Goal: Task Accomplishment & Management: Use online tool/utility

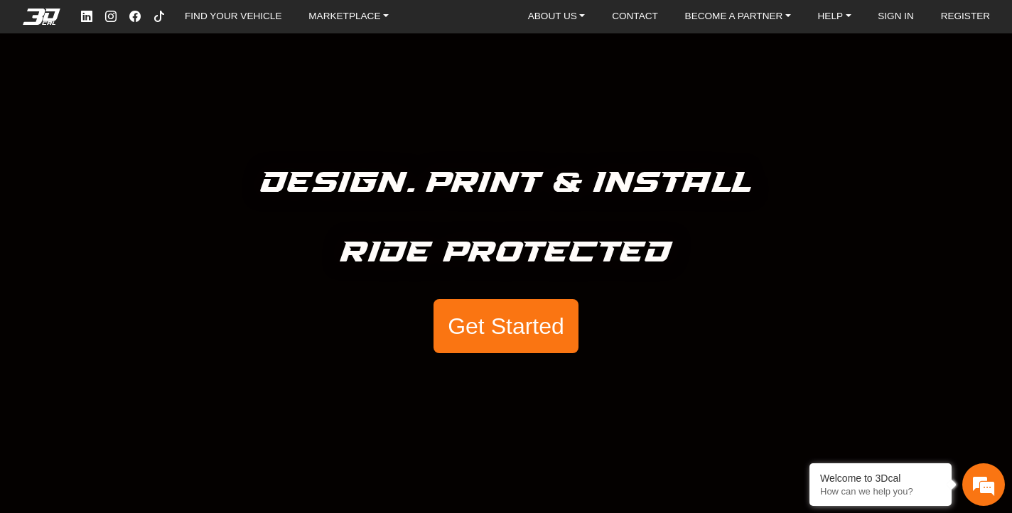
click at [478, 315] on button "Get Started" at bounding box center [505, 326] width 145 height 54
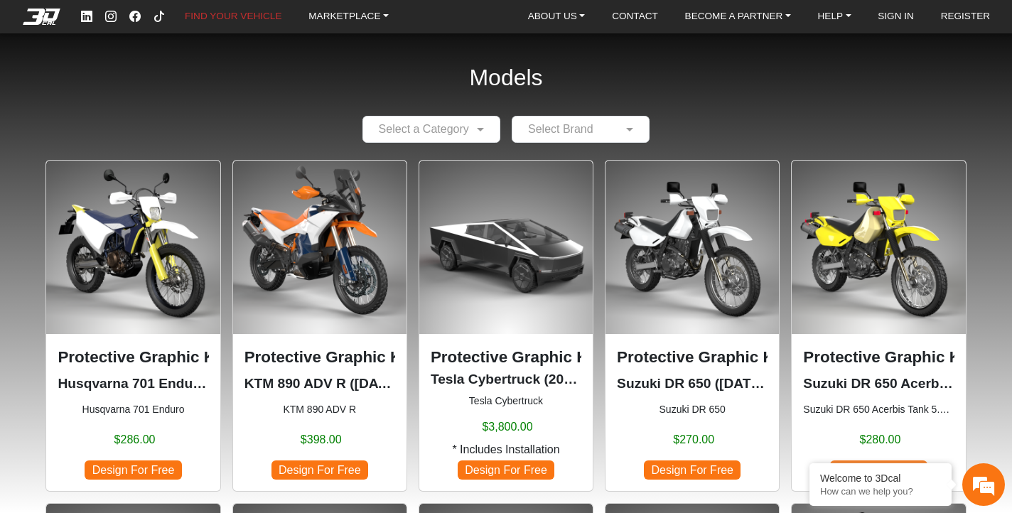
scroll to position [18, 0]
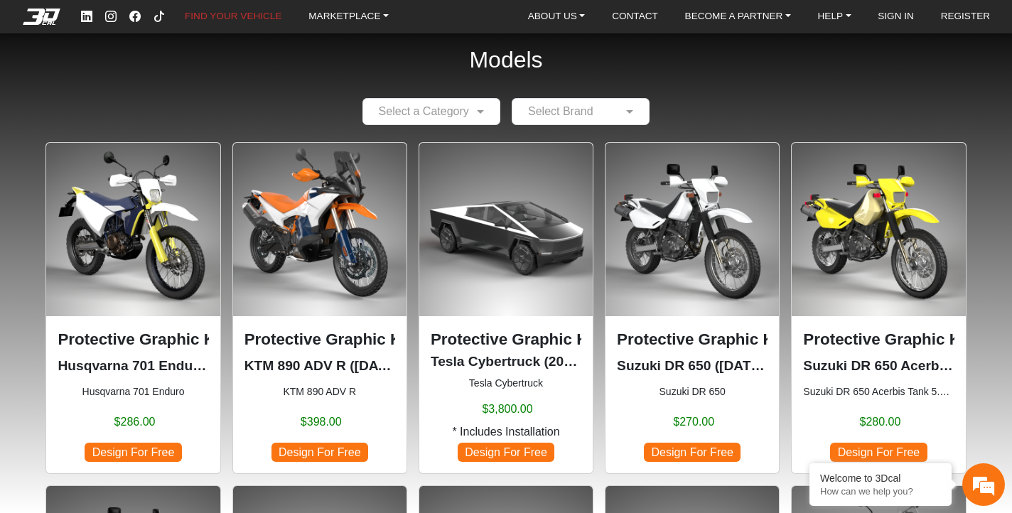
click at [858, 449] on span "Design For Free" at bounding box center [878, 452] width 97 height 19
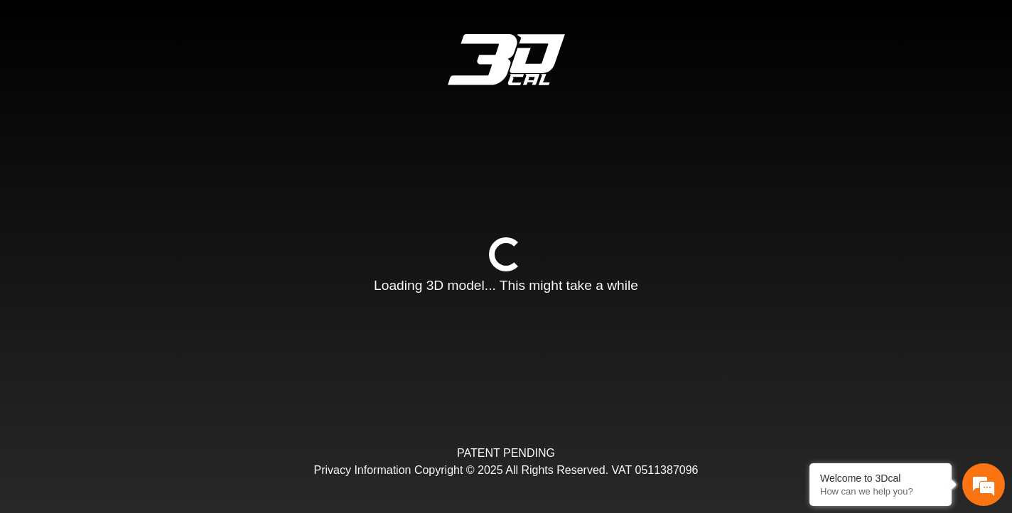
type input "*"
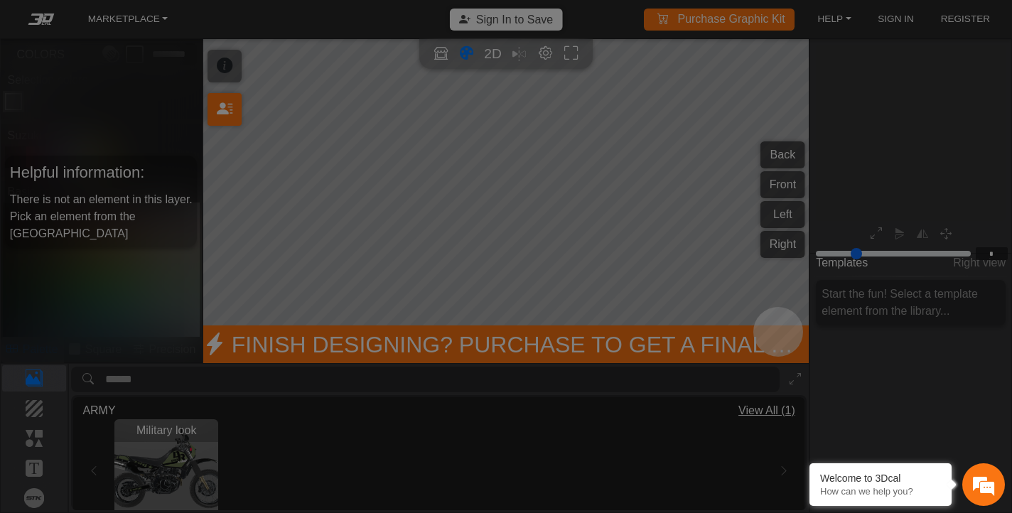
scroll to position [173, 167]
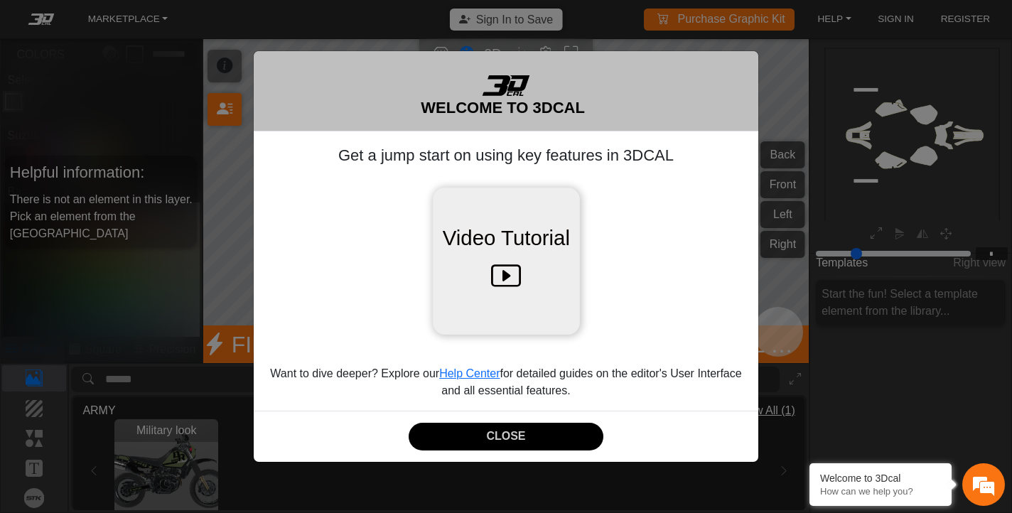
click at [504, 270] on icon at bounding box center [506, 276] width 30 height 45
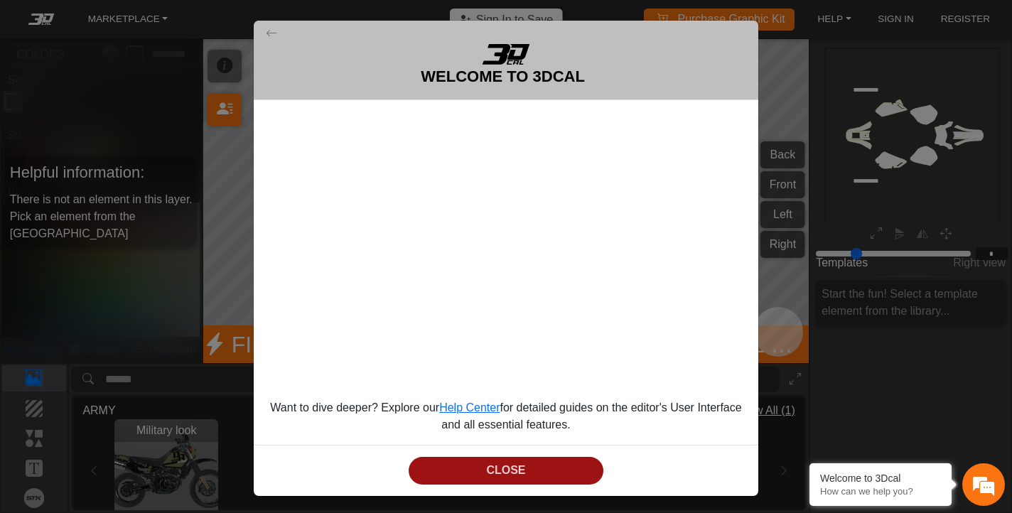
click at [510, 478] on button "CLOSE" at bounding box center [506, 471] width 195 height 28
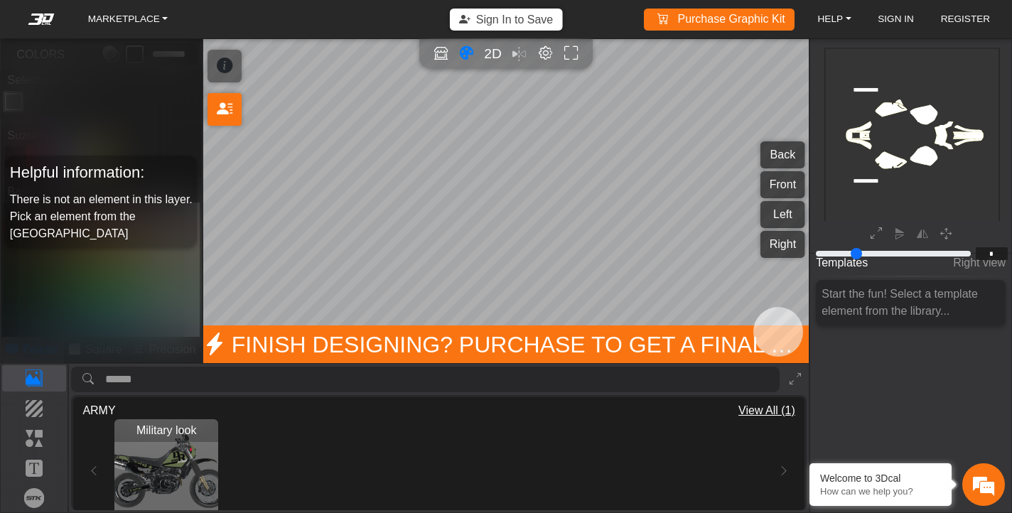
click at [167, 468] on img "View Military look" at bounding box center [166, 471] width 104 height 104
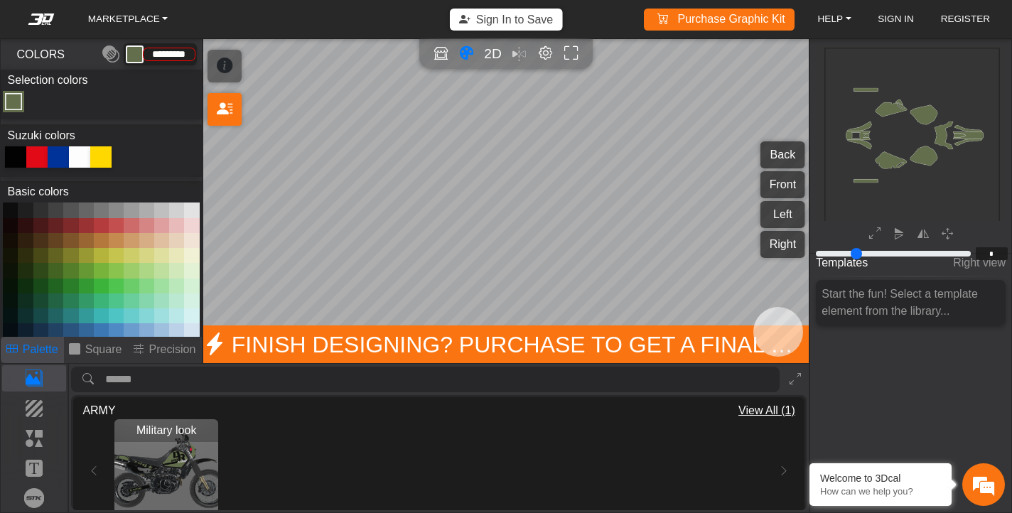
click at [98, 470] on div "Military look Loading..." at bounding box center [438, 471] width 712 height 104
click at [765, 414] on span "View All (1)" at bounding box center [766, 410] width 57 height 17
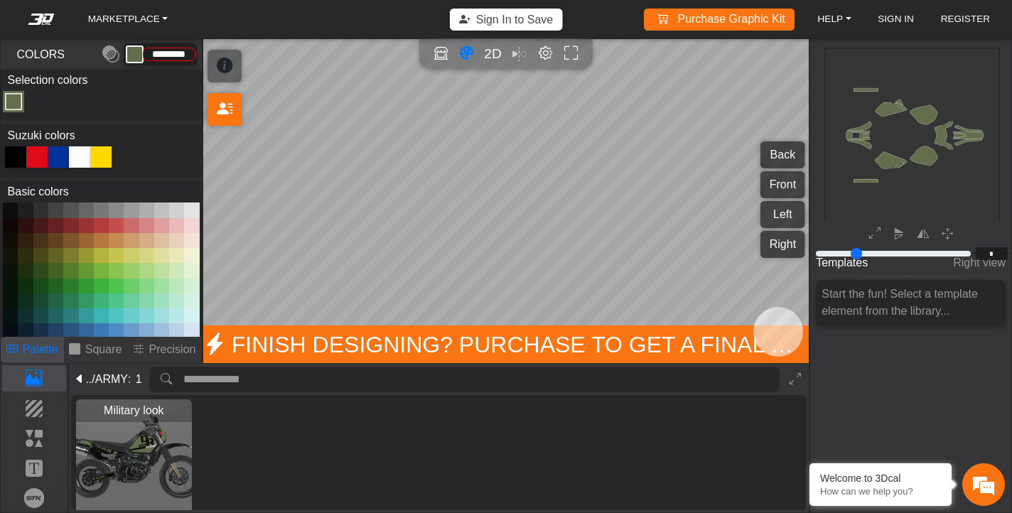
click at [78, 158] on div at bounding box center [79, 156] width 21 height 21
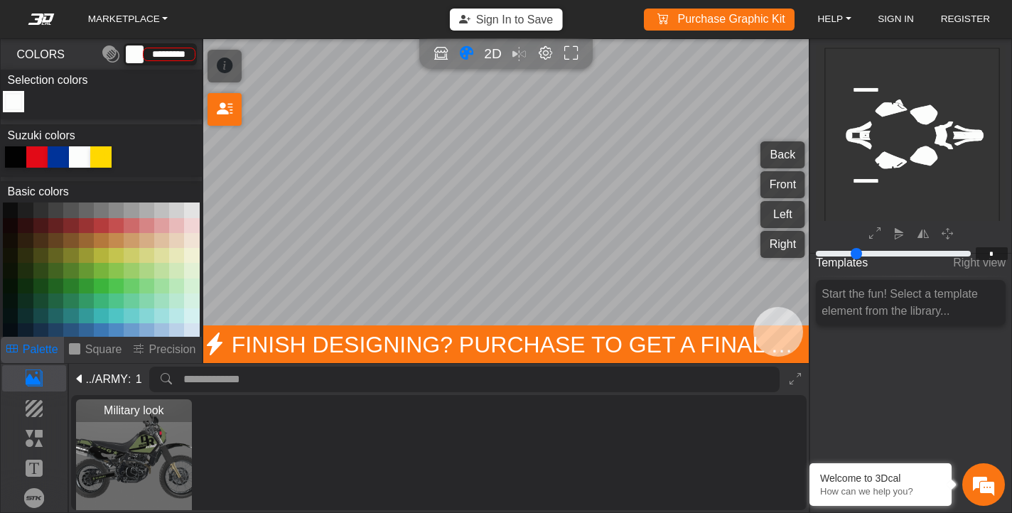
click at [61, 156] on div at bounding box center [58, 156] width 21 height 21
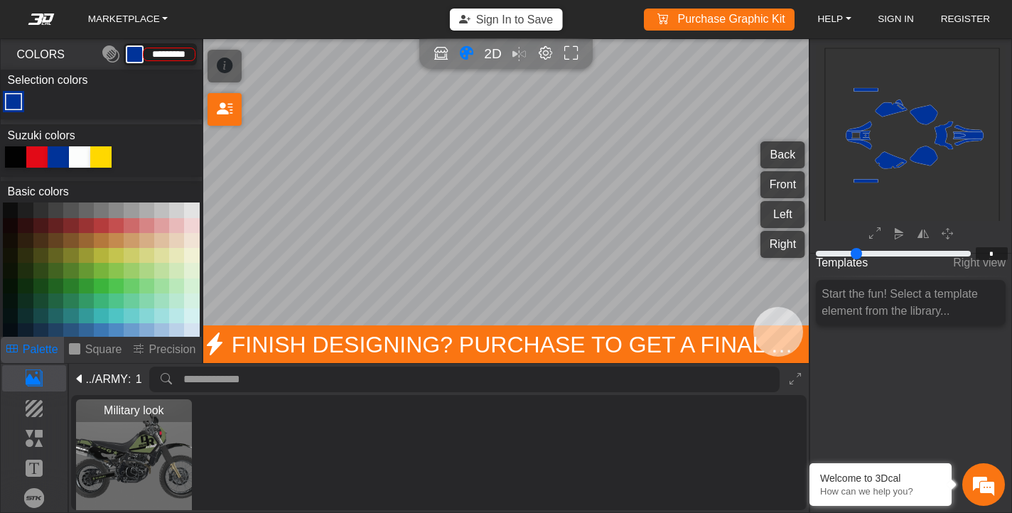
click at [20, 156] on div at bounding box center [15, 156] width 21 height 21
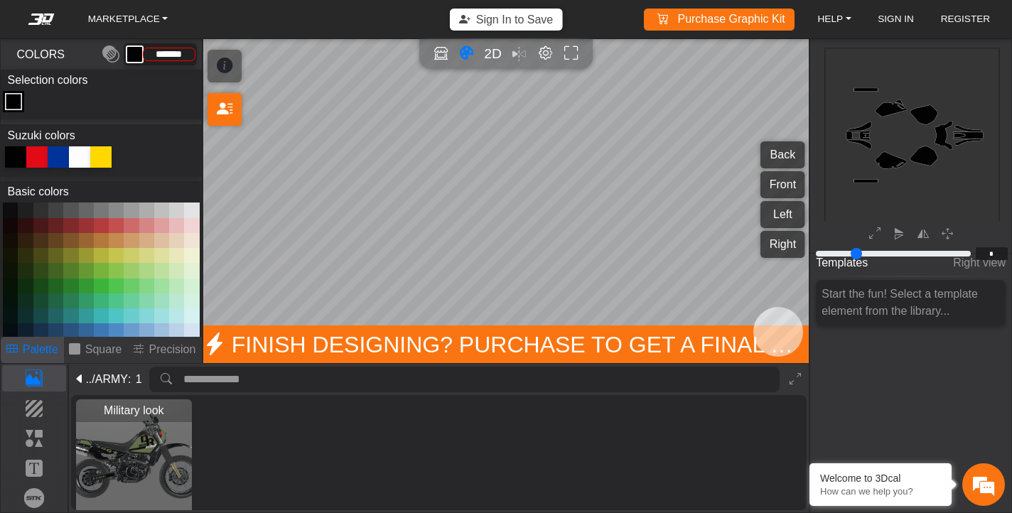
click at [102, 156] on div at bounding box center [100, 156] width 21 height 21
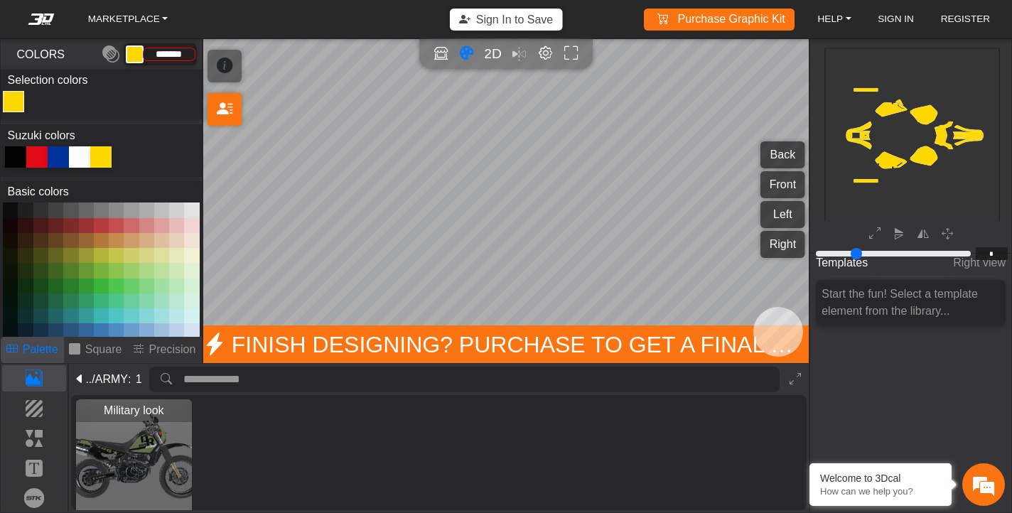
click at [132, 445] on img "View Military look" at bounding box center [134, 457] width 117 height 117
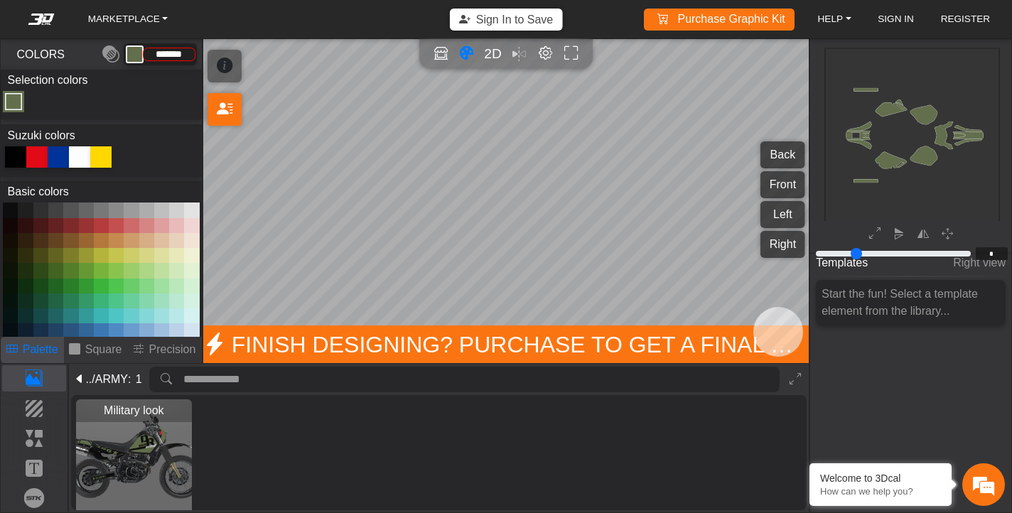
type input "*********"
type input "*"
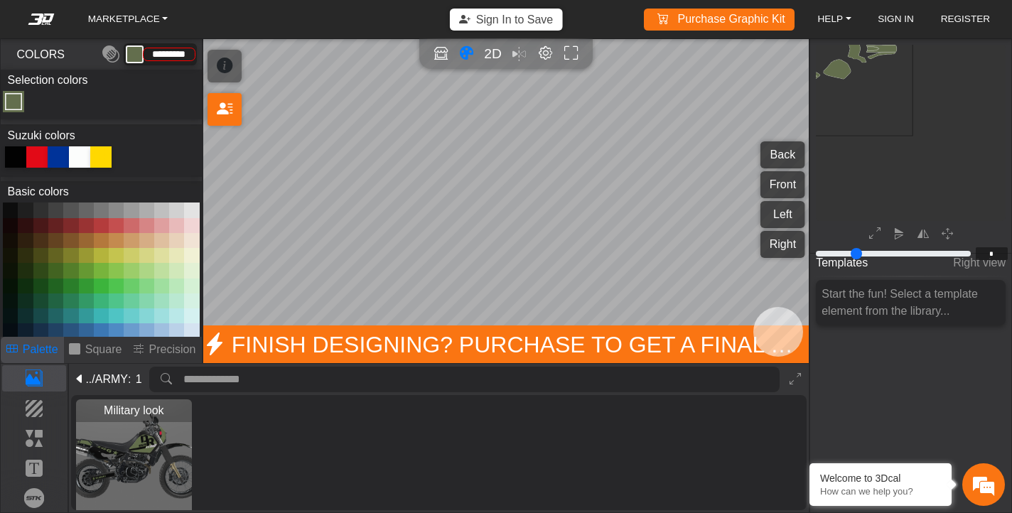
type input "*"
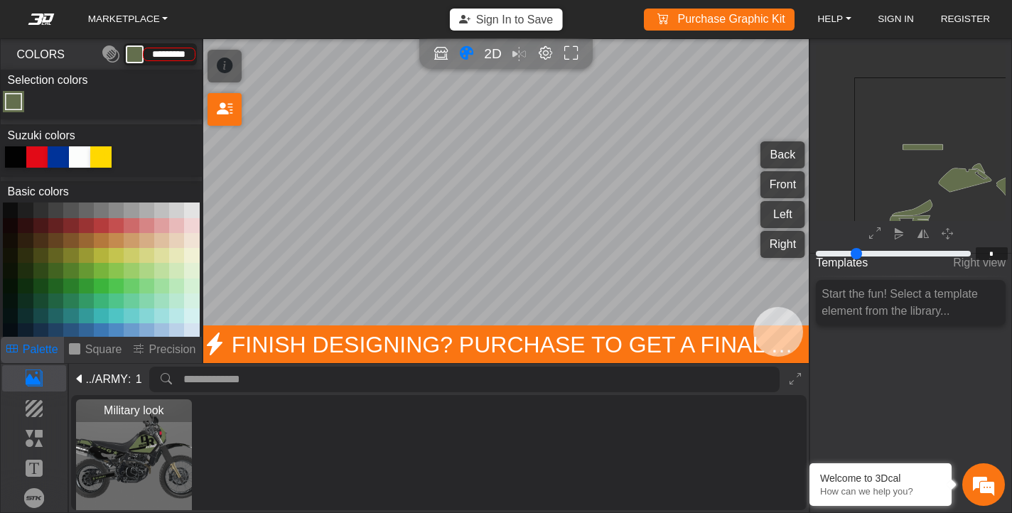
type input "*"
type input "**"
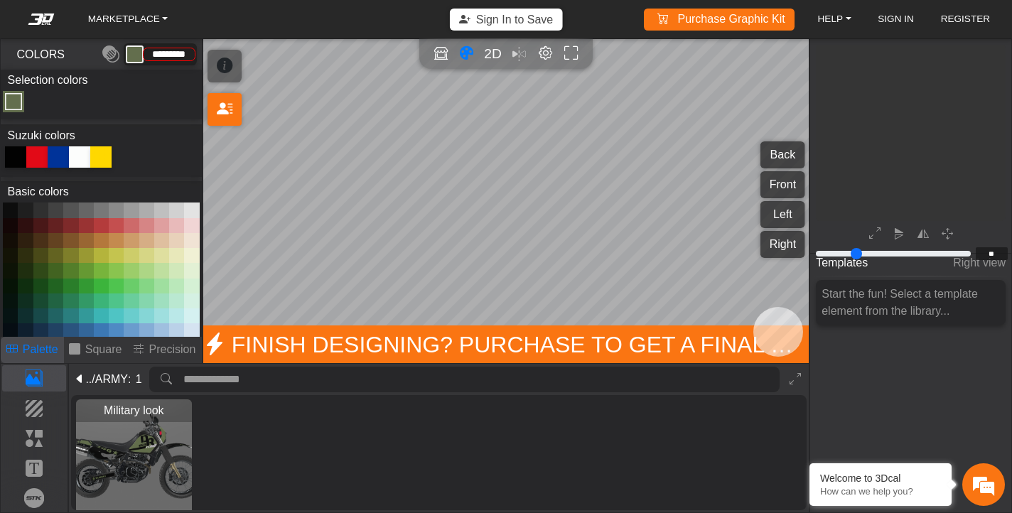
type input "**"
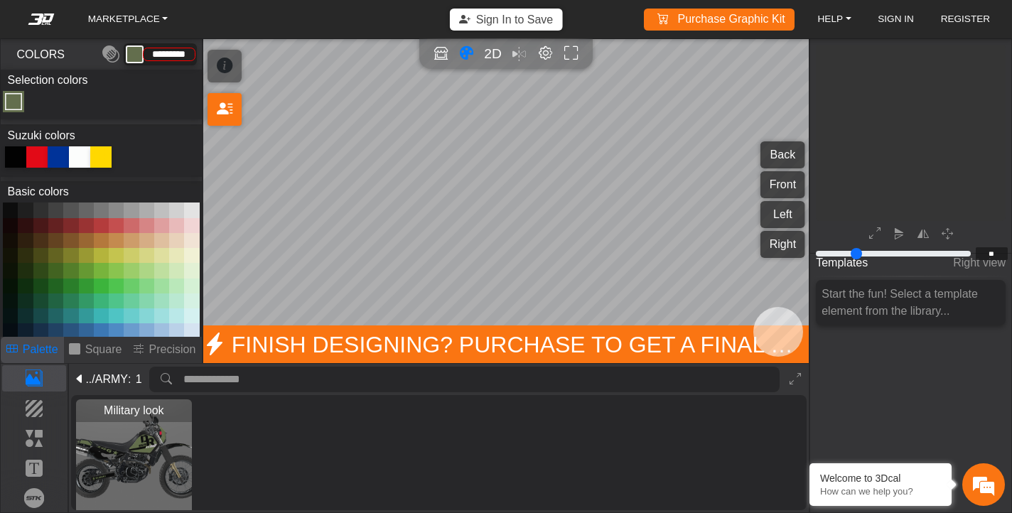
type input "**"
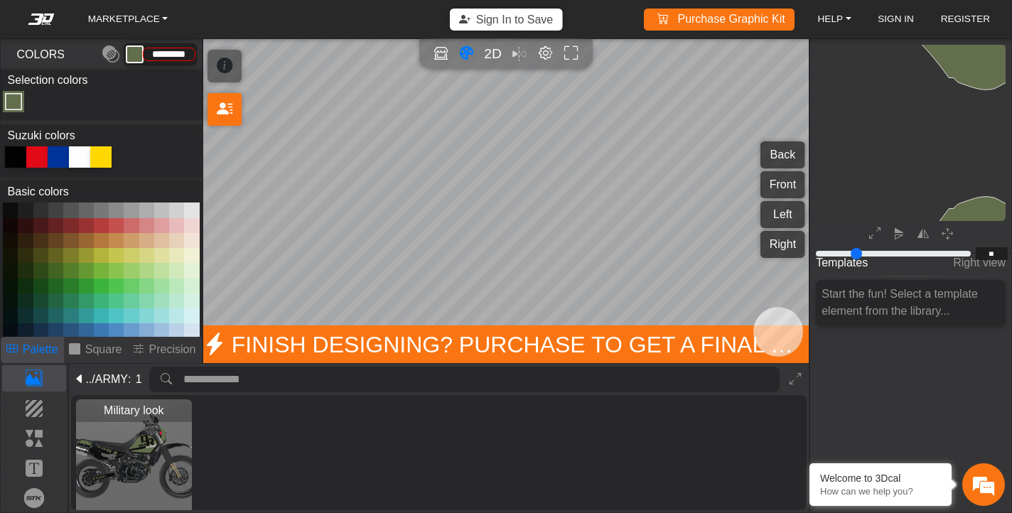
type input "**"
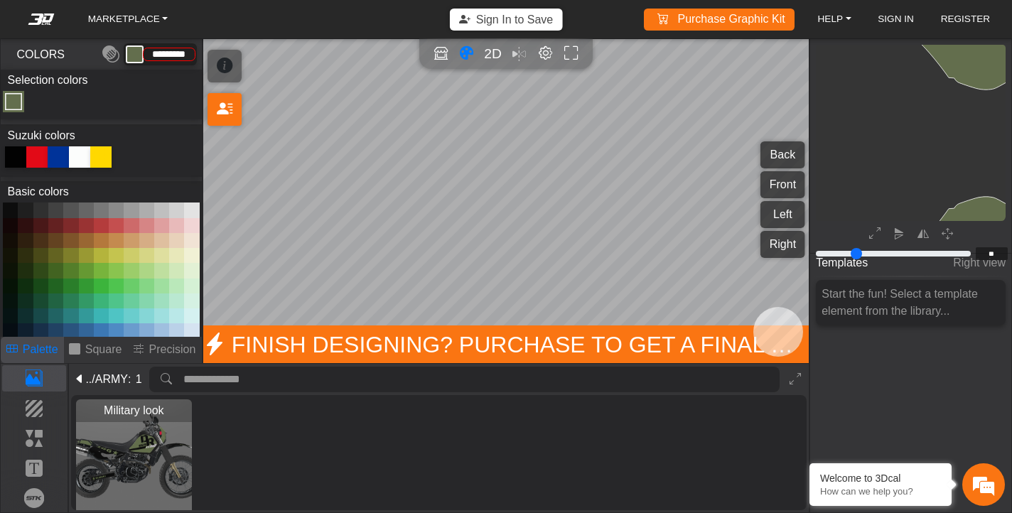
type input "**"
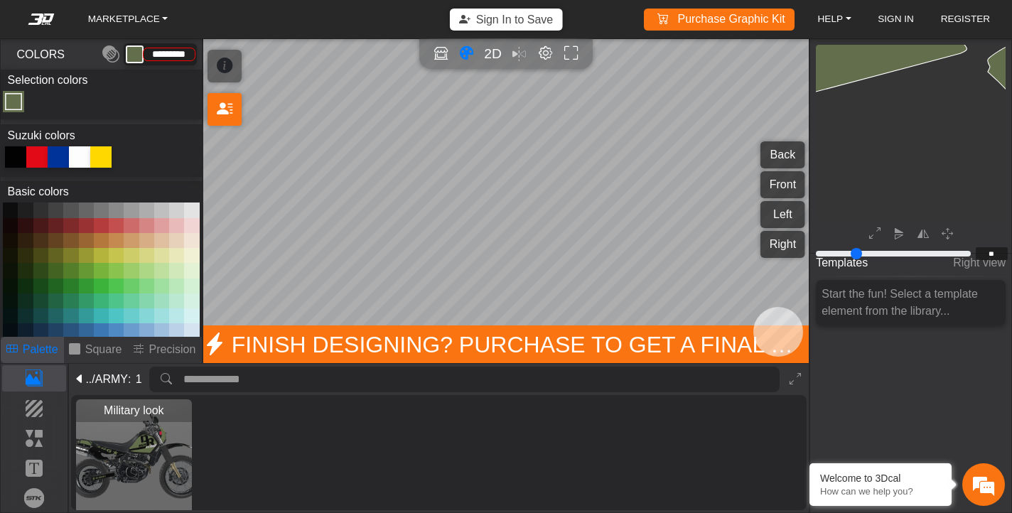
type input "**"
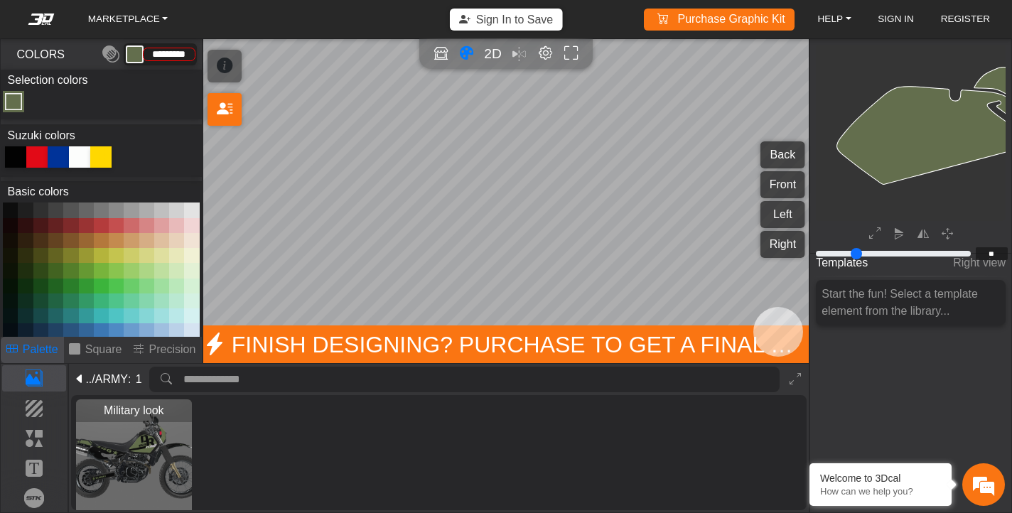
type input "**"
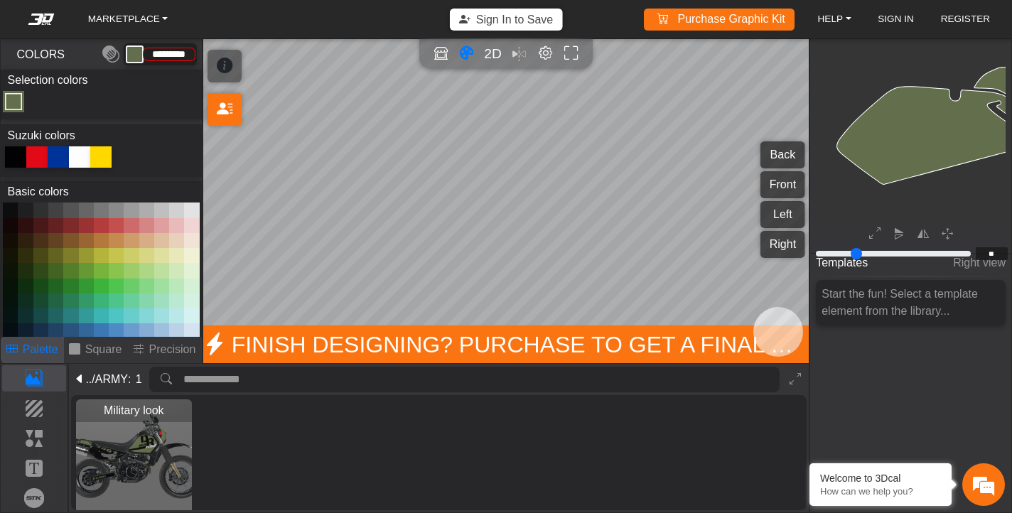
type input "**"
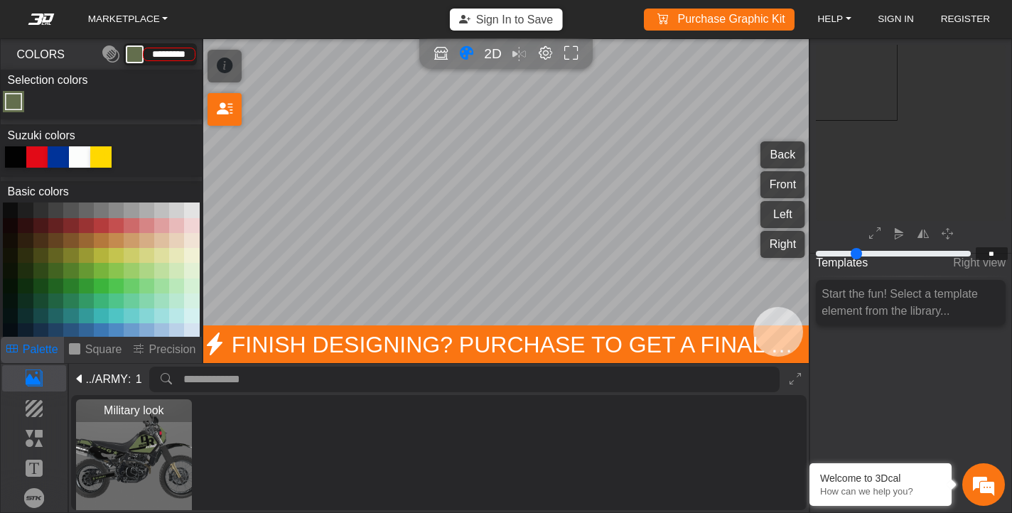
type input "**"
type input "*"
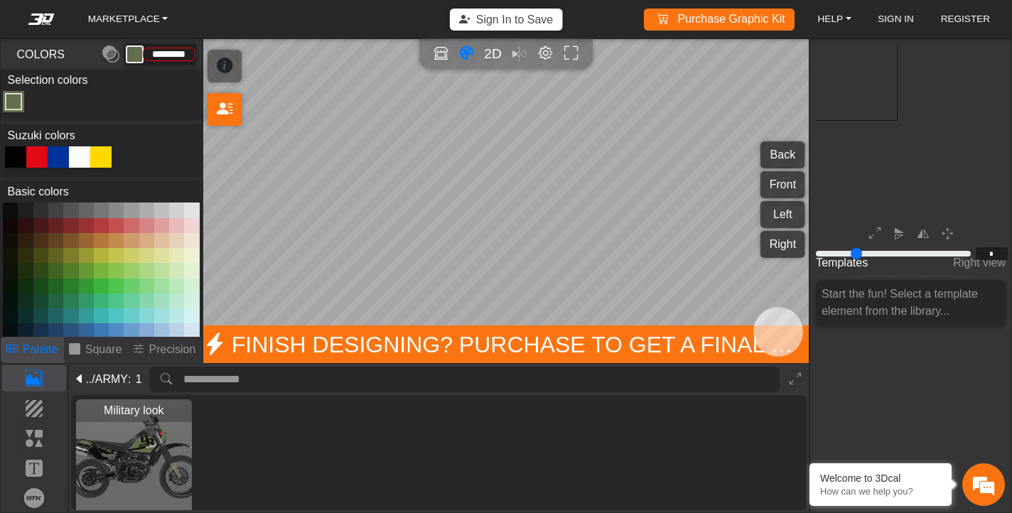
type input "*"
drag, startPoint x: 823, startPoint y: 254, endPoint x: 787, endPoint y: 261, distance: 36.4
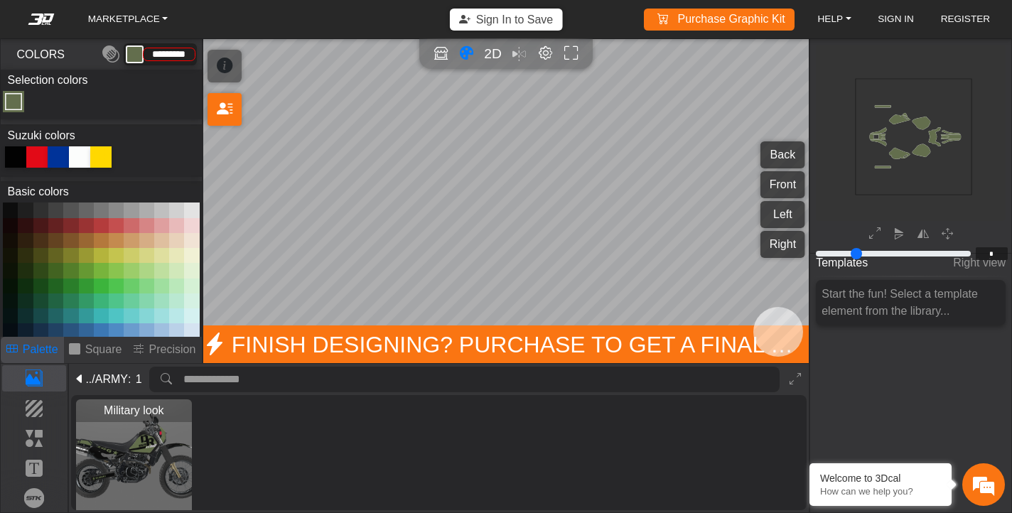
type input "*"
click at [787, 261] on div "MARKETPLACE Sign In to Save Purchase Graphic Kit Purchase! HELP Video help cent…" at bounding box center [506, 256] width 1012 height 513
click at [112, 55] on em at bounding box center [110, 55] width 17 height 26
click at [115, 55] on em at bounding box center [110, 55] width 17 height 26
type input "*********"
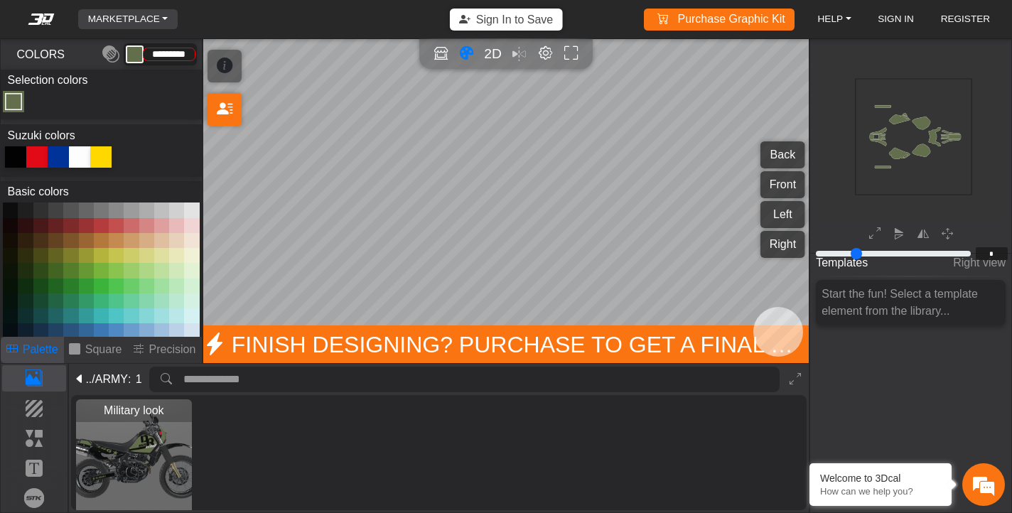
click at [159, 20] on link "MARKETPLACE" at bounding box center [128, 19] width 92 height 20
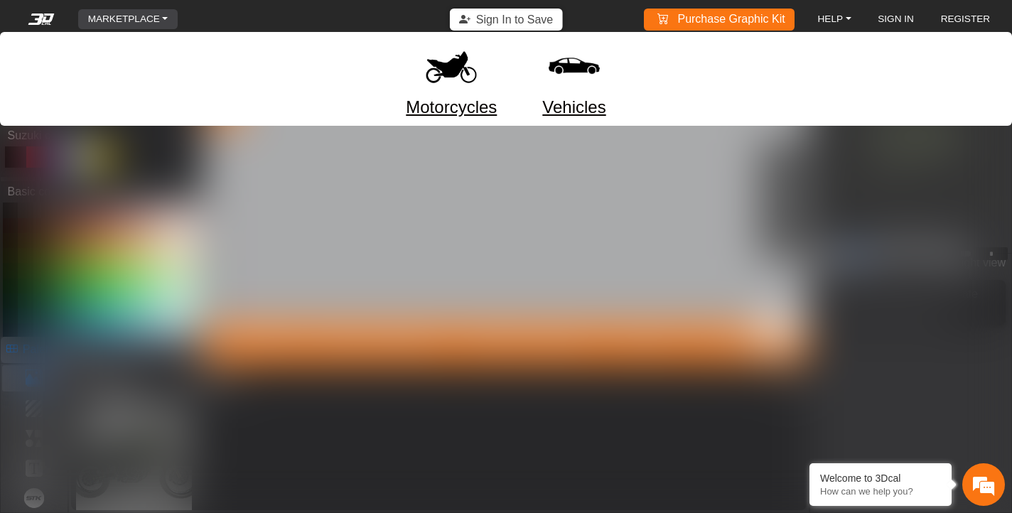
click at [444, 89] on img at bounding box center [451, 66] width 60 height 60
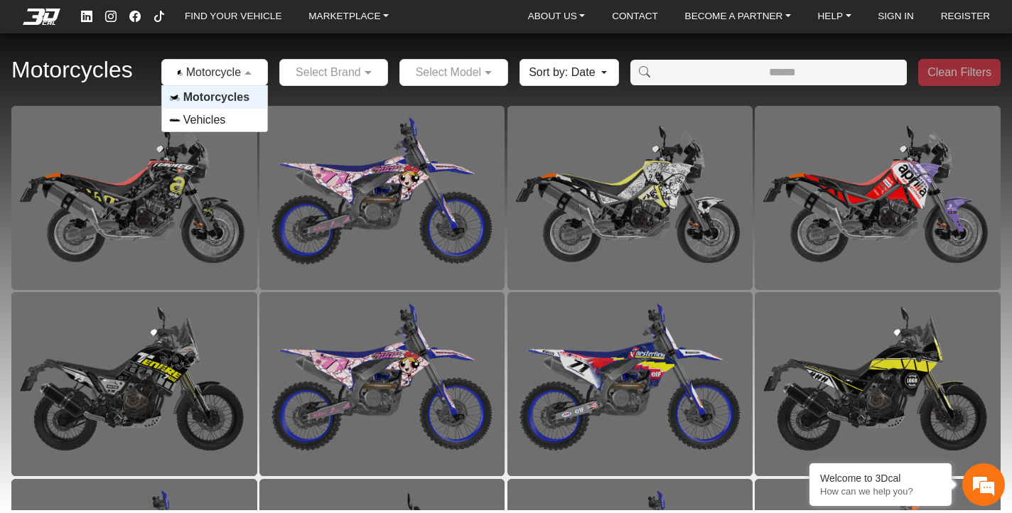
click at [244, 68] on span at bounding box center [250, 72] width 18 height 17
click at [244, 96] on span "Motorcycles" at bounding box center [216, 97] width 66 height 17
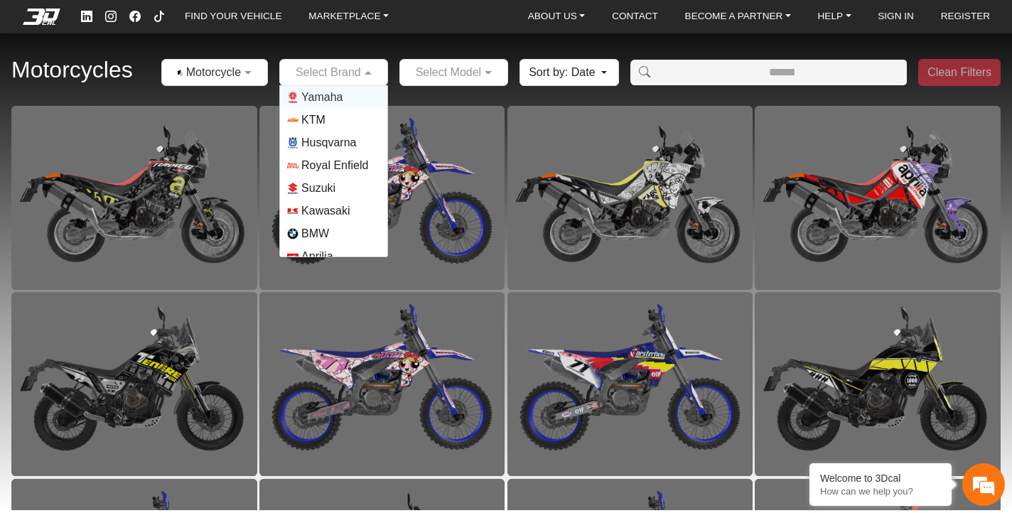
click at [374, 70] on span at bounding box center [370, 72] width 18 height 17
click at [325, 123] on span "KTM" at bounding box center [313, 120] width 24 height 17
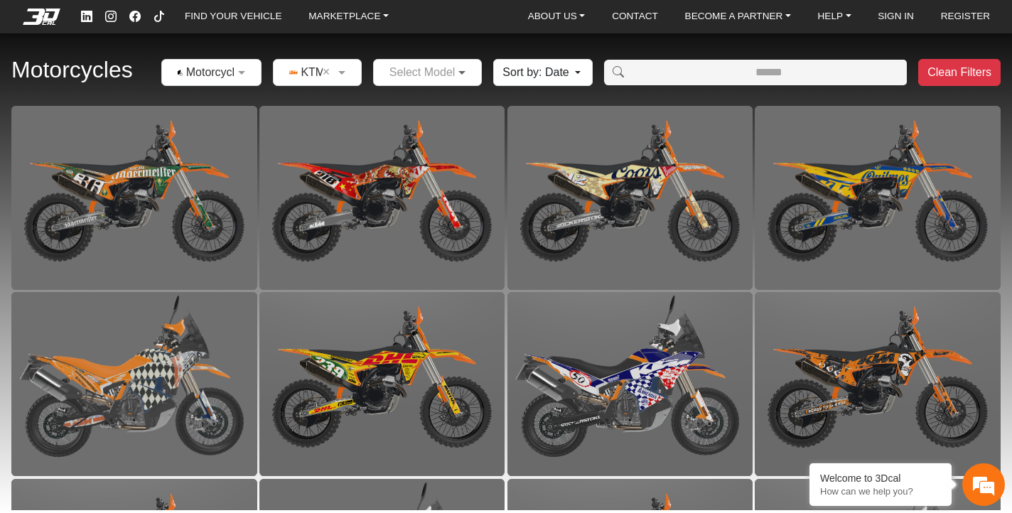
click at [461, 73] on span at bounding box center [464, 72] width 18 height 17
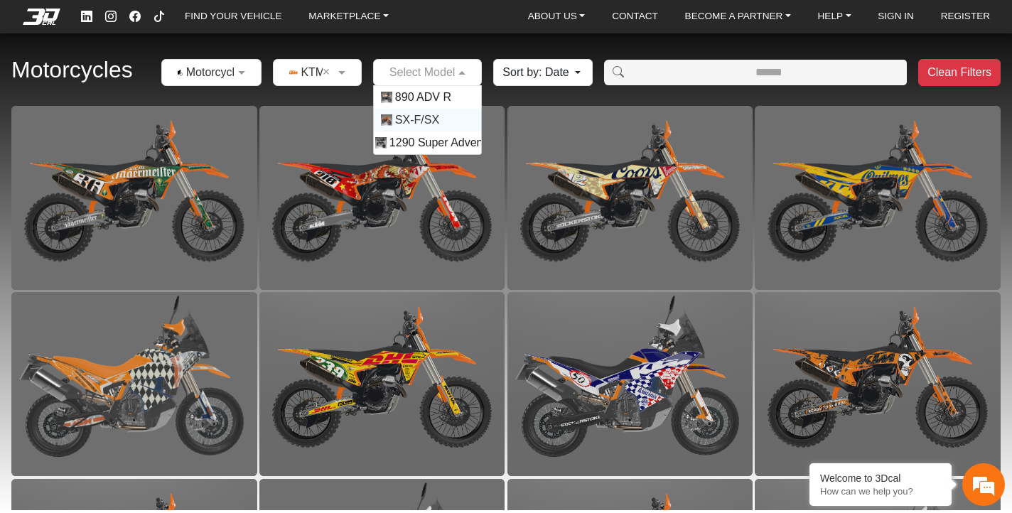
click at [439, 118] on span "SX-F/SX" at bounding box center [417, 120] width 44 height 17
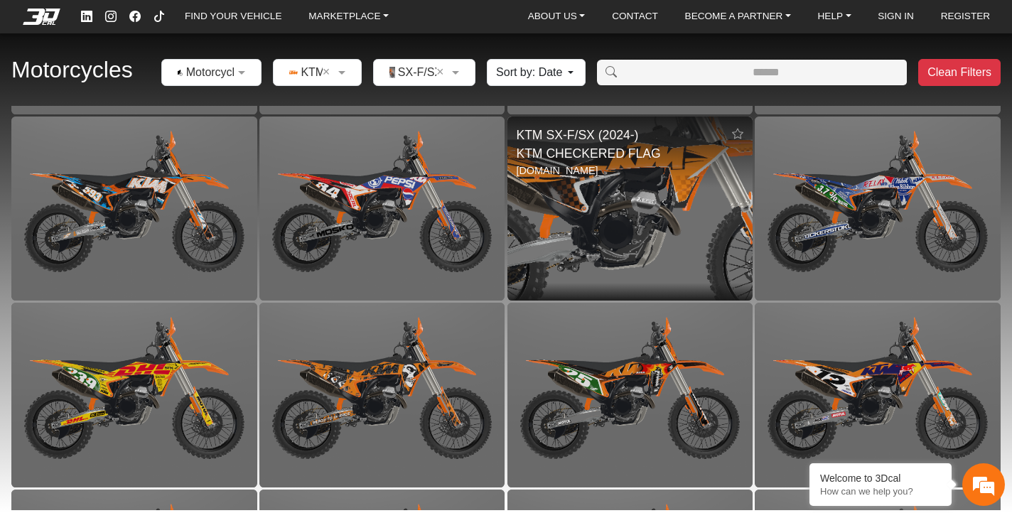
scroll to position [549, 0]
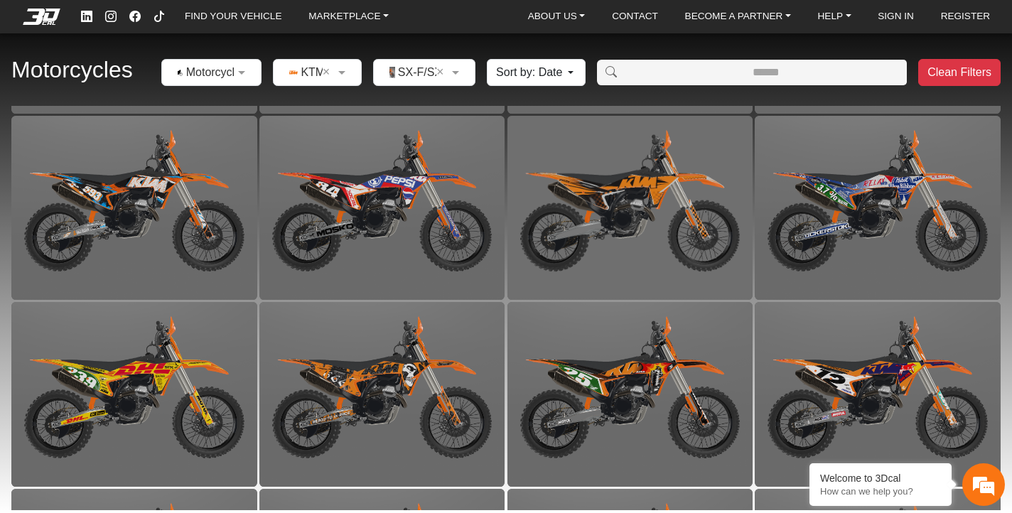
click at [574, 71] on button "Sort by: Date" at bounding box center [536, 72] width 99 height 27
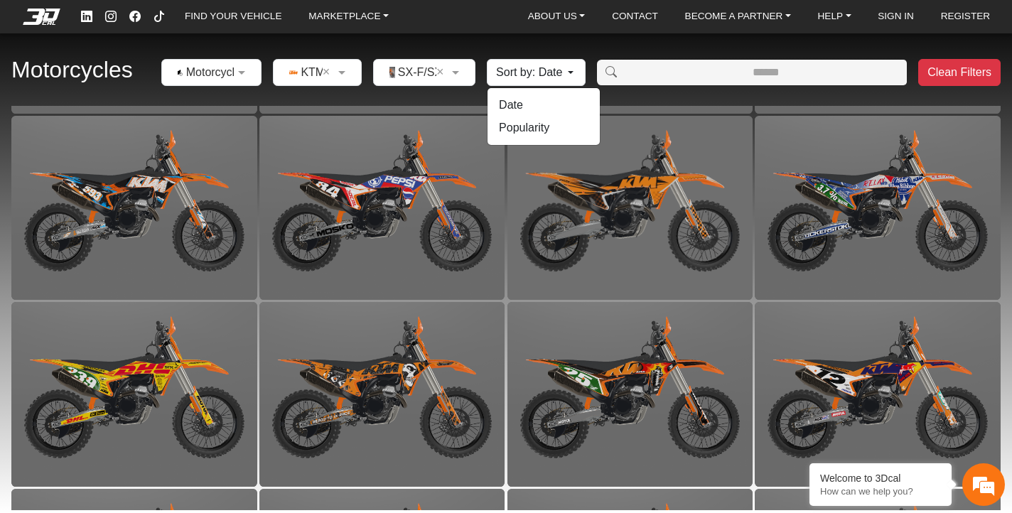
click at [574, 71] on button "Sort by: Date" at bounding box center [536, 72] width 99 height 27
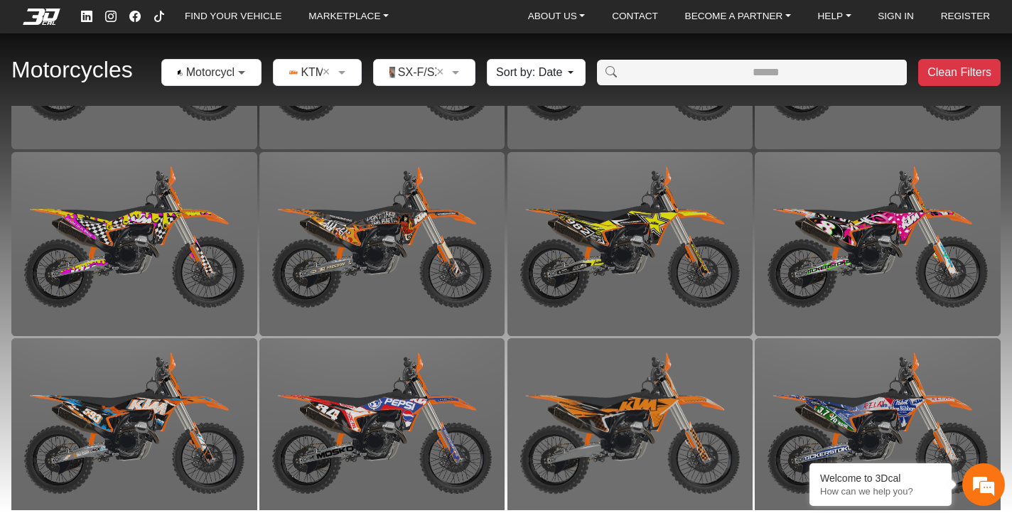
scroll to position [323, 0]
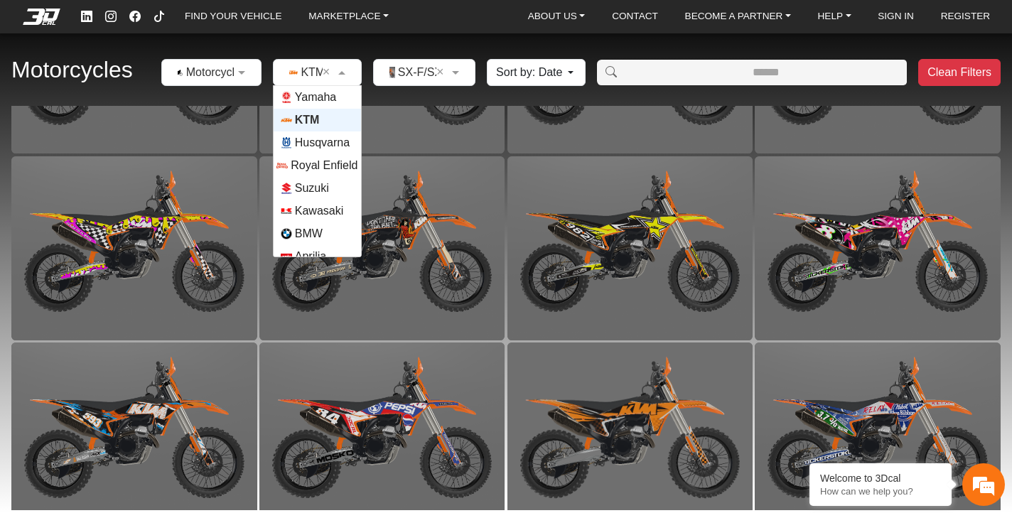
click at [344, 70] on span at bounding box center [344, 72] width 18 height 17
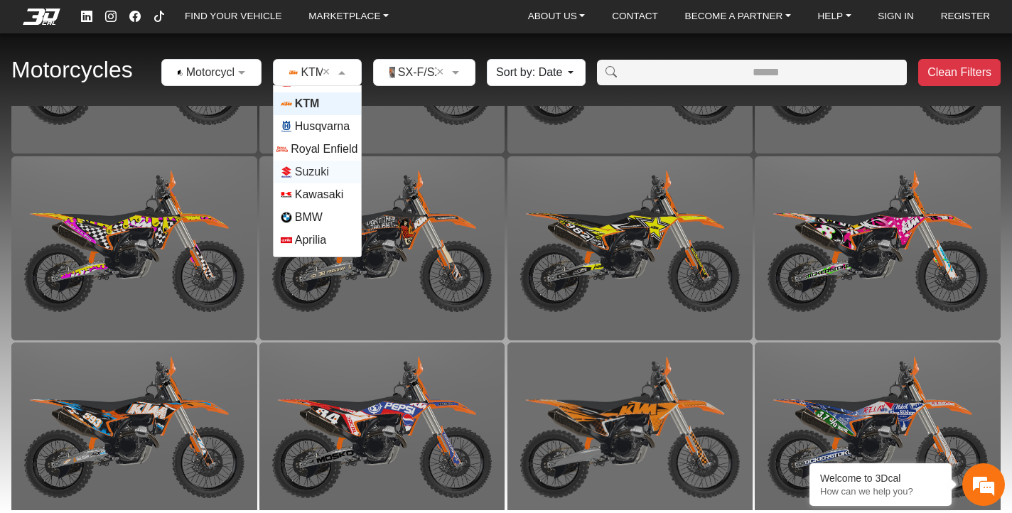
click at [329, 168] on span "Suzuki" at bounding box center [312, 171] width 34 height 17
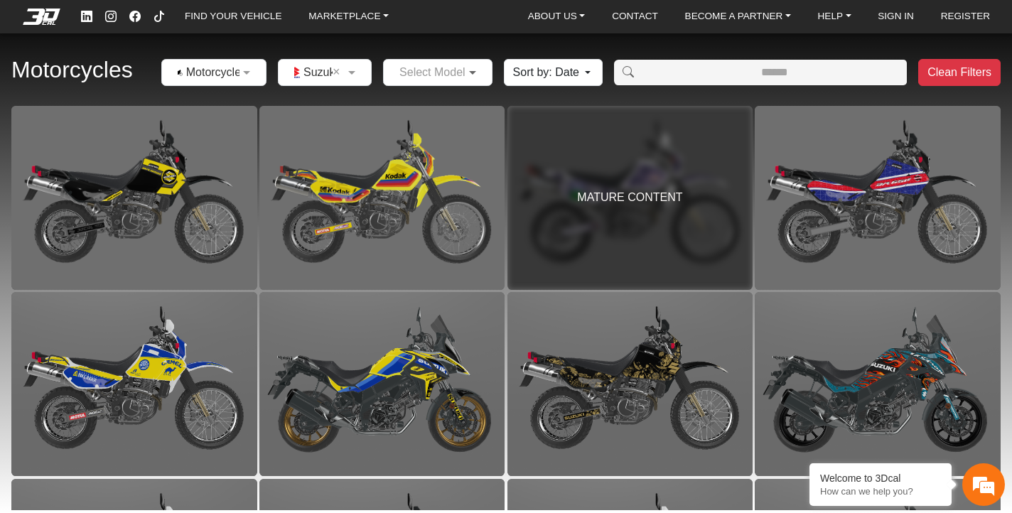
click at [470, 73] on span at bounding box center [474, 72] width 18 height 17
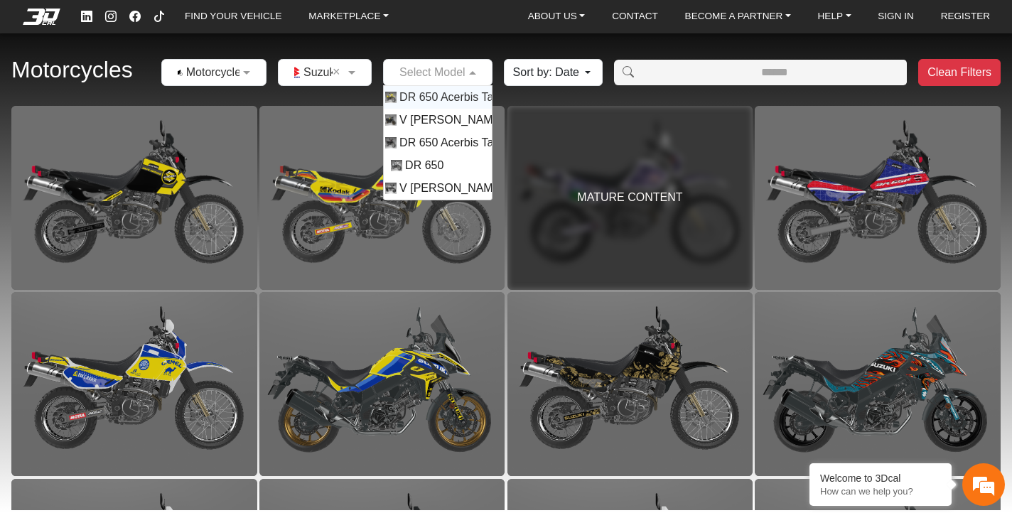
click at [457, 95] on span "DR 650 Acerbis Tank 5.3 Gl" at bounding box center [468, 97] width 139 height 17
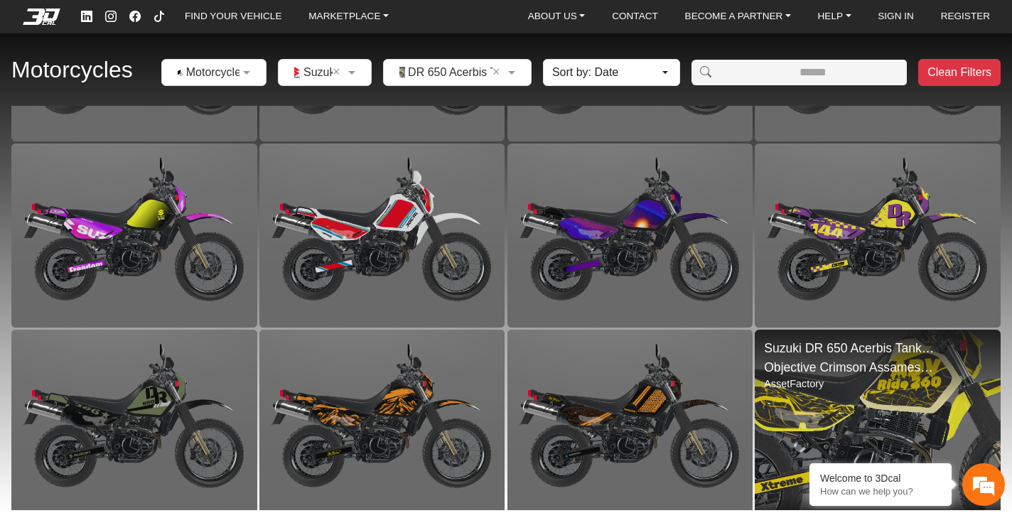
click at [826, 387] on img at bounding box center [877, 422] width 491 height 368
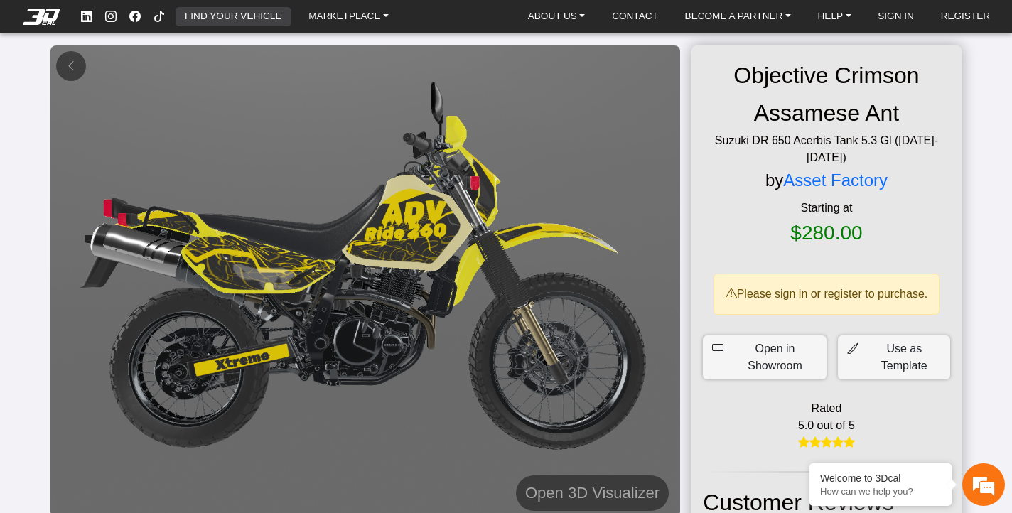
click at [224, 14] on link "FIND YOUR VEHICLE" at bounding box center [233, 17] width 108 height 20
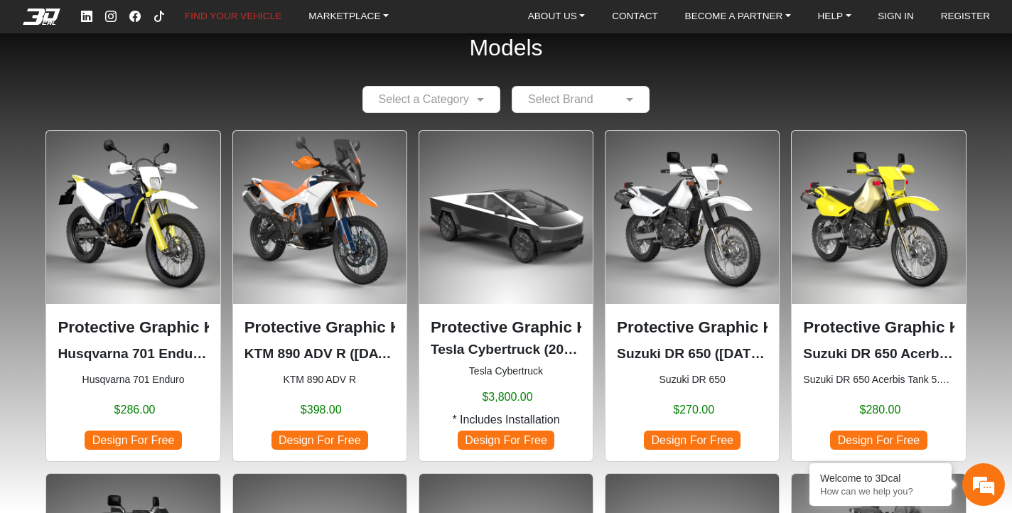
scroll to position [29, 0]
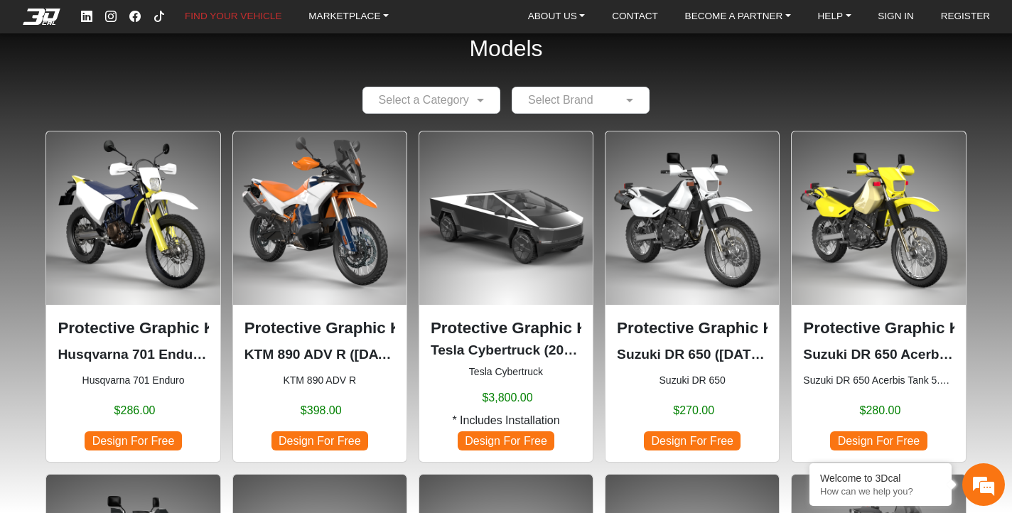
click at [675, 320] on p "Protective Graphic Kit" at bounding box center [692, 328] width 151 height 24
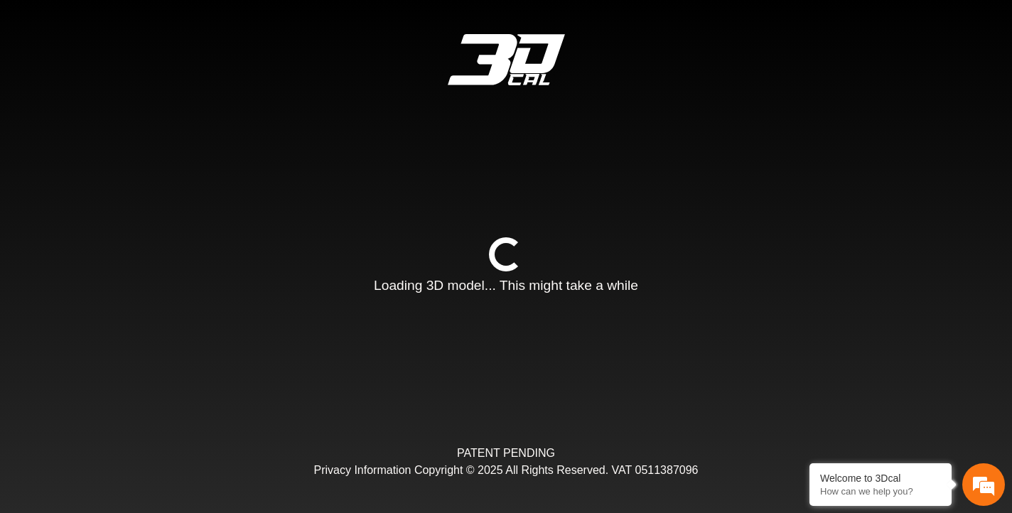
type input "*"
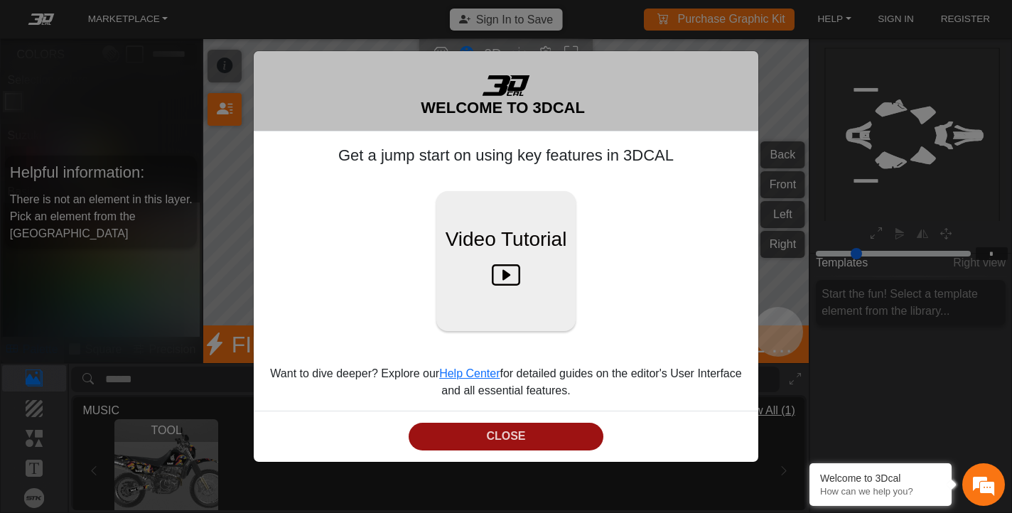
click at [505, 430] on button "CLOSE" at bounding box center [506, 437] width 195 height 28
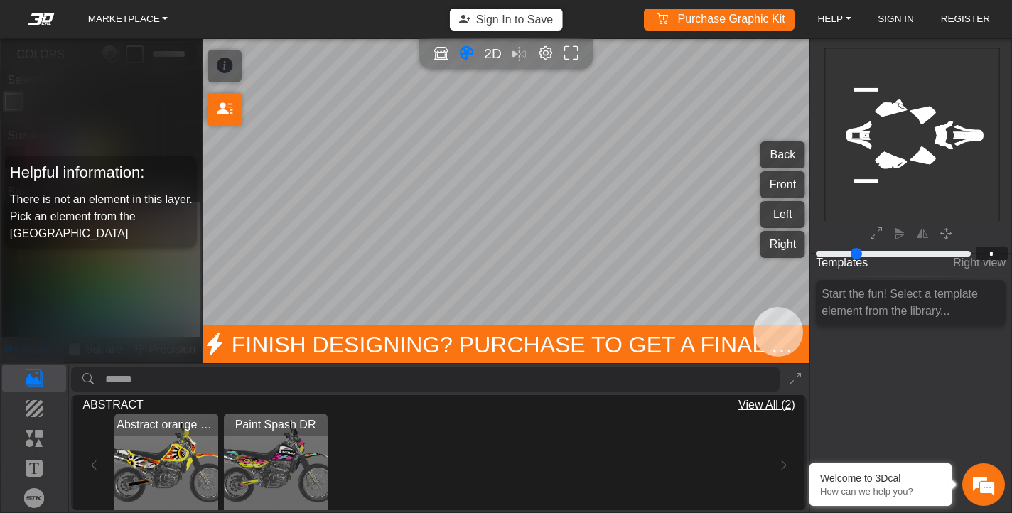
scroll to position [544, 0]
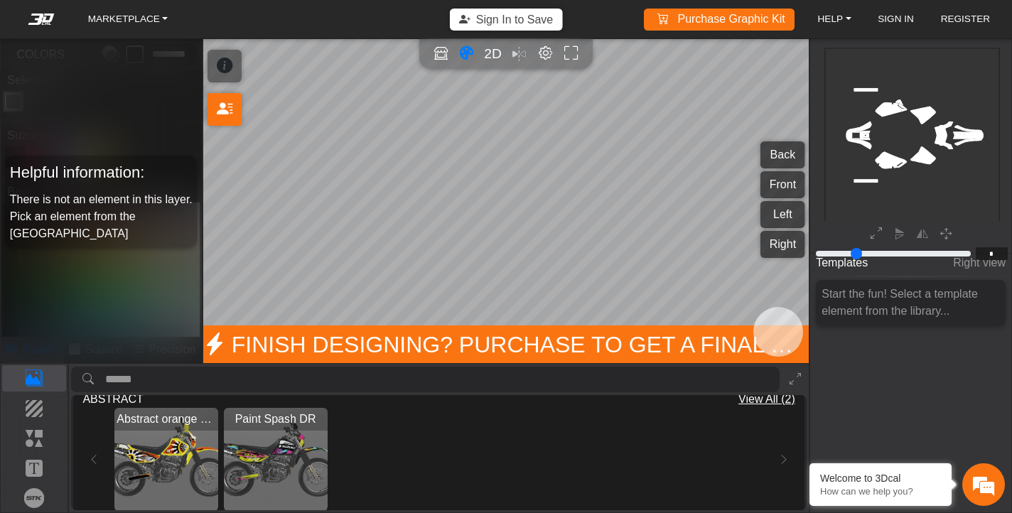
click at [38, 23] on em at bounding box center [41, 19] width 57 height 11
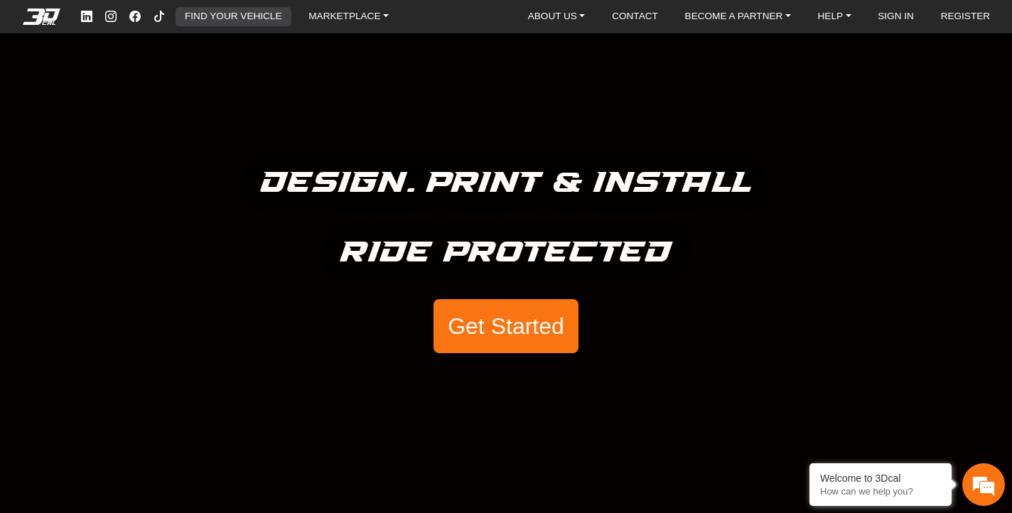
click at [252, 17] on link "FIND YOUR VEHICLE" at bounding box center [233, 17] width 108 height 20
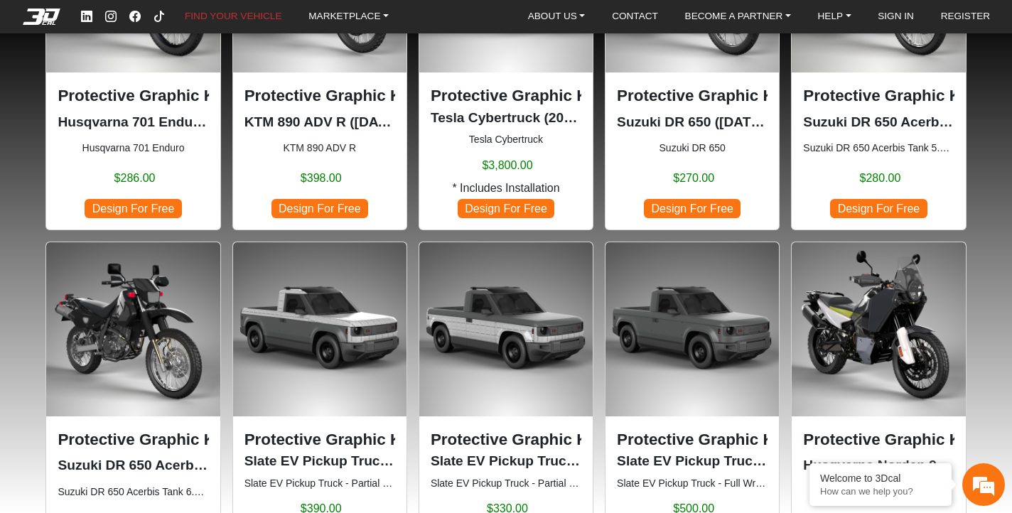
scroll to position [263, 0]
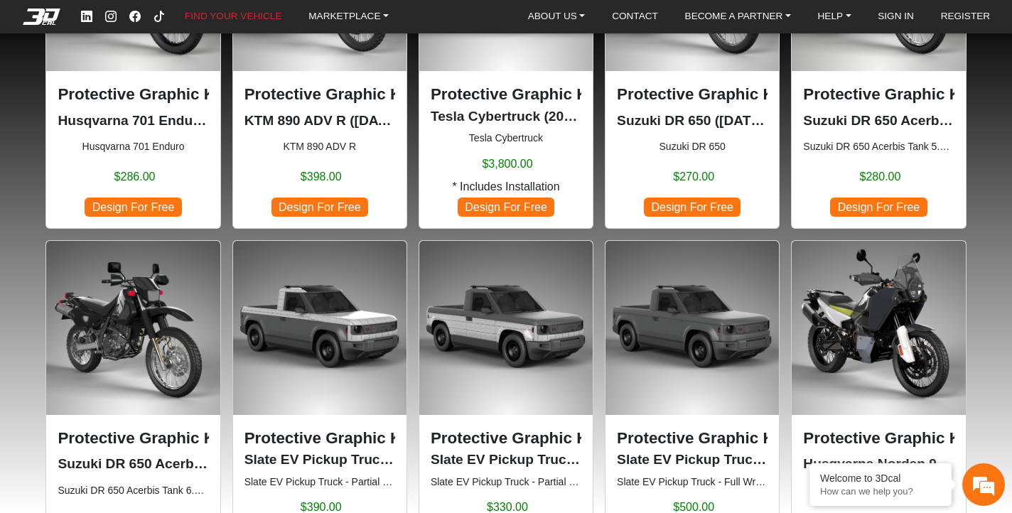
click at [875, 107] on div "Protective Graphic Kit Suzuki DR 650 Acerbis Tank 5.3 Gl (1996-2024) Suzuki DR …" at bounding box center [878, 149] width 151 height 134
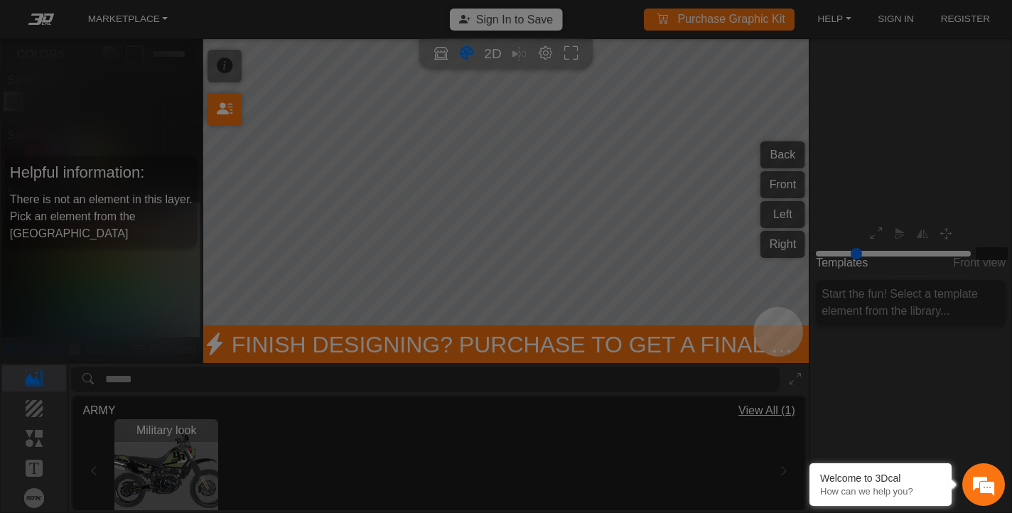
type input "*"
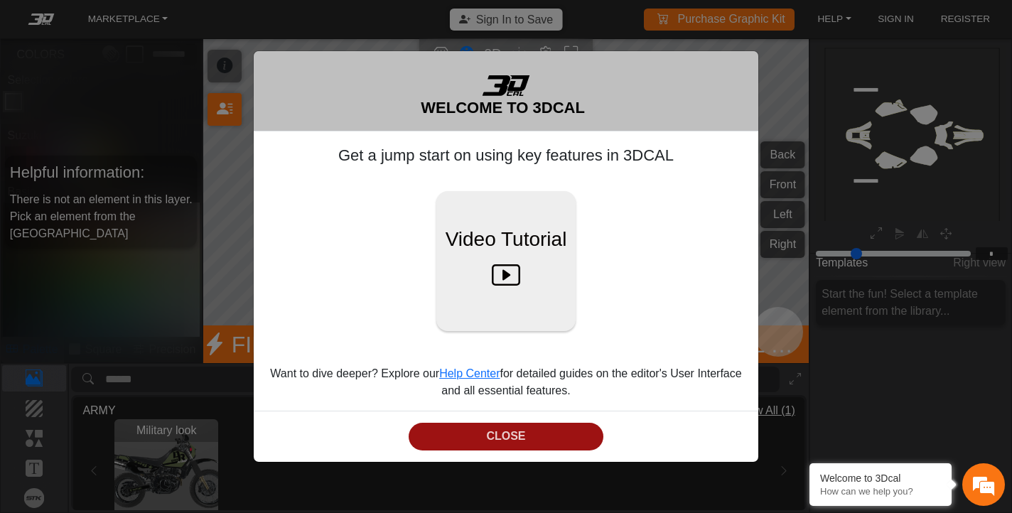
click at [487, 437] on button "CLOSE" at bounding box center [506, 437] width 195 height 28
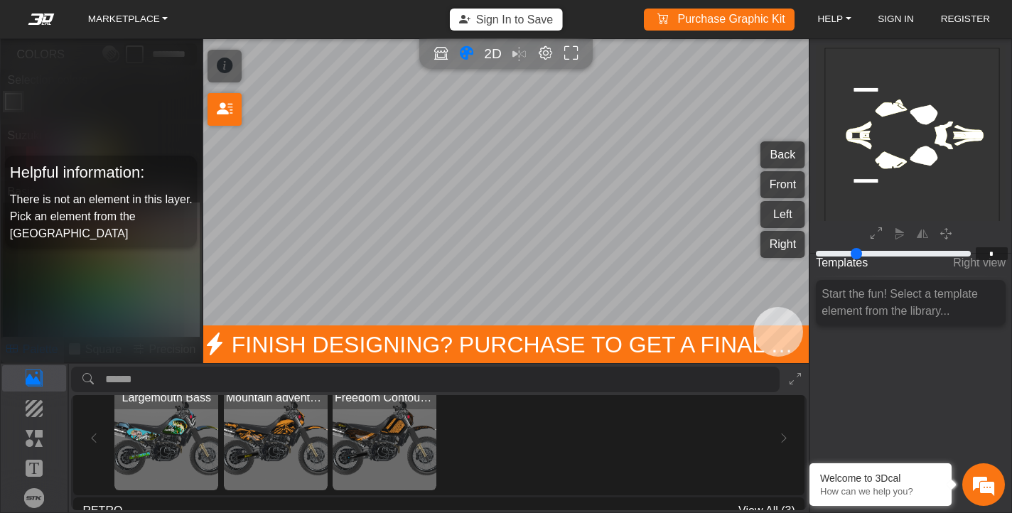
scroll to position [150, 0]
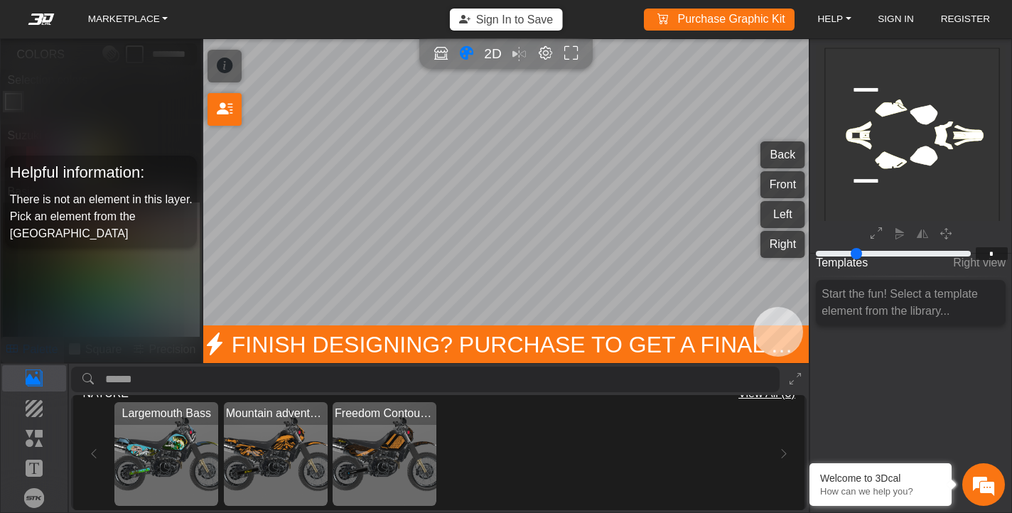
click at [428, 438] on img "View Freedom Contour Map" at bounding box center [385, 454] width 104 height 104
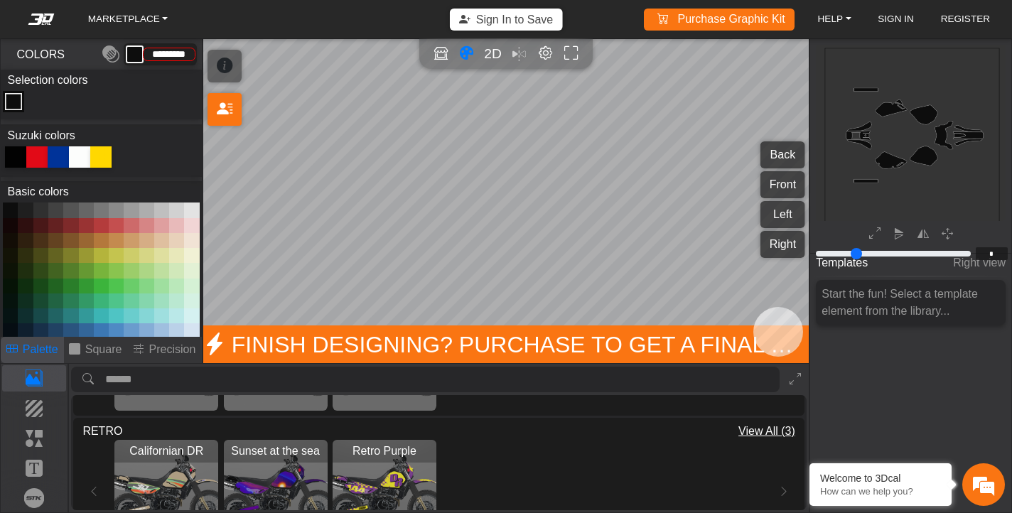
scroll to position [260, 0]
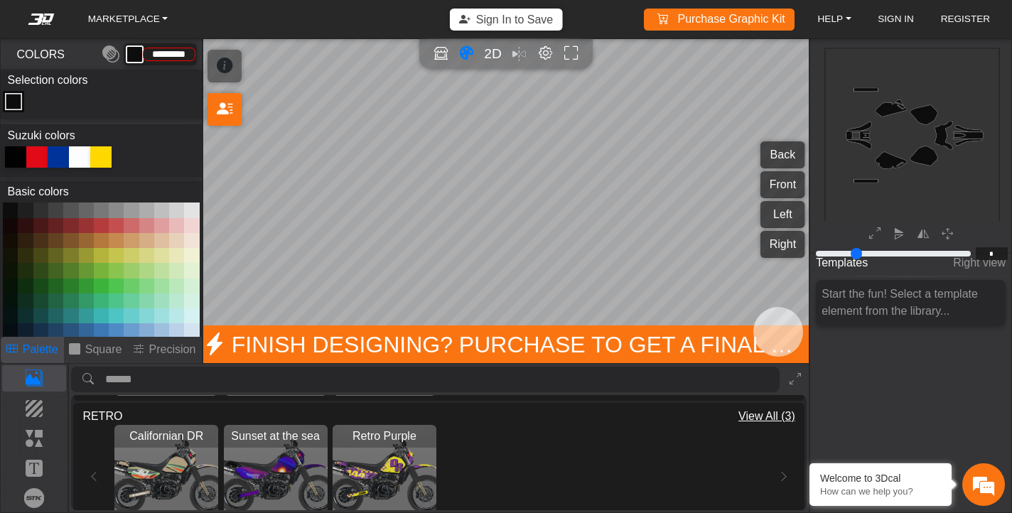
click at [183, 468] on img "View Californian DR" at bounding box center [166, 477] width 104 height 104
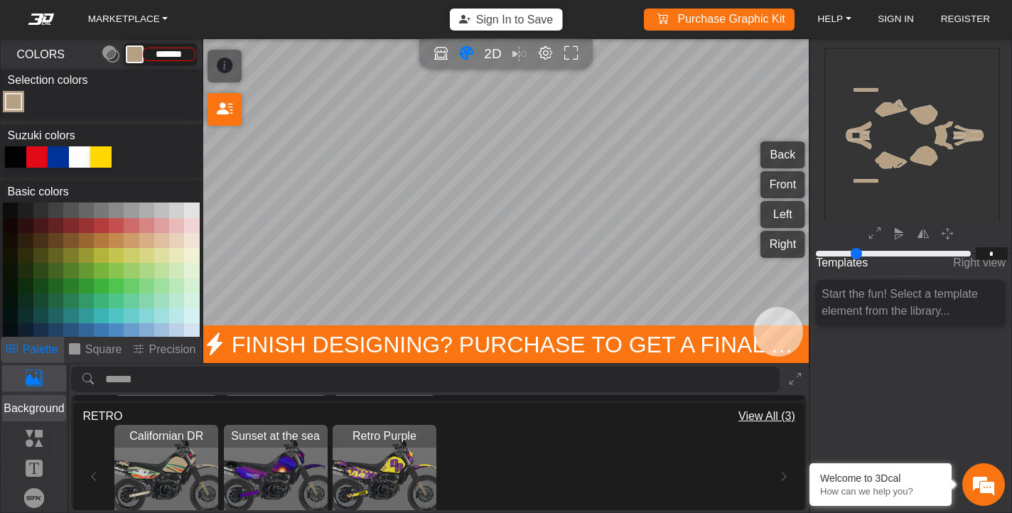
click at [39, 414] on p "Background" at bounding box center [34, 408] width 63 height 17
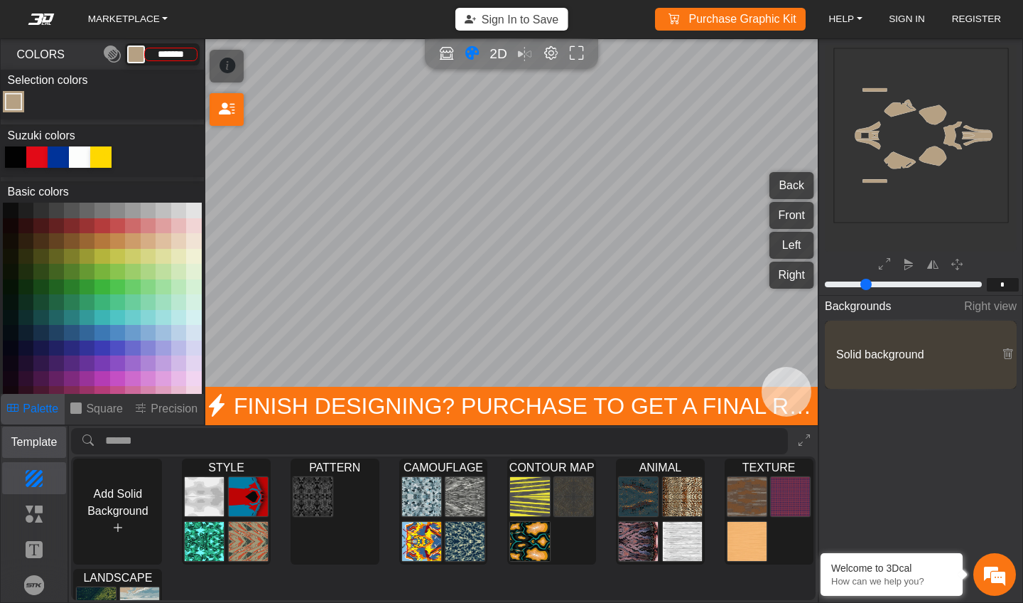
click at [28, 436] on p "Template" at bounding box center [34, 441] width 63 height 17
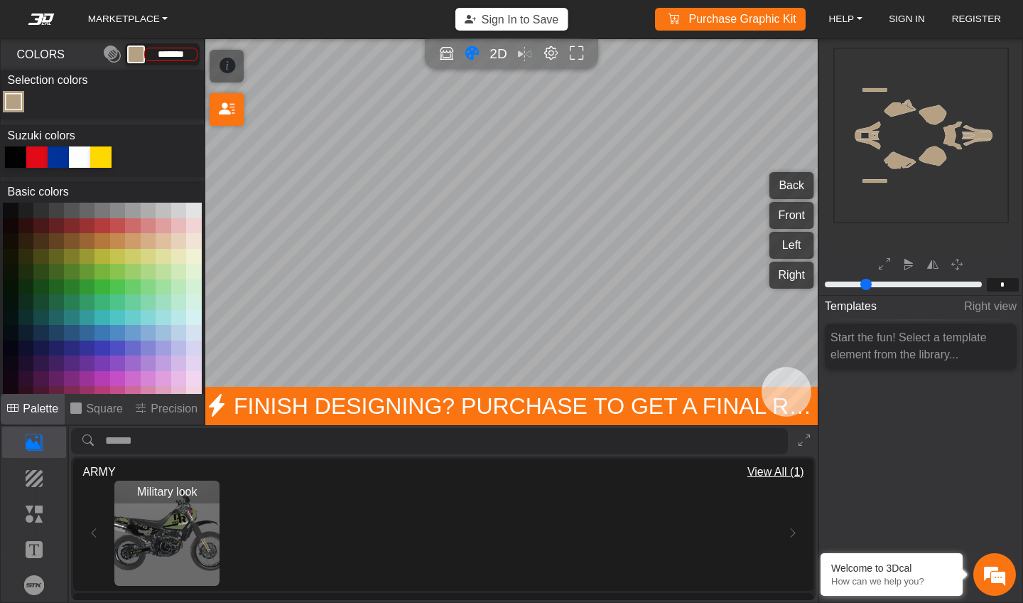
click at [50, 414] on p "Palette" at bounding box center [41, 408] width 36 height 17
click at [762, 472] on span "View All (1)" at bounding box center [776, 471] width 57 height 17
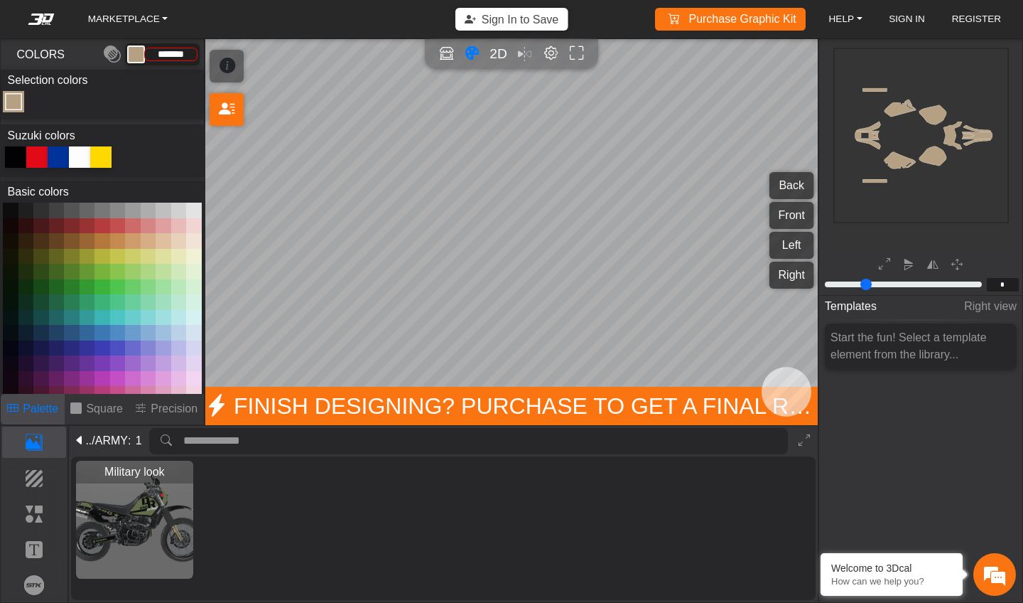
click at [80, 439] on icon at bounding box center [79, 440] width 11 height 17
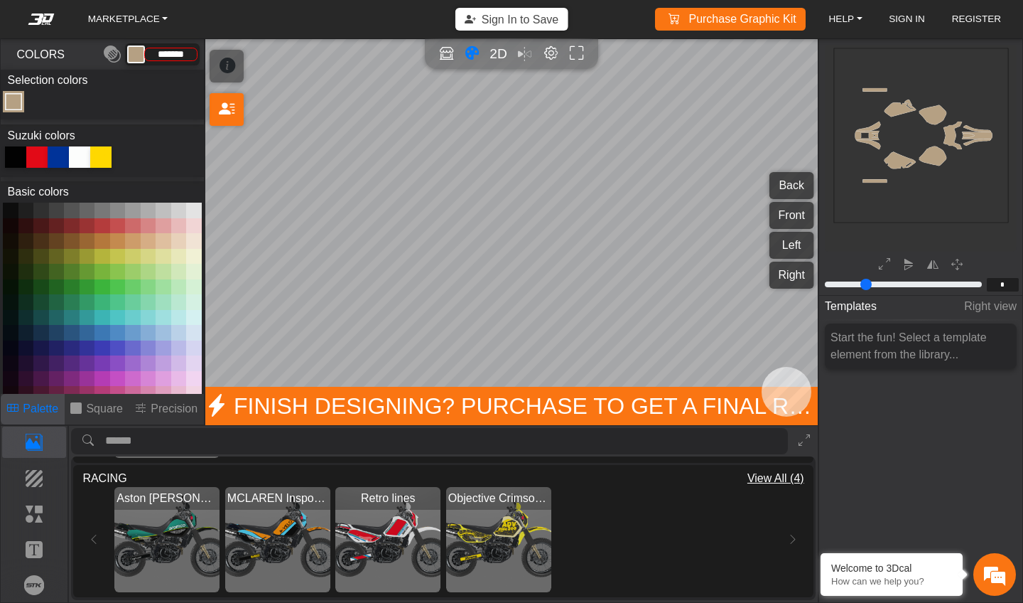
scroll to position [531, 0]
click at [792, 212] on button "Front" at bounding box center [792, 215] width 45 height 27
click at [786, 246] on button "Left" at bounding box center [792, 245] width 45 height 27
click at [782, 272] on button "Right" at bounding box center [792, 274] width 45 height 27
click at [85, 163] on div at bounding box center [79, 156] width 21 height 21
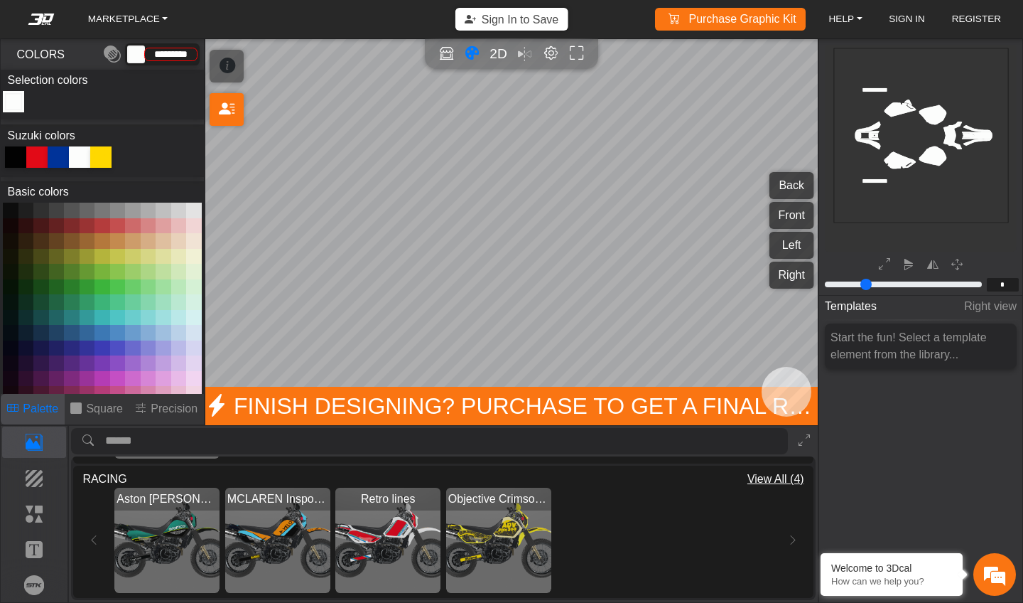
click at [104, 160] on div at bounding box center [100, 156] width 21 height 21
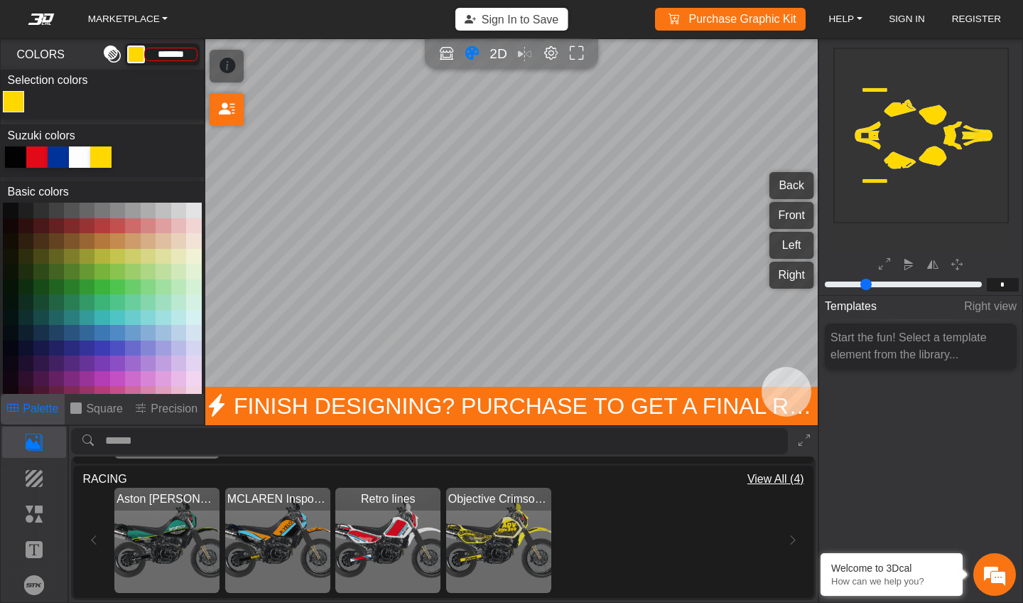
click at [109, 51] on em at bounding box center [112, 55] width 17 height 26
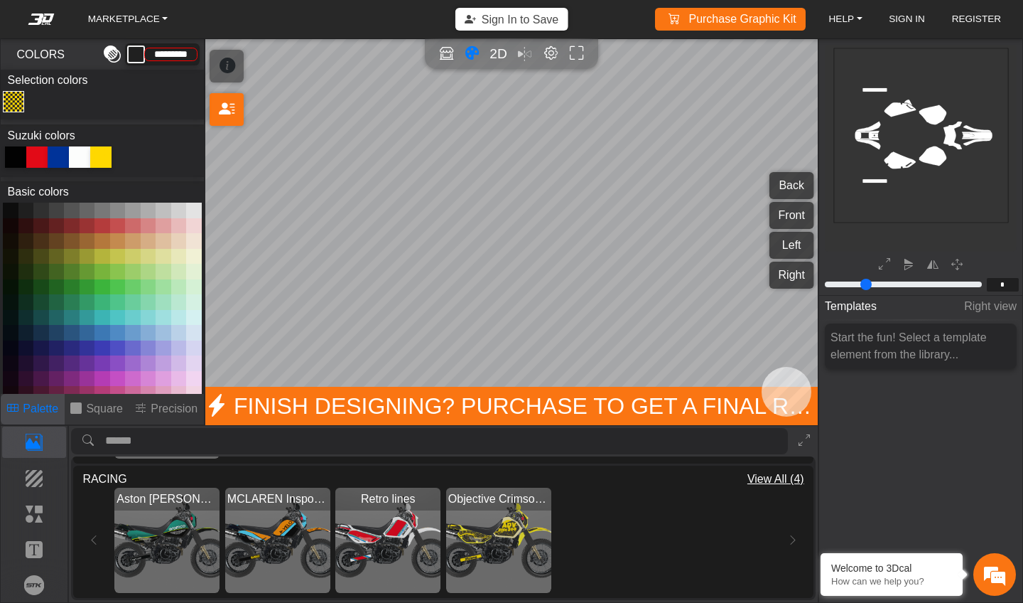
click at [109, 51] on em at bounding box center [112, 55] width 17 height 26
type input "*********"
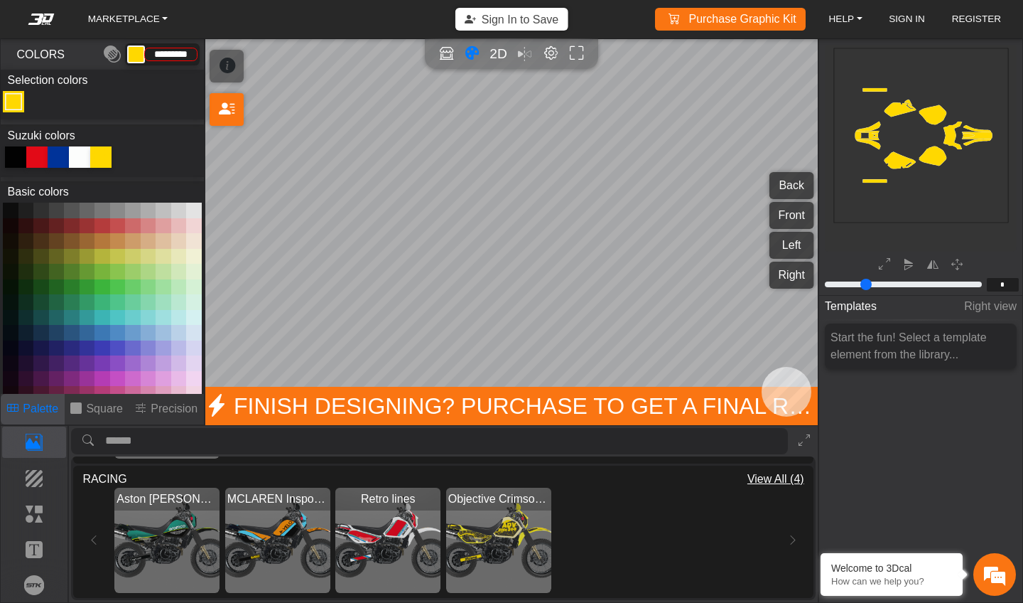
click at [8, 102] on div "Color Toggle" at bounding box center [13, 101] width 17 height 17
click at [532, 512] on img "View Objective Crimson Assamese Ant" at bounding box center [498, 539] width 105 height 105
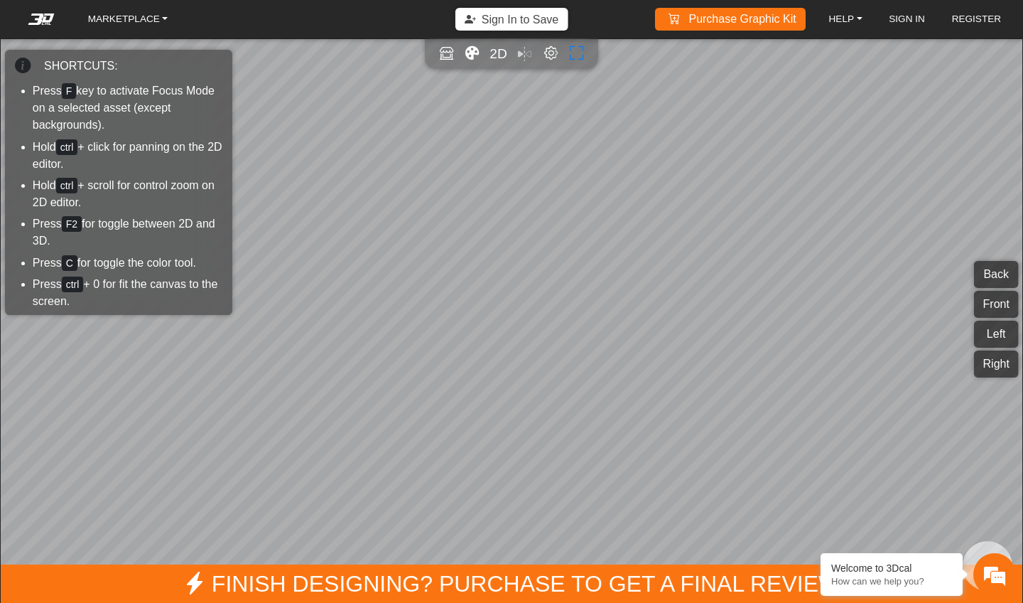
scroll to position [531, 0]
click at [576, 51] on icon "Full screen" at bounding box center [577, 53] width 14 height 15
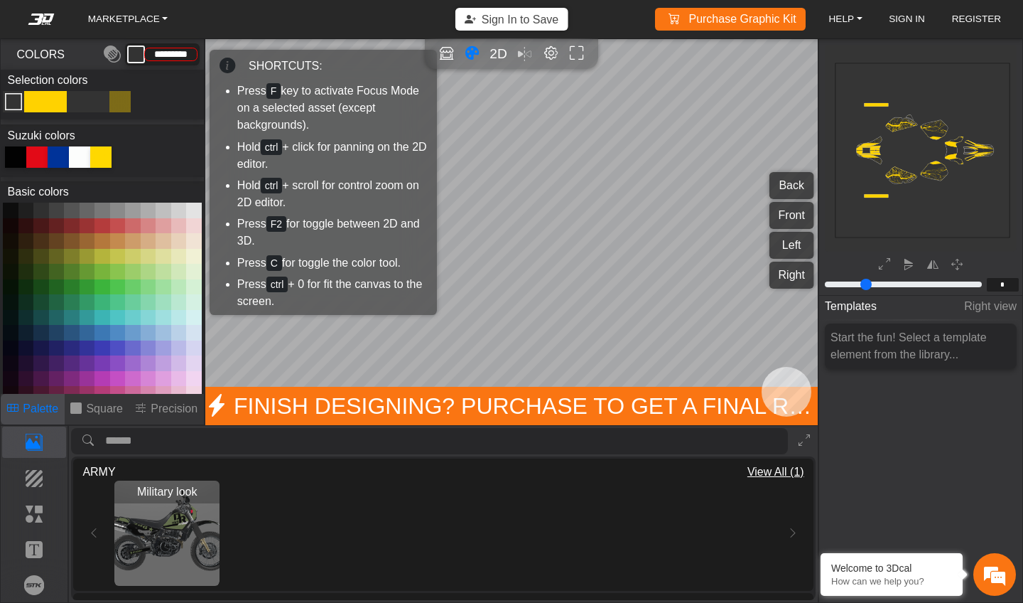
scroll to position [0, 0]
click at [159, 524] on img "View Military look" at bounding box center [166, 532] width 105 height 105
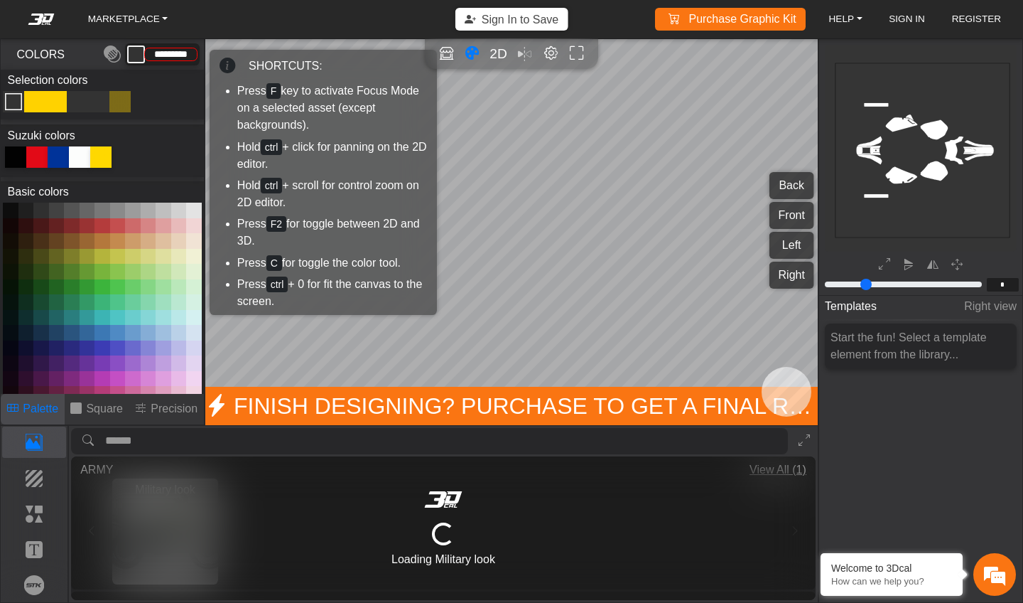
type input "*********"
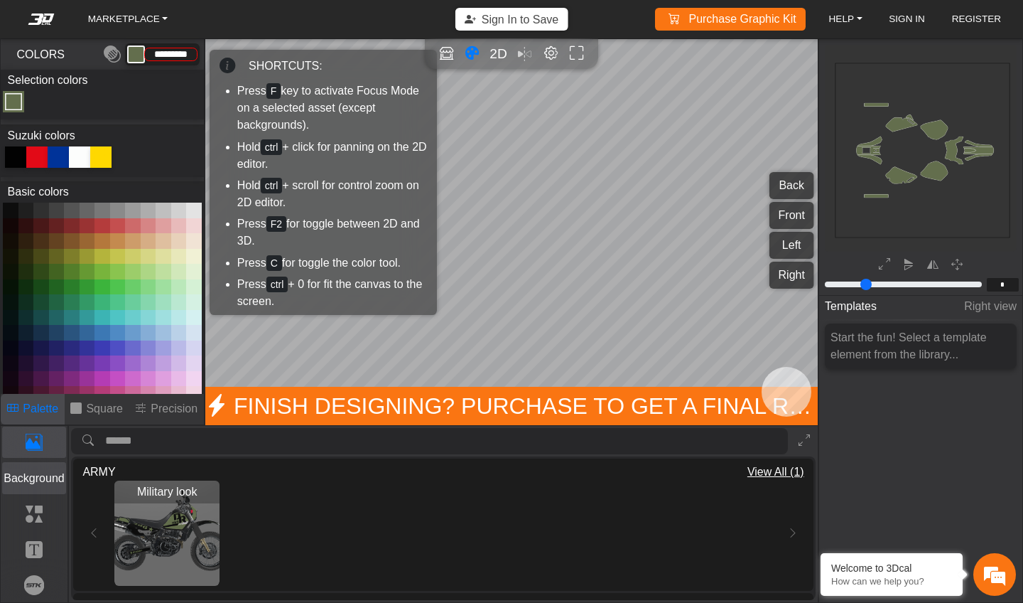
click at [41, 480] on p "Background" at bounding box center [34, 478] width 63 height 17
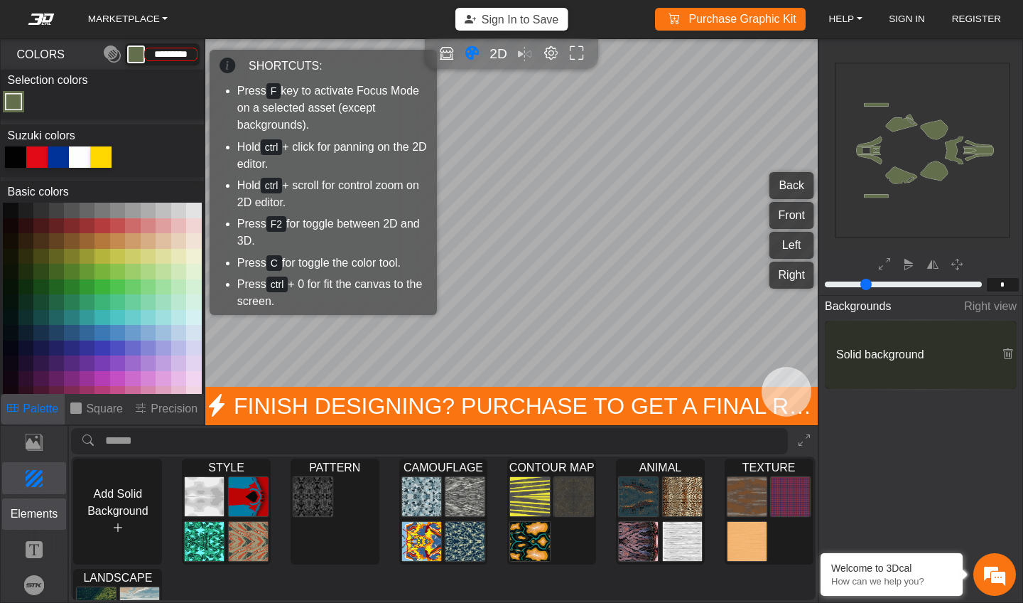
click at [39, 510] on p "Elements" at bounding box center [34, 513] width 63 height 17
type input "**"
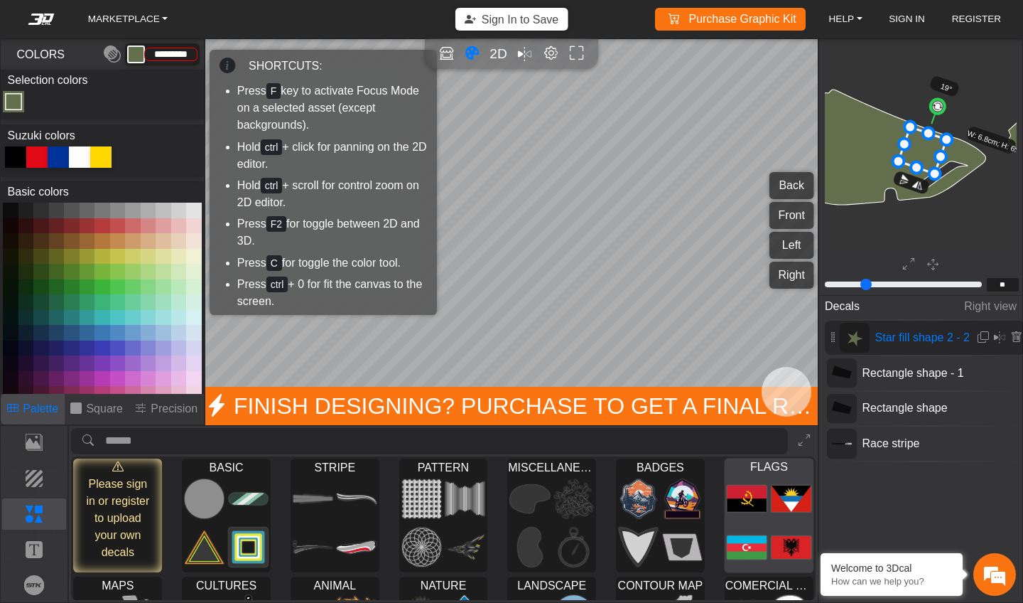
click at [765, 546] on div at bounding box center [769, 522] width 88 height 99
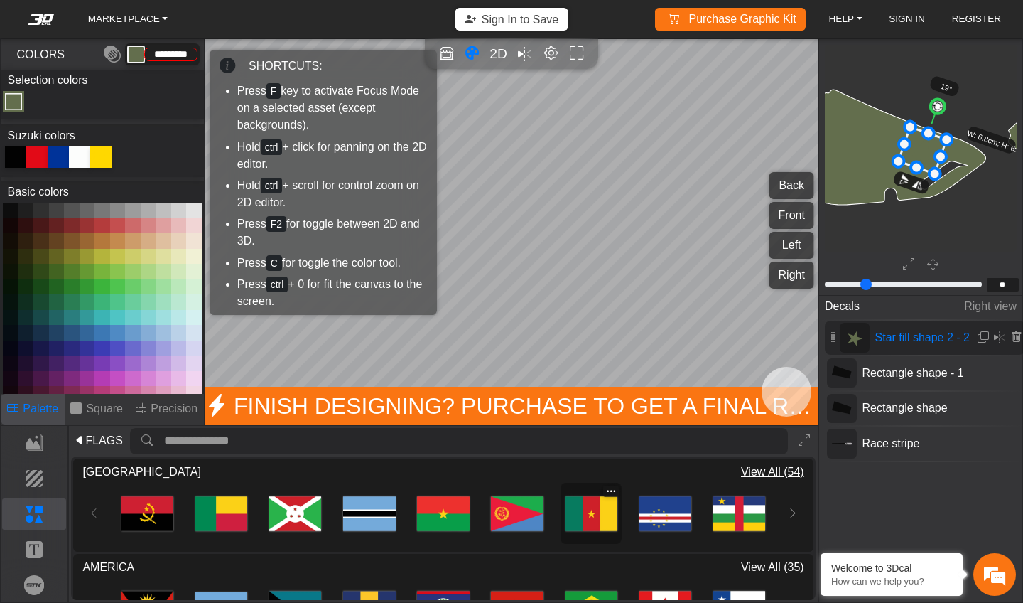
click at [598, 517] on img at bounding box center [592, 513] width 52 height 52
click at [598, 517] on img at bounding box center [591, 513] width 53 height 53
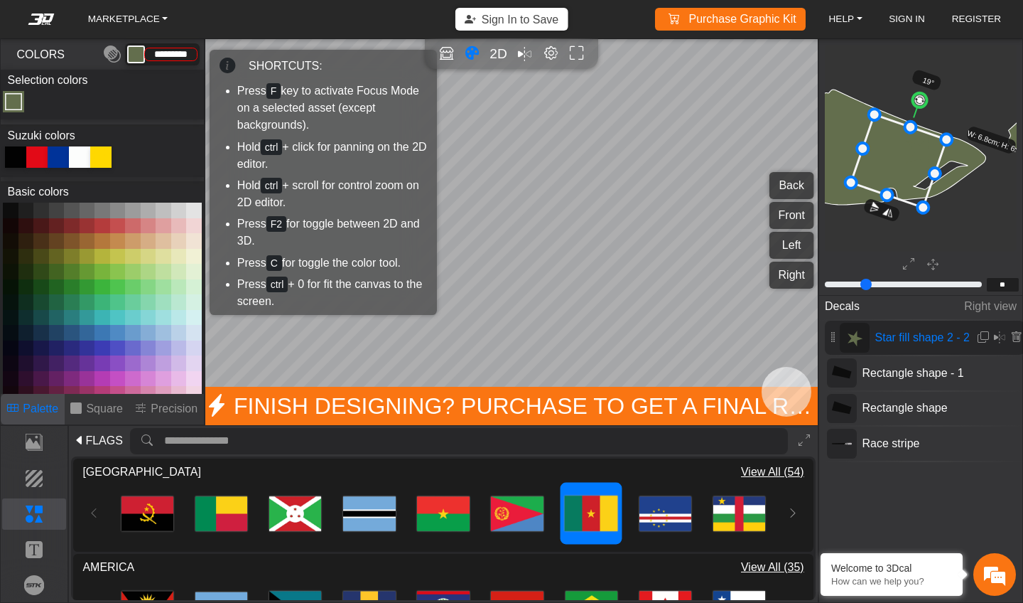
drag, startPoint x: 899, startPoint y: 161, endPoint x: 862, endPoint y: 152, distance: 38.1
click at [227, 65] on icon at bounding box center [228, 66] width 16 height 24
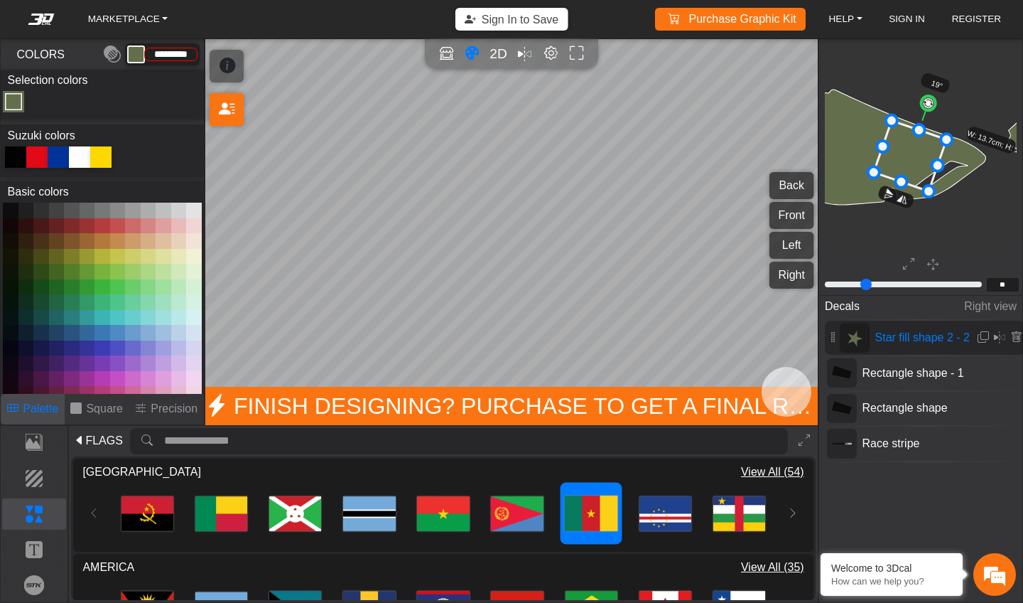
drag, startPoint x: 852, startPoint y: 183, endPoint x: 875, endPoint y: 173, distance: 24.8
drag, startPoint x: 875, startPoint y: 173, endPoint x: 890, endPoint y: 167, distance: 16.2
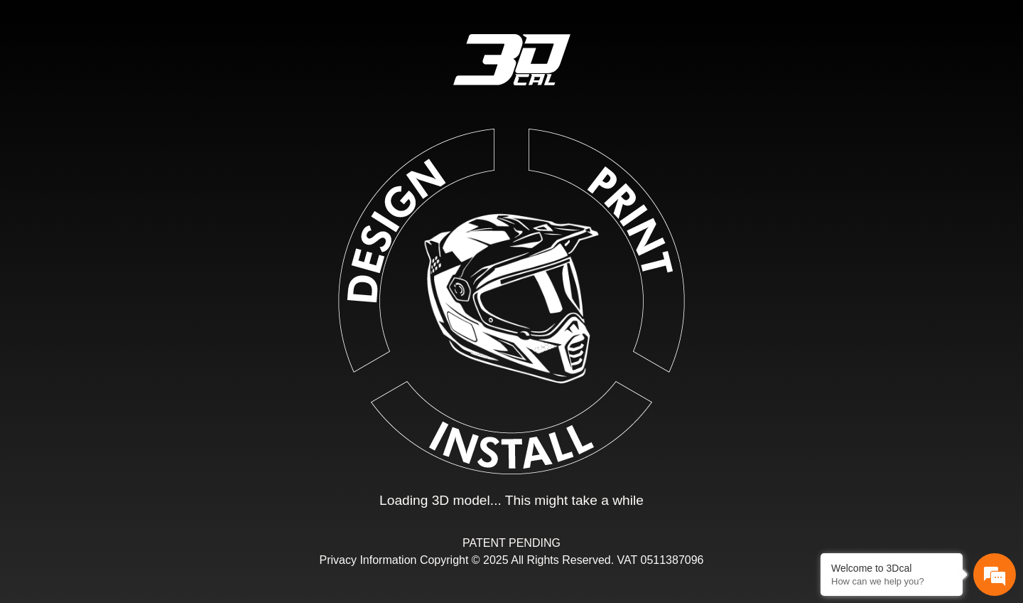
type input "*"
type input "*********"
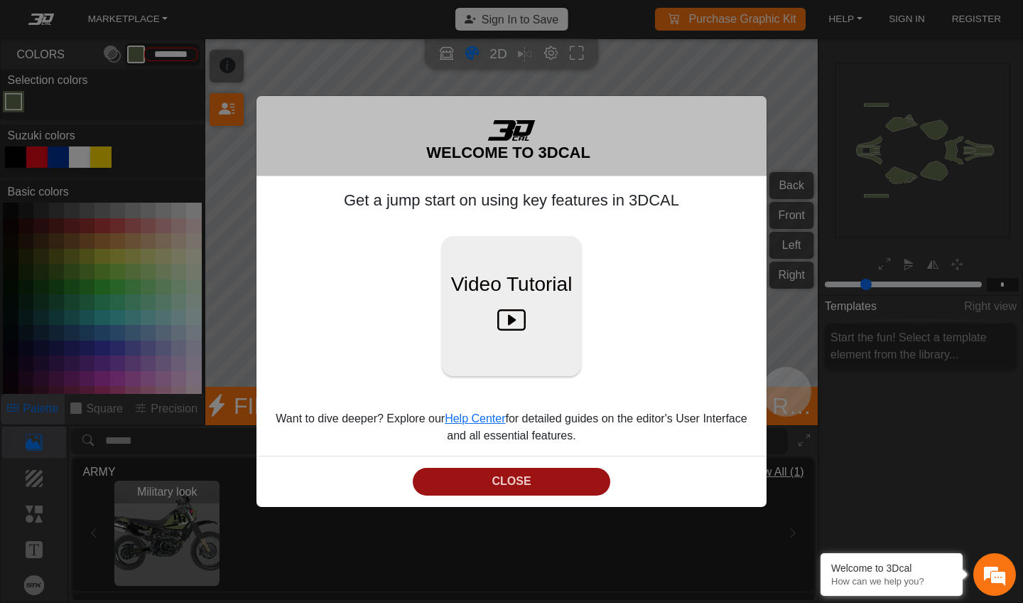
click at [497, 474] on button "CLOSE" at bounding box center [512, 482] width 198 height 28
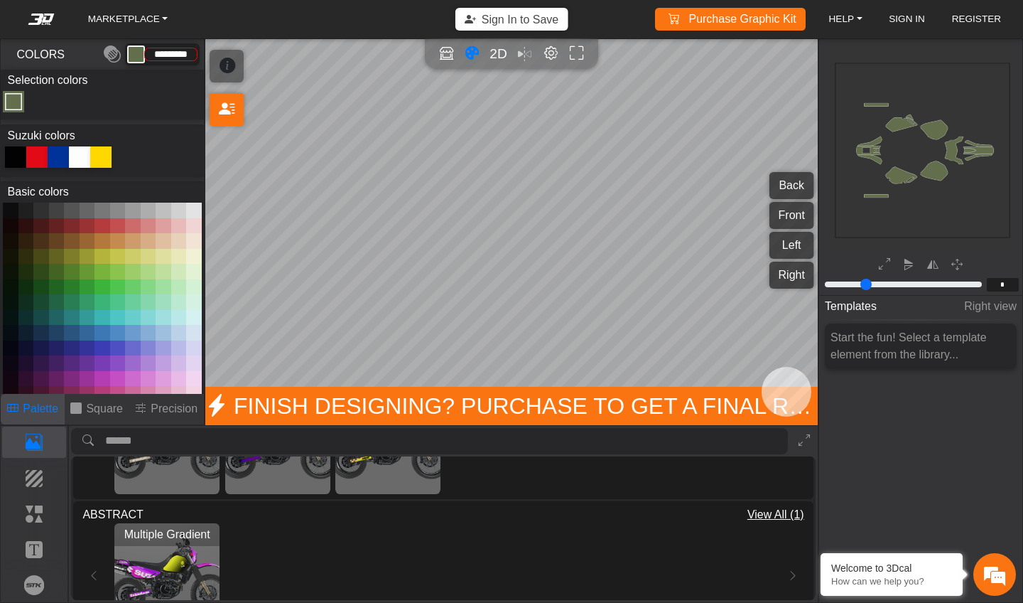
scroll to position [383, 0]
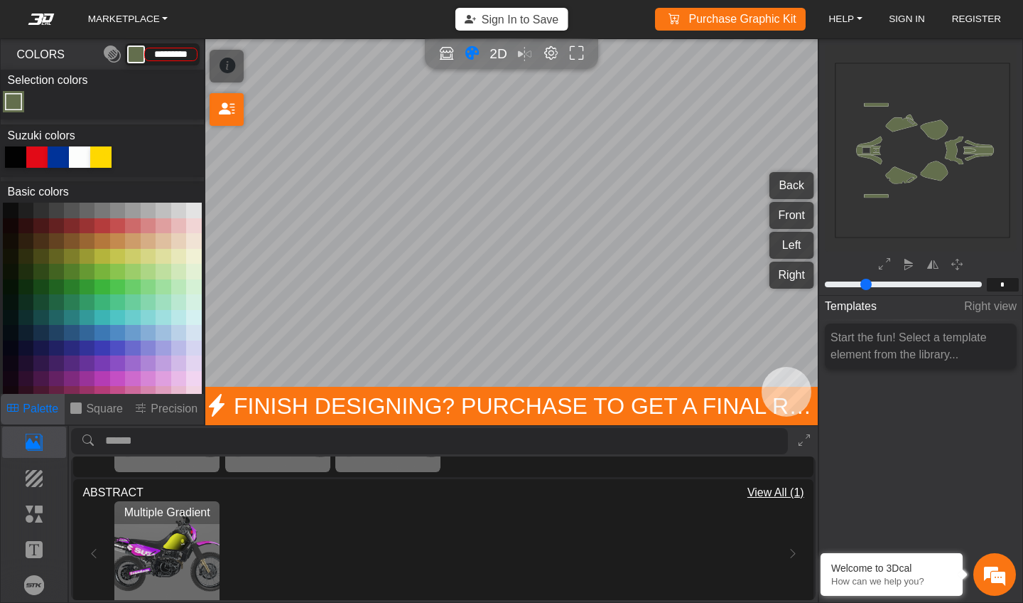
click at [172, 540] on img "View Multiple Gradient" at bounding box center [166, 553] width 105 height 105
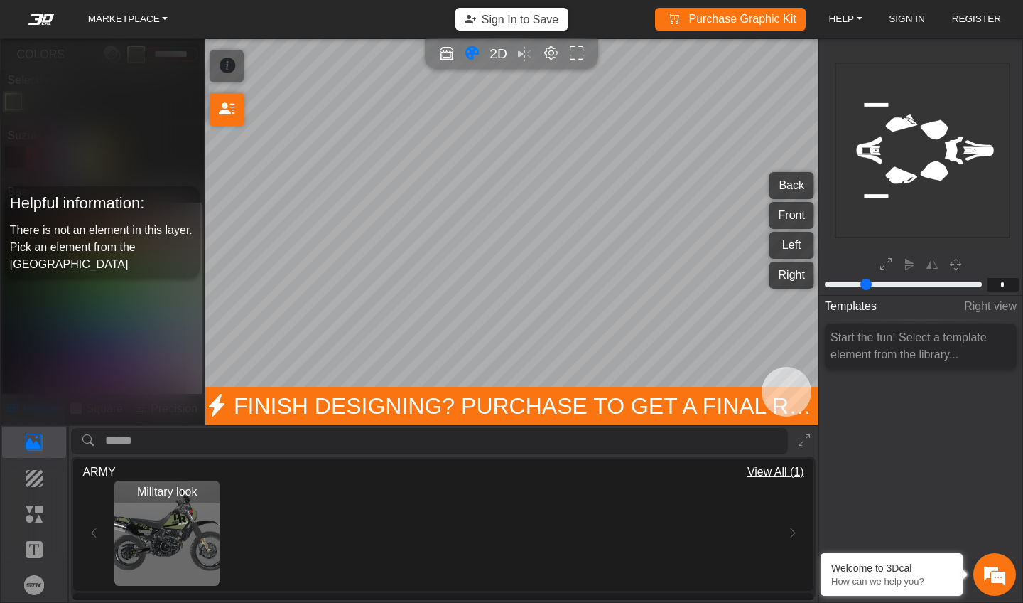
click at [150, 296] on div "Helpful information: There is not an element in this layer. Pick an element fro…" at bounding box center [102, 231] width 203 height 385
click at [39, 440] on p "Template" at bounding box center [34, 441] width 63 height 17
click at [936, 126] on rect at bounding box center [923, 150] width 175 height 175
click at [854, 16] on link "HELP" at bounding box center [846, 19] width 45 height 21
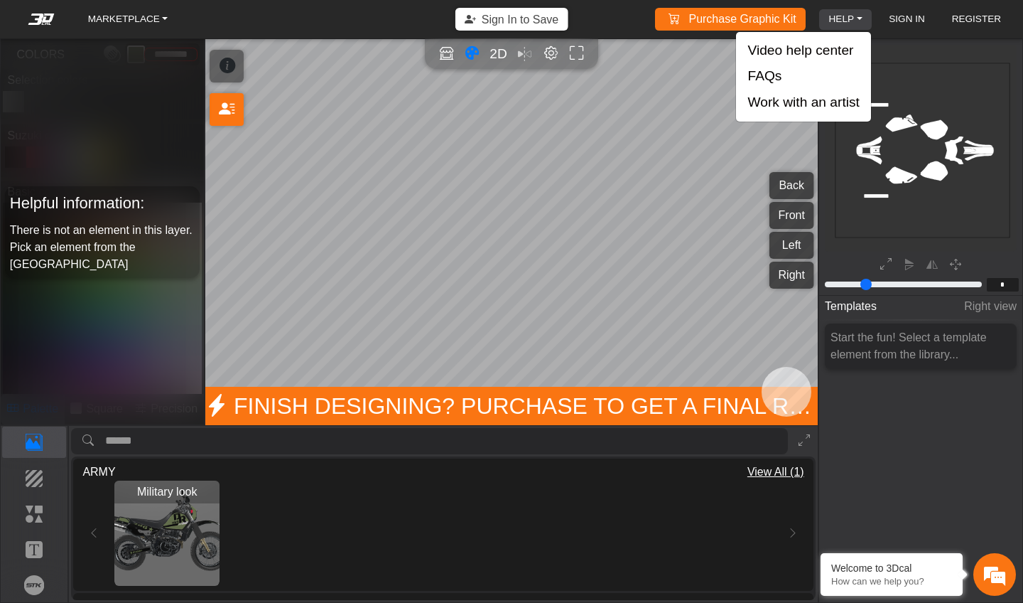
click at [854, 16] on link "HELP" at bounding box center [846, 19] width 45 height 21
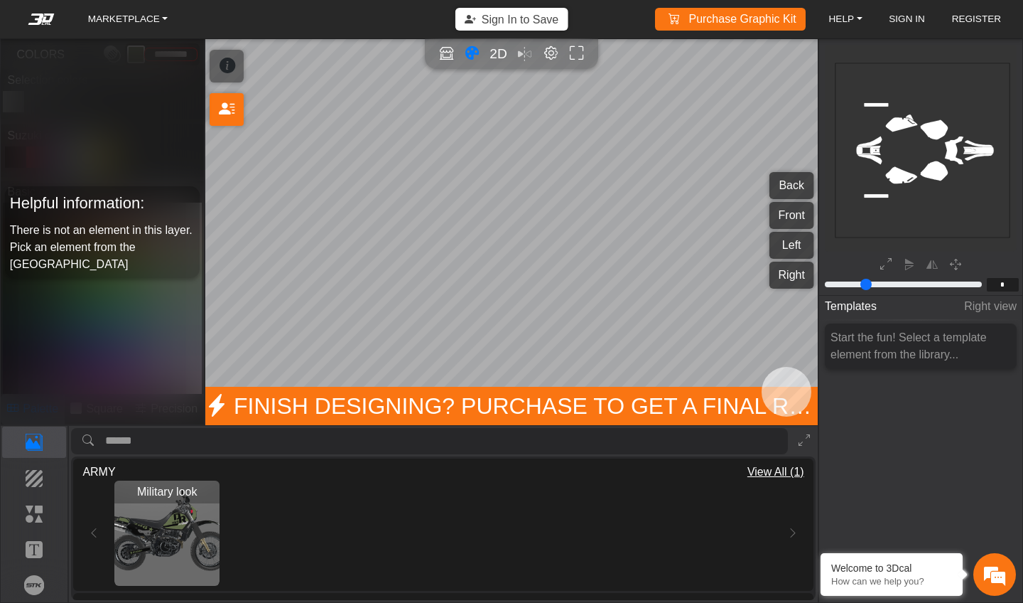
click at [220, 76] on icon at bounding box center [228, 66] width 16 height 24
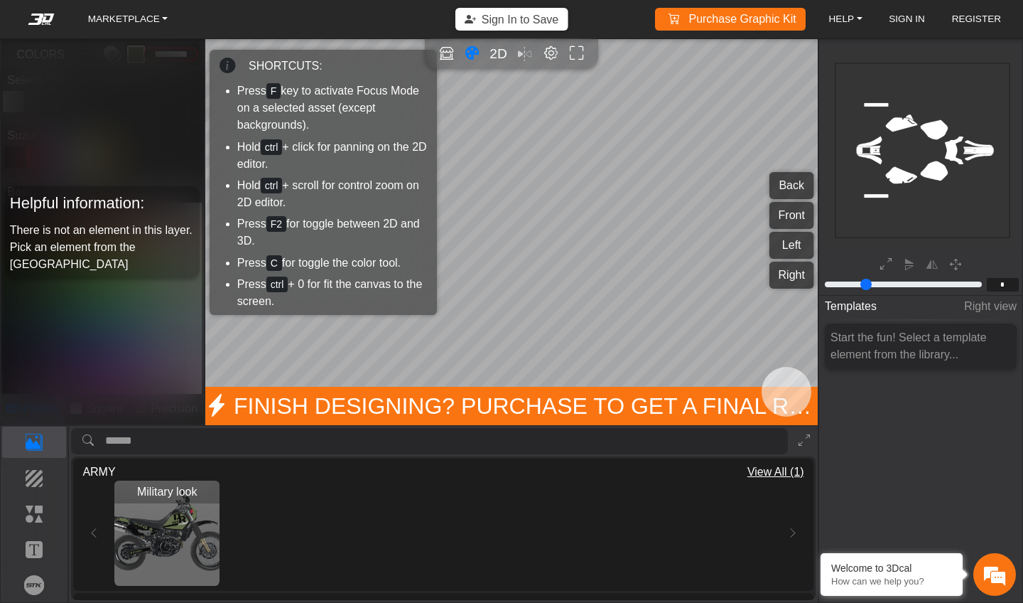
click at [139, 80] on div "Helpful information: There is not an element in this layer. Pick an element fro…" at bounding box center [102, 231] width 203 height 385
click at [44, 468] on button "Background" at bounding box center [34, 477] width 65 height 31
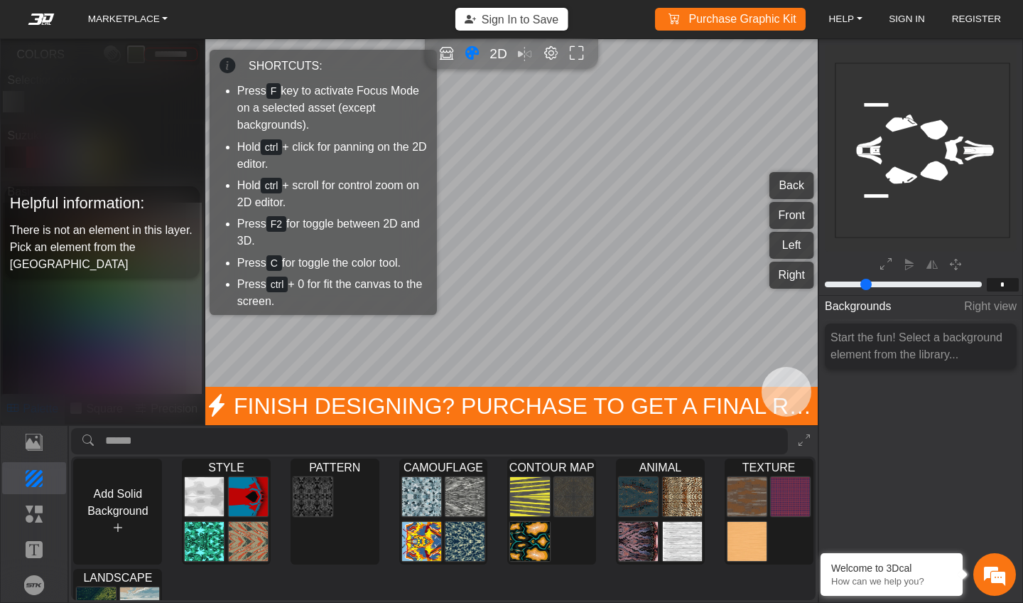
click at [46, 15] on em at bounding box center [41, 19] width 57 height 11
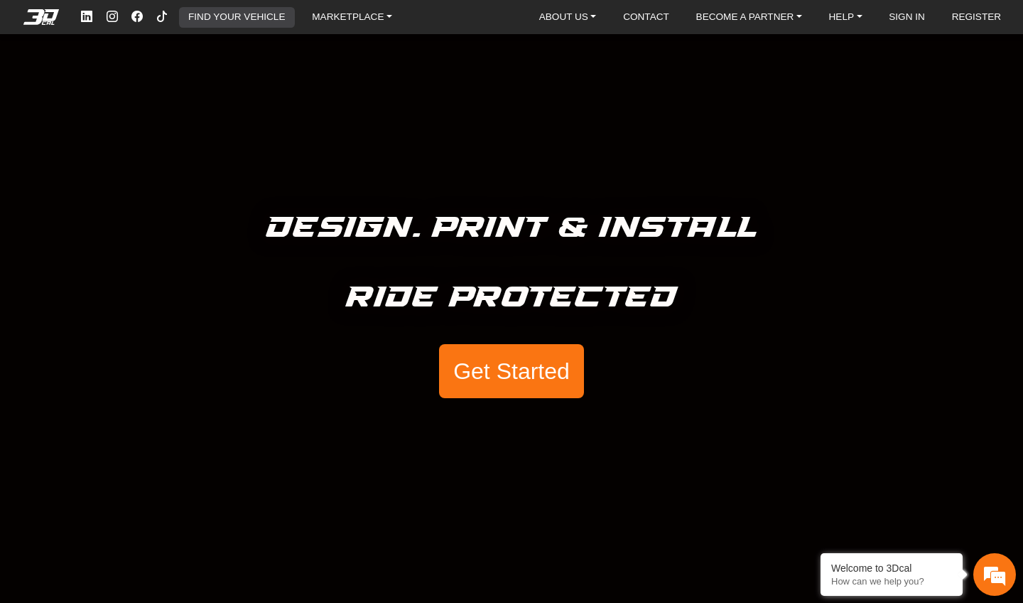
click at [216, 22] on link "FIND YOUR VEHICLE" at bounding box center [237, 17] width 108 height 21
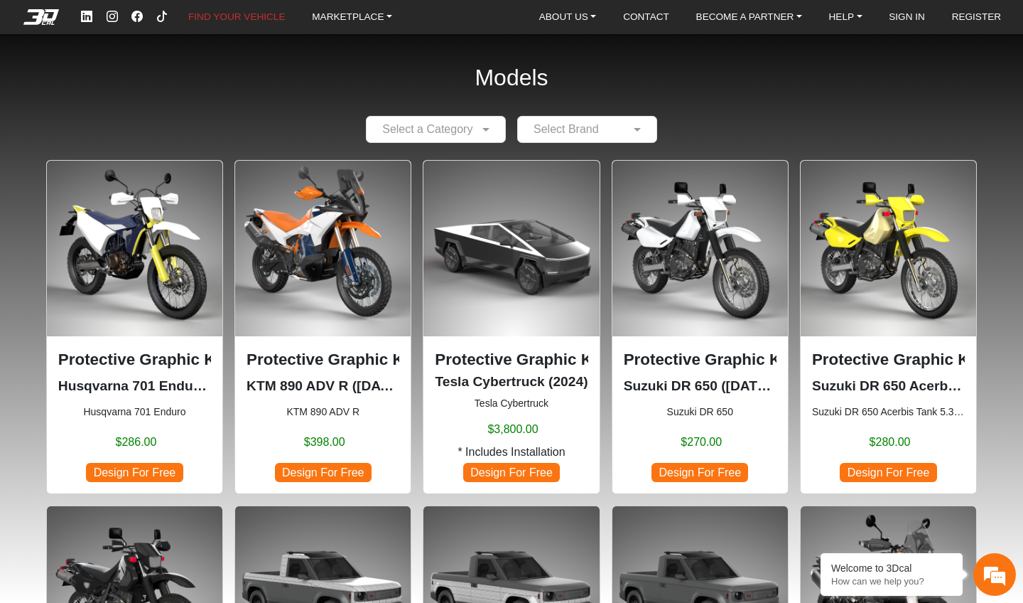
click at [833, 274] on img at bounding box center [889, 249] width 176 height 176
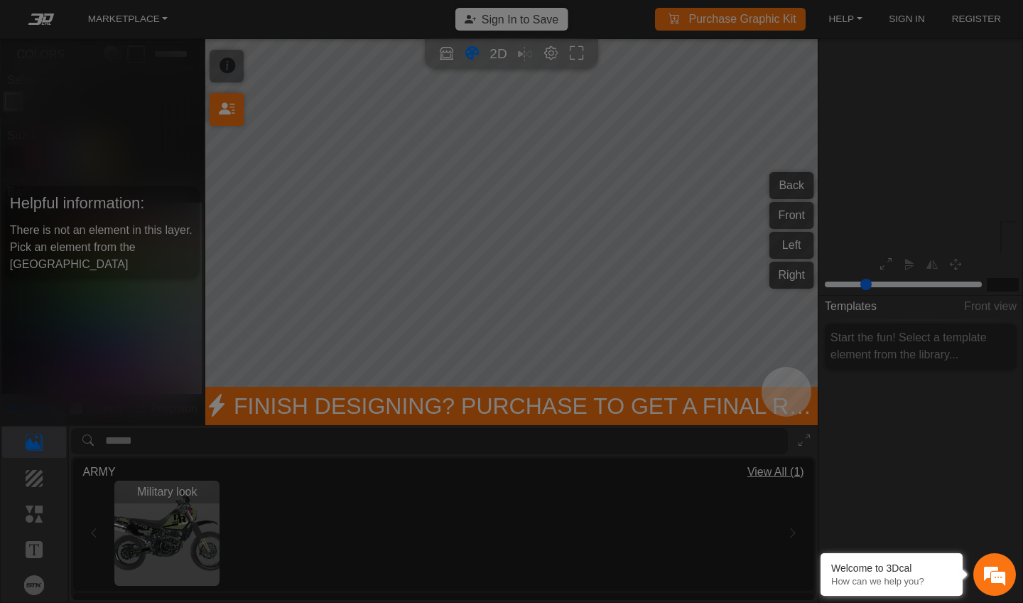
type input "*"
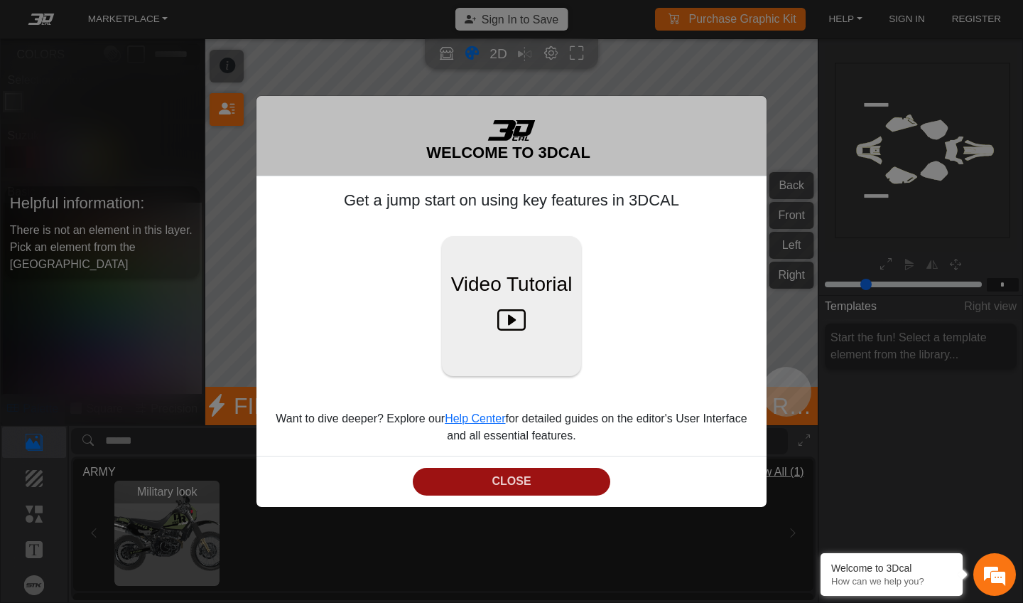
click at [497, 488] on button "CLOSE" at bounding box center [512, 482] width 198 height 28
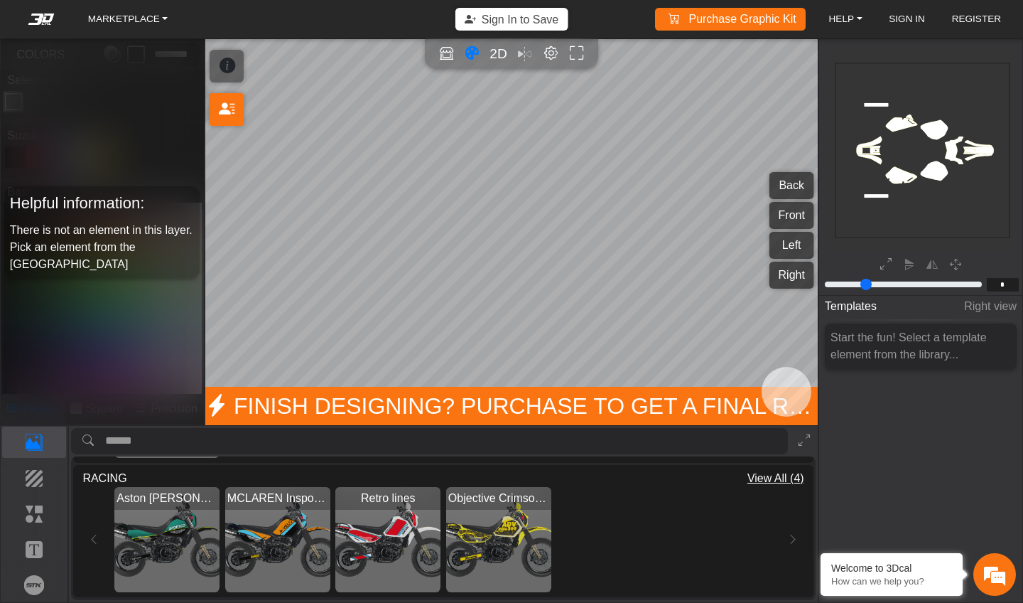
scroll to position [531, 0]
click at [382, 539] on img "View Retro lines" at bounding box center [387, 539] width 105 height 105
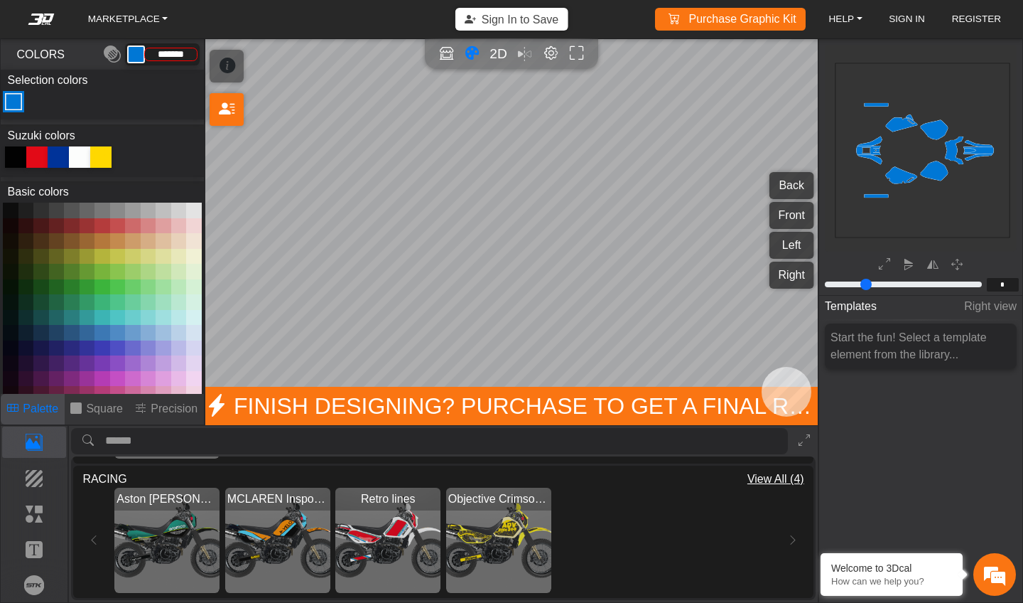
click at [182, 537] on img "View Aston Martin Inspo (2022 Livery Colors)" at bounding box center [166, 539] width 105 height 105
type input "*******"
click at [907, 350] on span "Start the fun! Select a template element from the library..." at bounding box center [909, 345] width 156 height 29
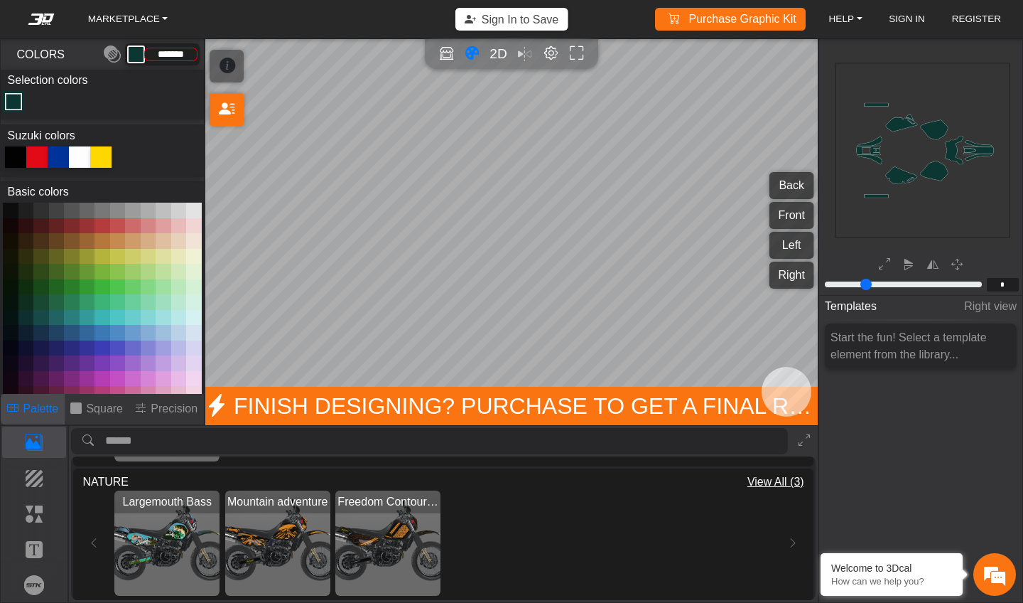
scroll to position [77, 0]
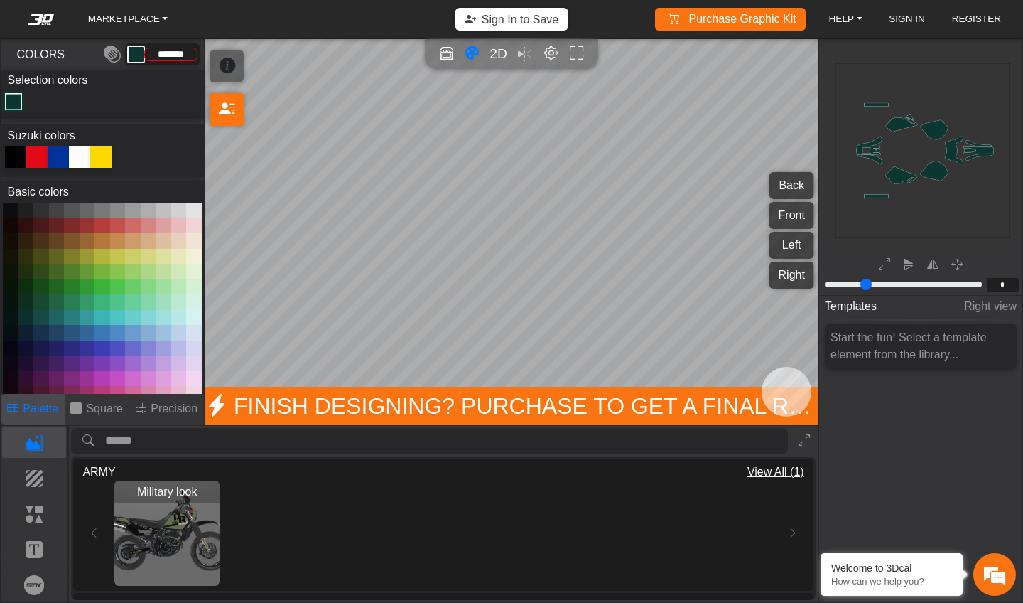
click at [77, 159] on div at bounding box center [79, 156] width 21 height 21
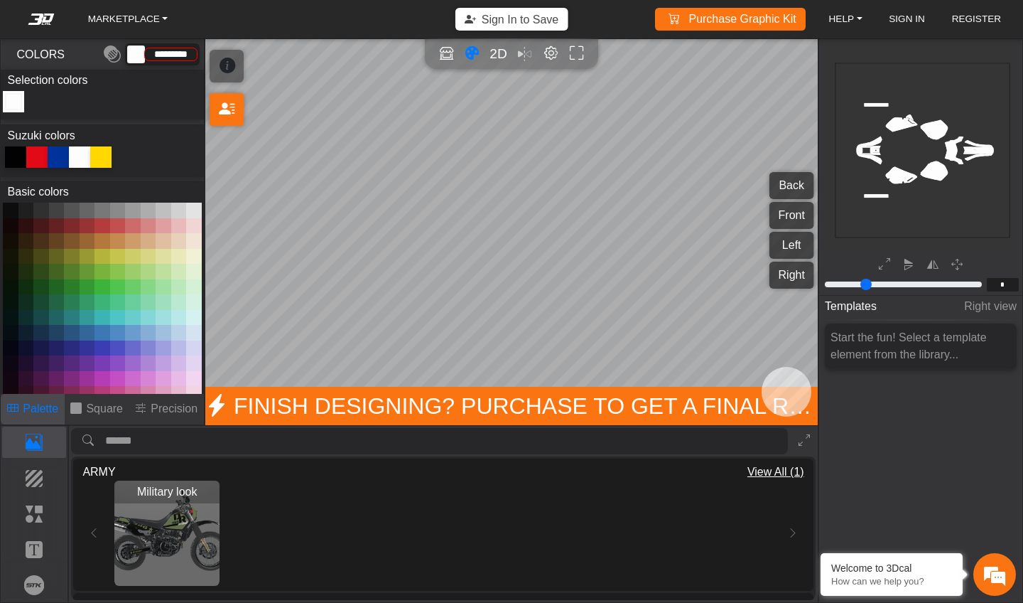
click at [99, 158] on div at bounding box center [100, 156] width 21 height 21
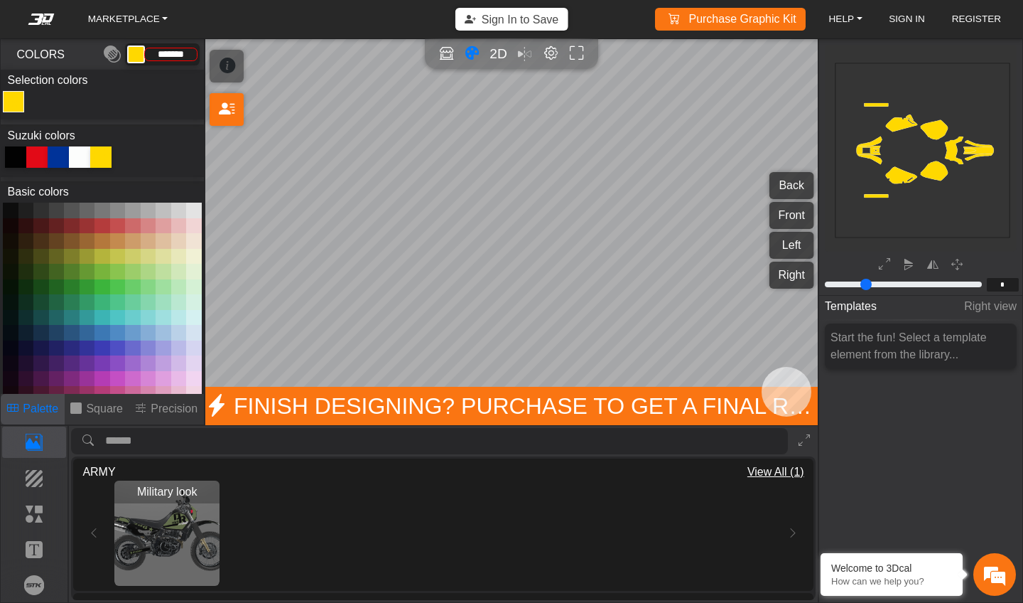
click at [85, 158] on div at bounding box center [79, 156] width 21 height 21
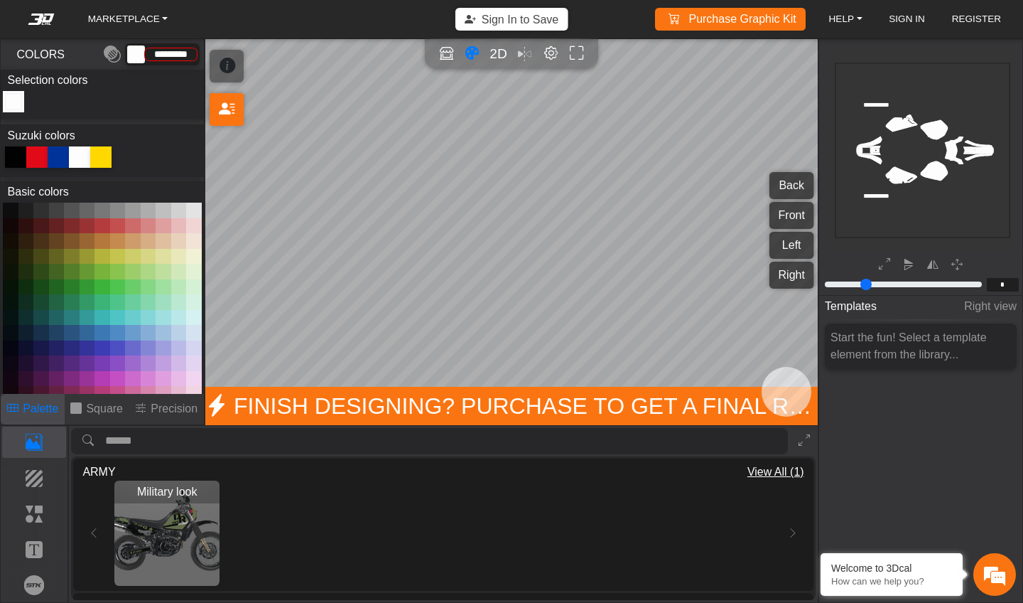
click at [31, 155] on div at bounding box center [36, 156] width 21 height 21
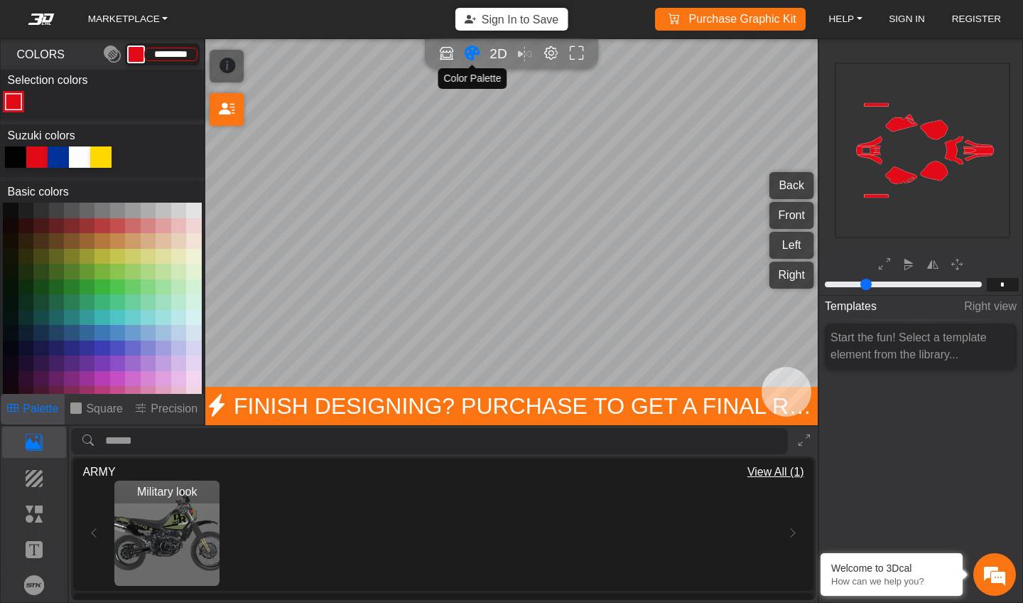
click at [477, 52] on icon "Color tool" at bounding box center [472, 53] width 15 height 16
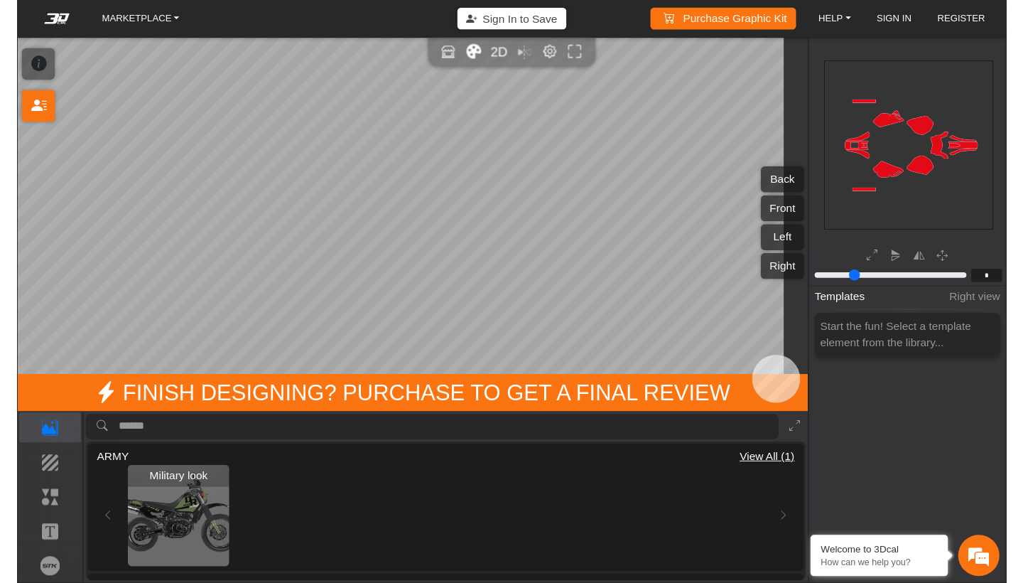
scroll to position [159, 167]
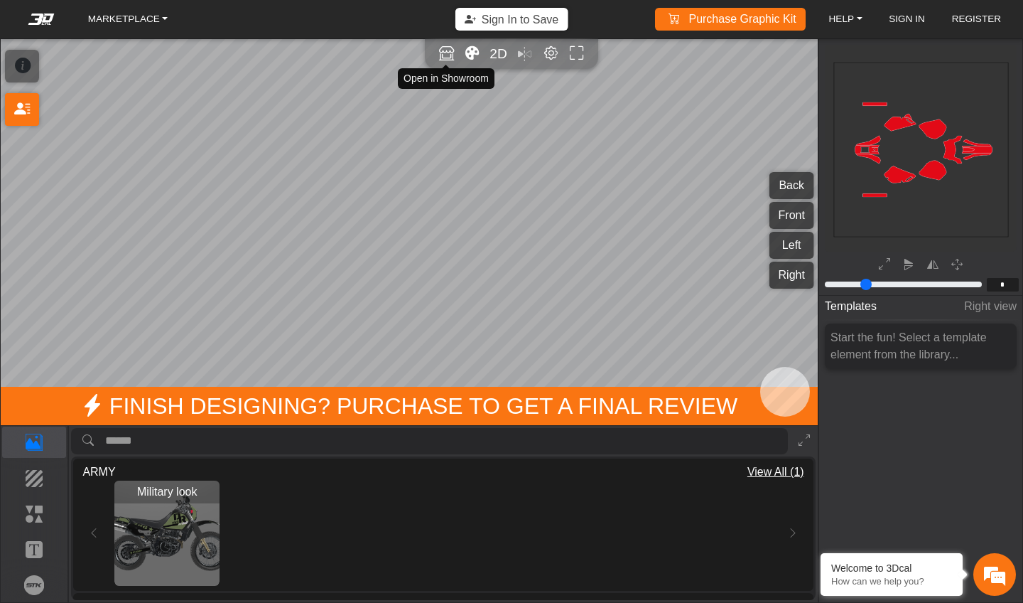
click at [448, 59] on icon "Open in Showroom" at bounding box center [446, 53] width 15 height 16
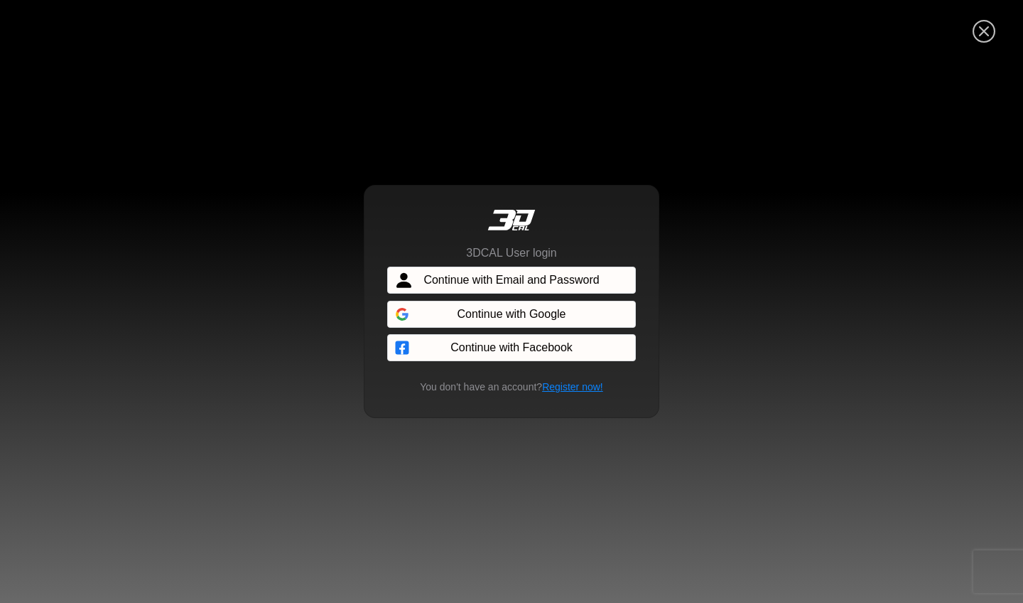
click at [981, 36] on icon "Close" at bounding box center [984, 32] width 23 height 26
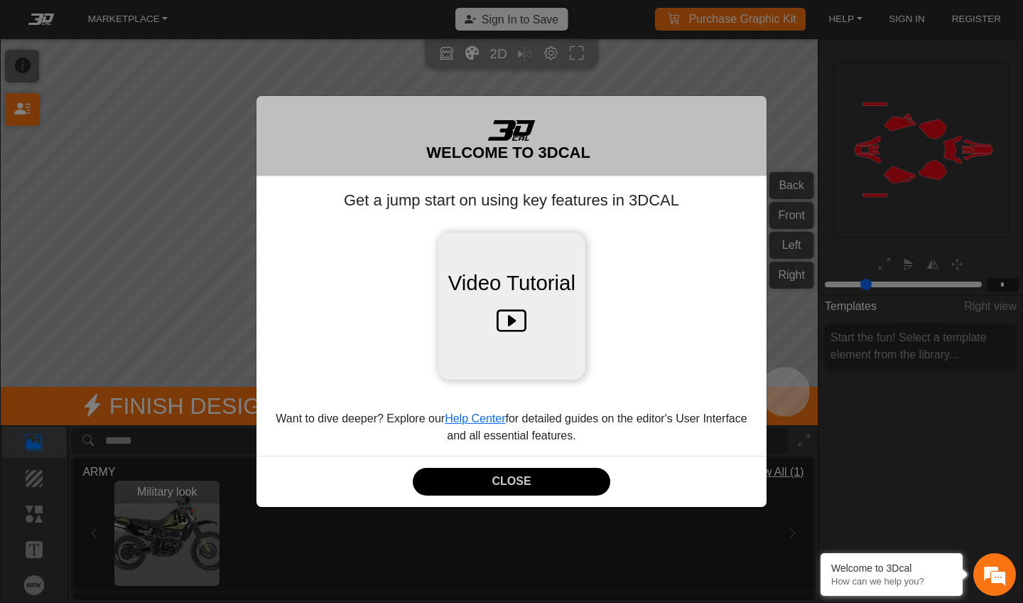
click at [517, 340] on icon at bounding box center [512, 321] width 30 height 45
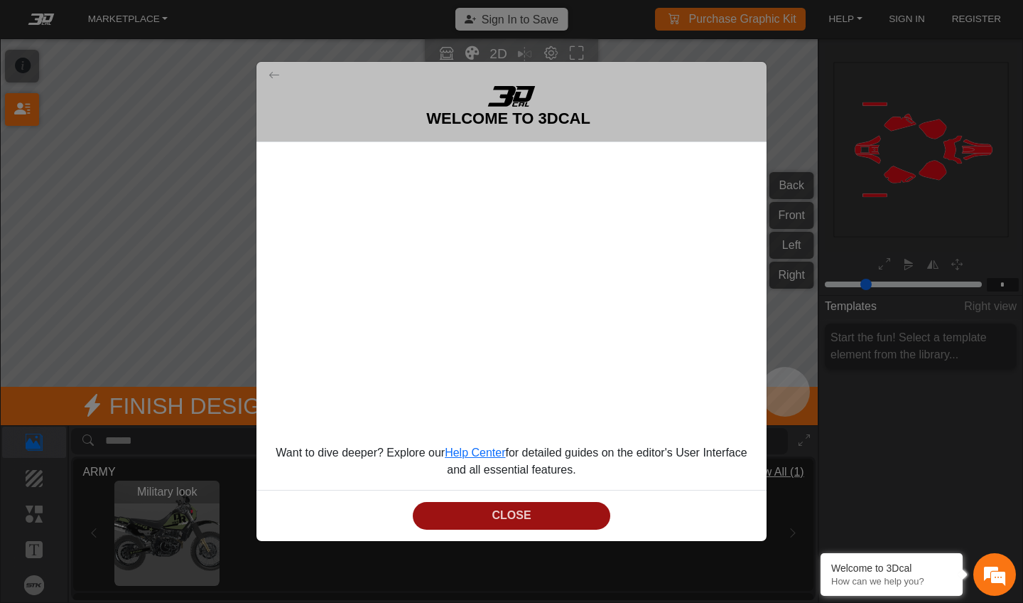
click at [526, 521] on button "CLOSE" at bounding box center [512, 516] width 198 height 28
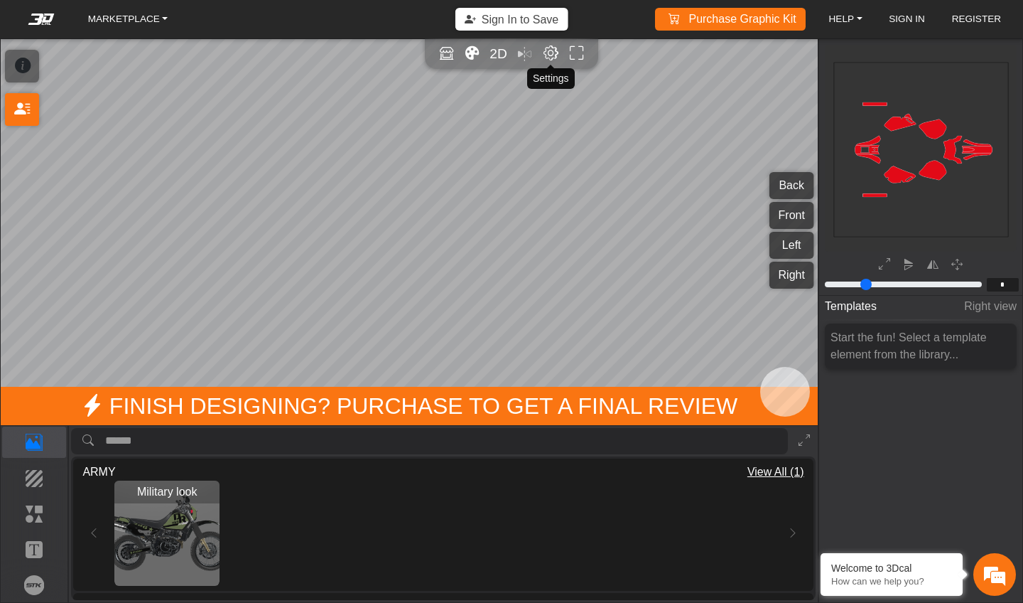
click at [546, 55] on em "Editor settings" at bounding box center [551, 53] width 15 height 16
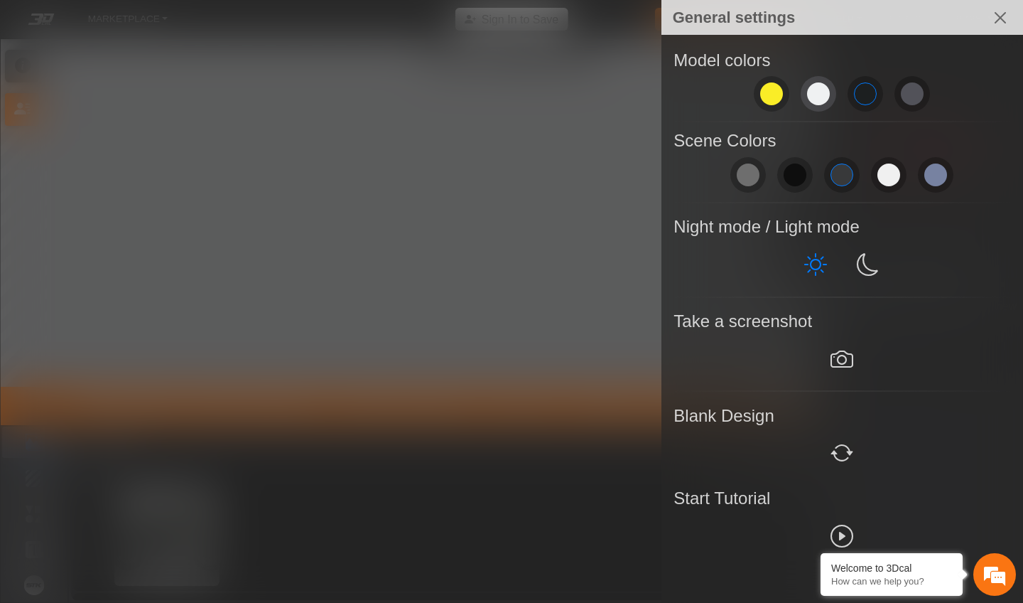
click at [819, 86] on span at bounding box center [818, 93] width 23 height 23
click at [542, 208] on div at bounding box center [511, 301] width 1023 height 603
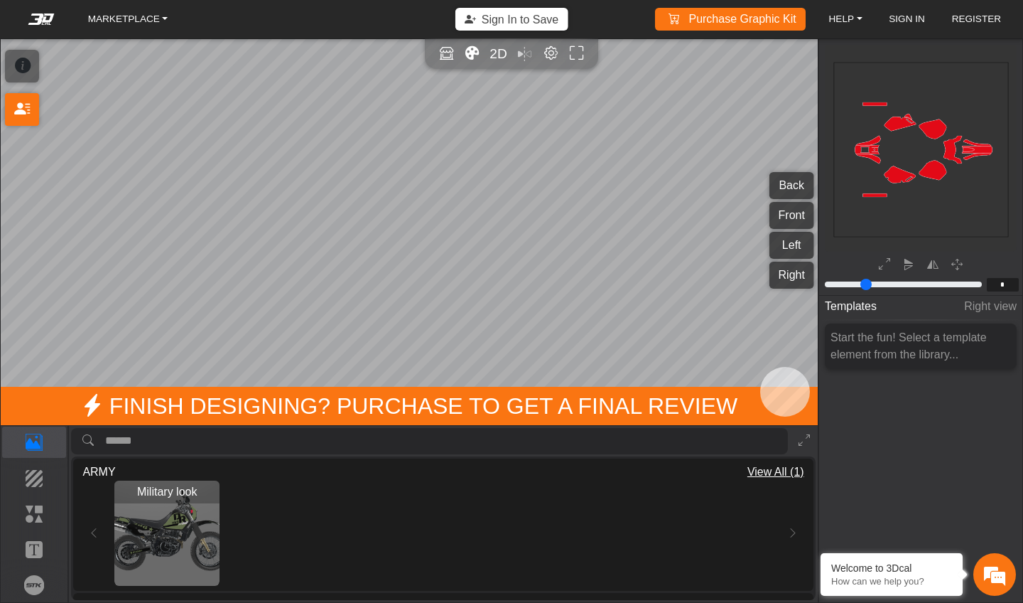
click at [26, 67] on icon at bounding box center [23, 66] width 16 height 24
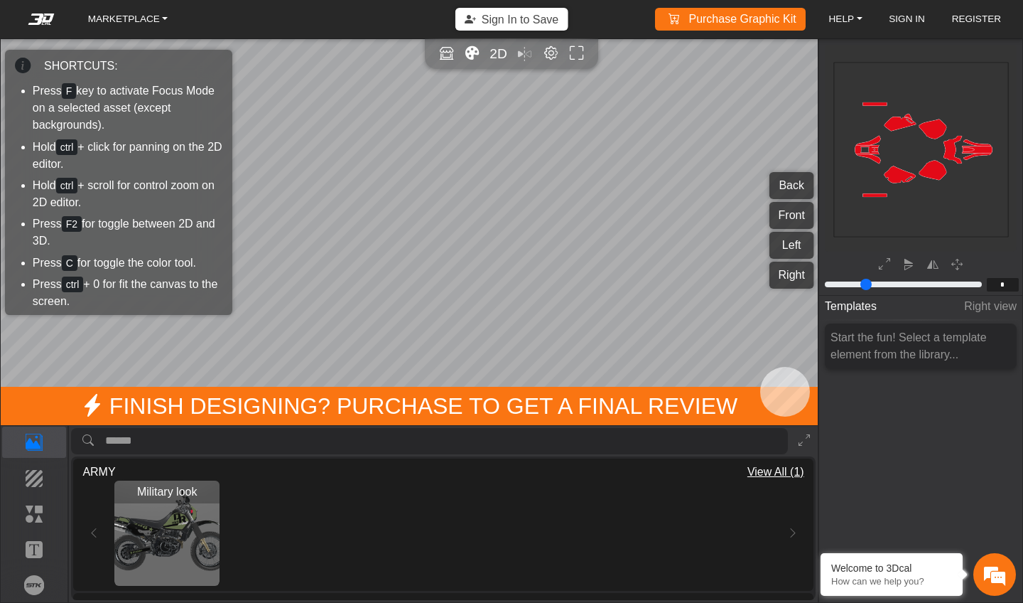
click at [97, 61] on span "SHORTCUTS:" at bounding box center [81, 66] width 74 height 17
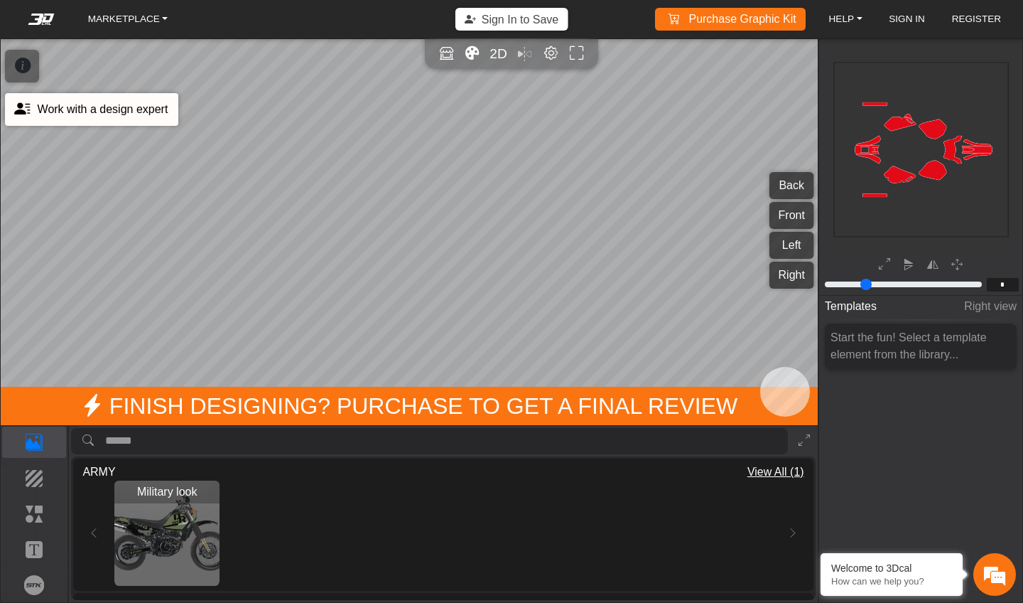
click at [28, 102] on icon at bounding box center [22, 109] width 16 height 24
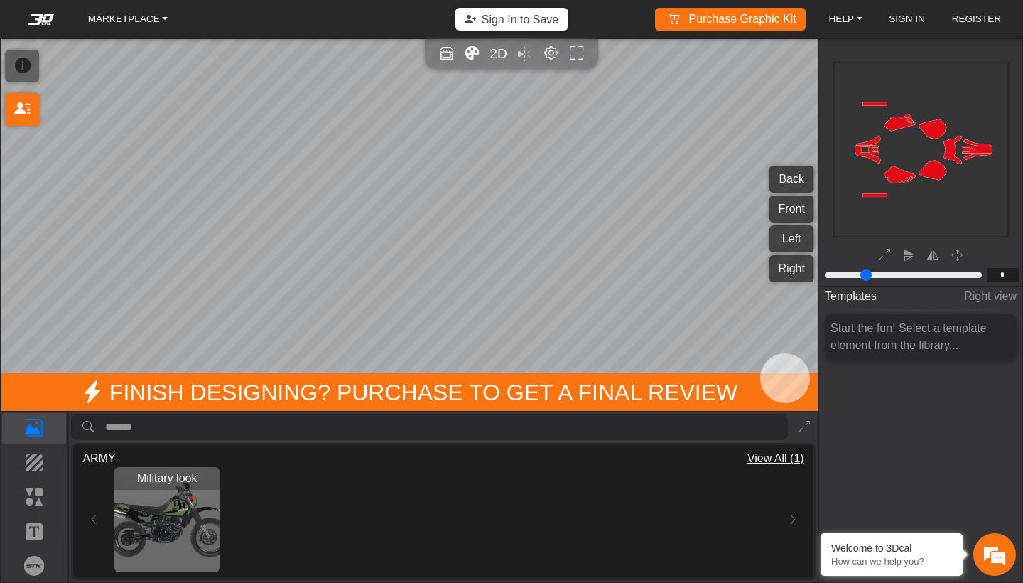
click at [161, 526] on img "View Military look" at bounding box center [166, 519] width 105 height 105
type input "*********"
click at [549, 56] on em "Editor settings" at bounding box center [551, 53] width 15 height 16
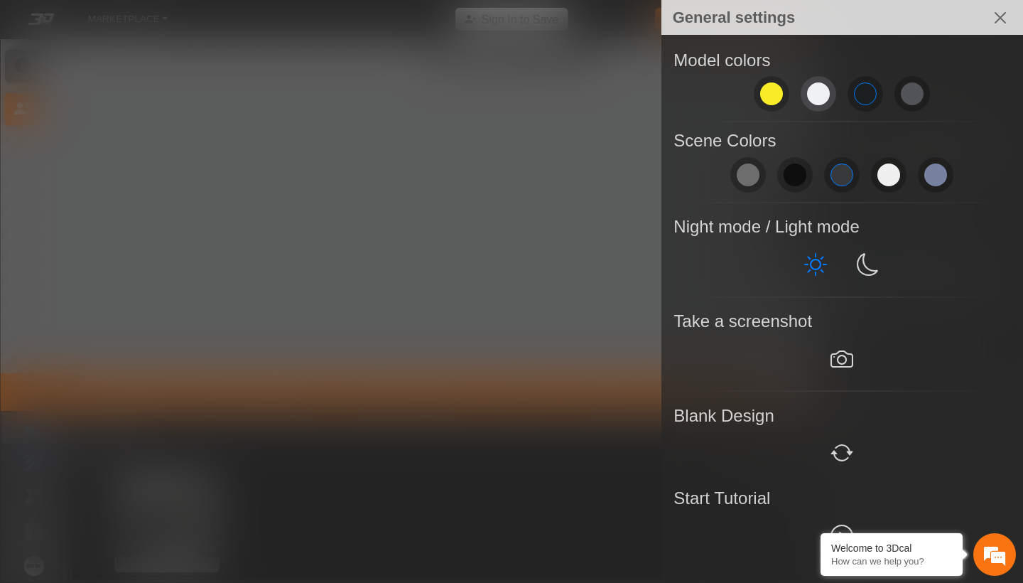
click at [816, 93] on span at bounding box center [818, 93] width 23 height 23
click at [843, 527] on em at bounding box center [842, 537] width 23 height 26
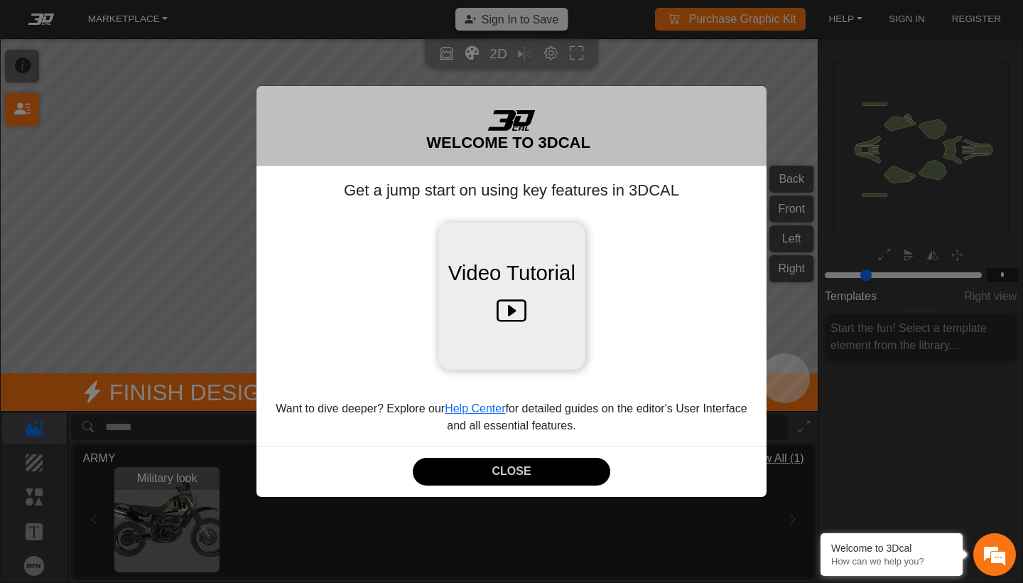
click at [524, 314] on icon at bounding box center [512, 311] width 30 height 45
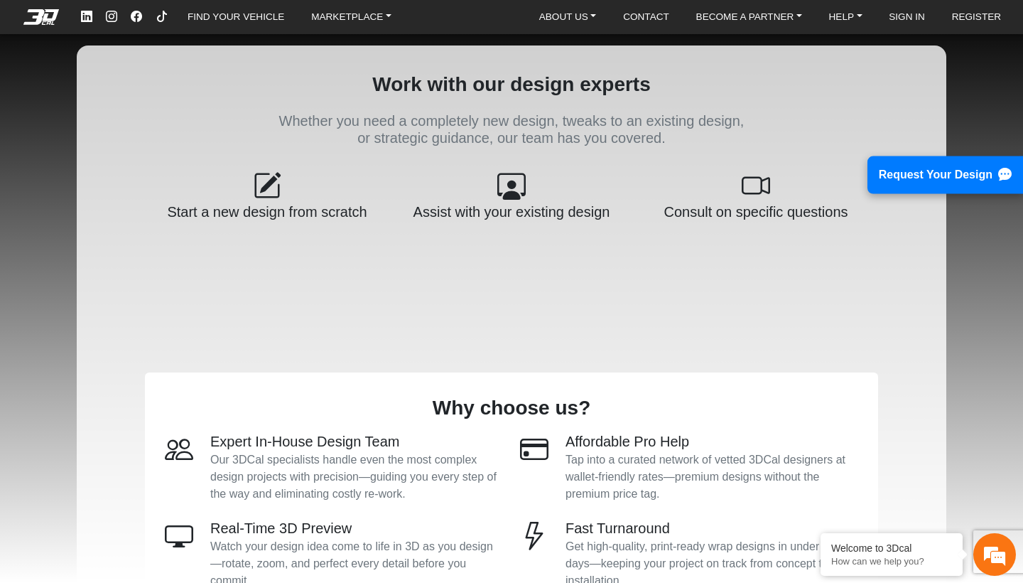
click at [256, 180] on icon at bounding box center [267, 186] width 28 height 31
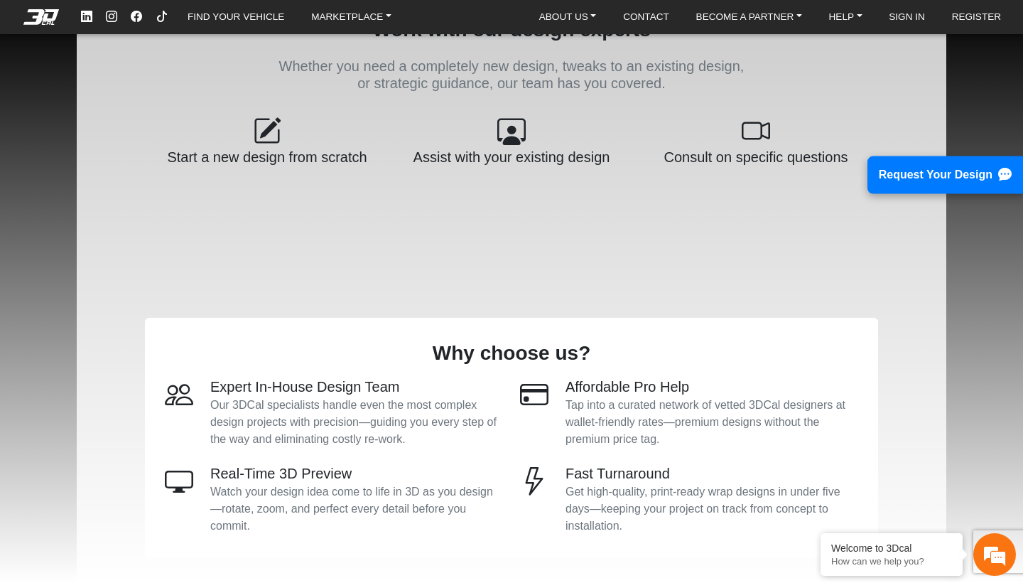
click at [47, 21] on em at bounding box center [41, 17] width 57 height 16
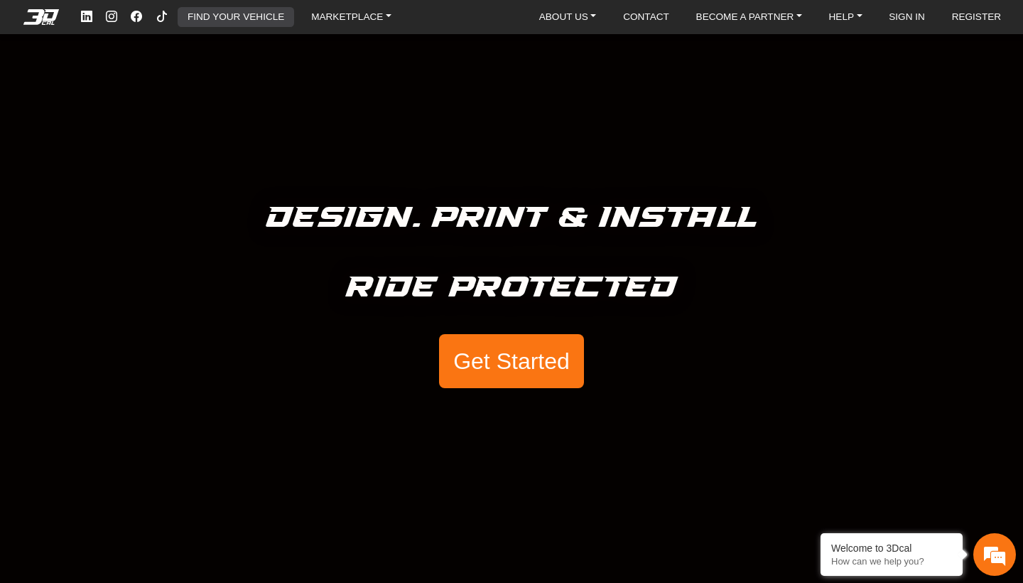
click at [252, 18] on link "FIND YOUR VEHICLE" at bounding box center [236, 17] width 108 height 21
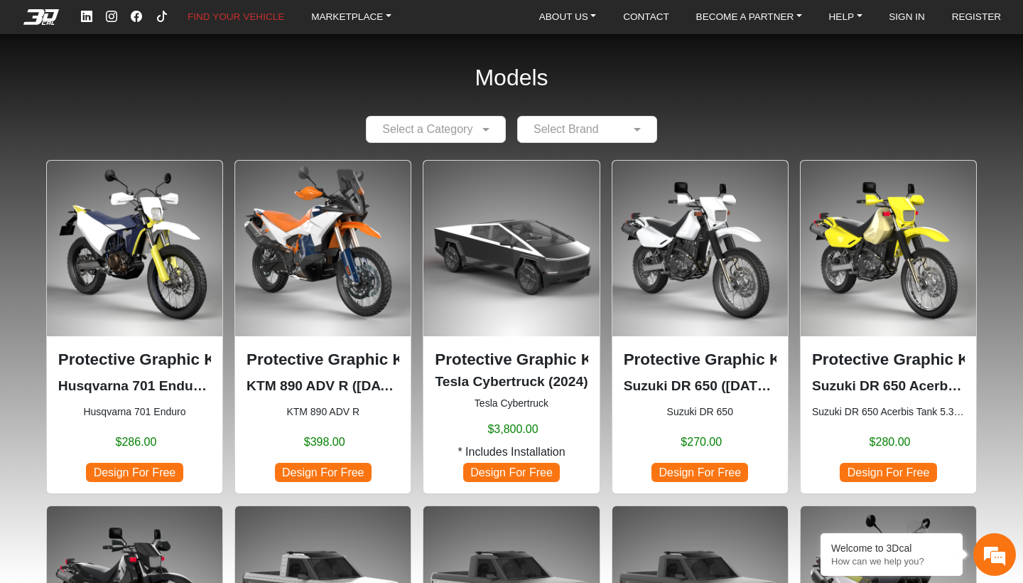
click at [866, 280] on img at bounding box center [889, 249] width 176 height 176
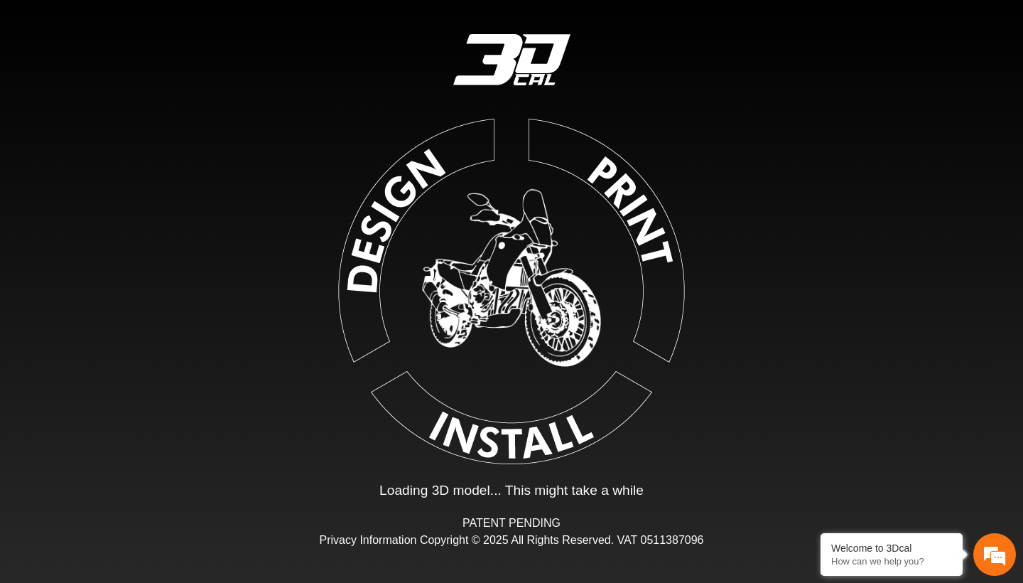
type input "*"
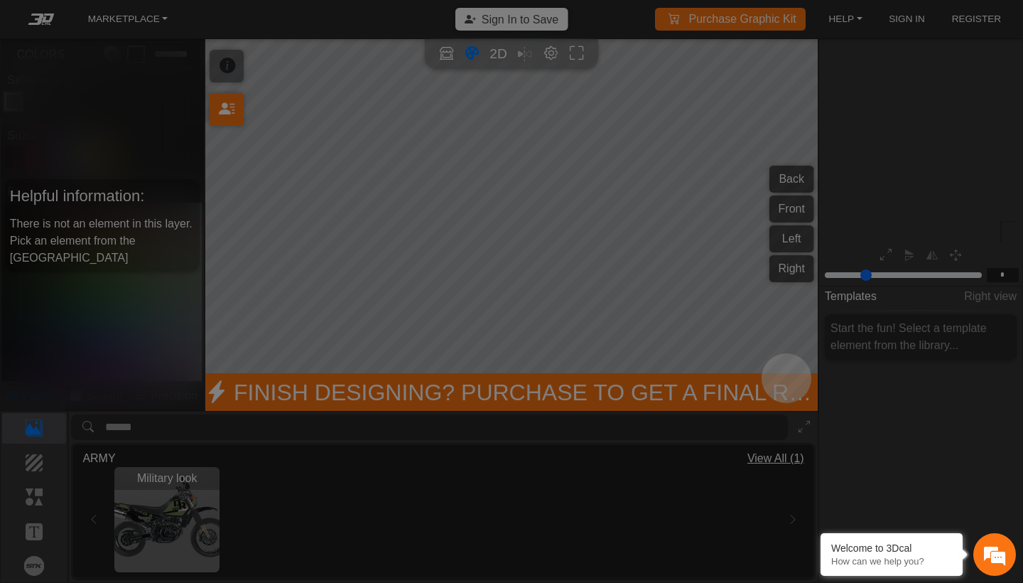
scroll to position [163, 166]
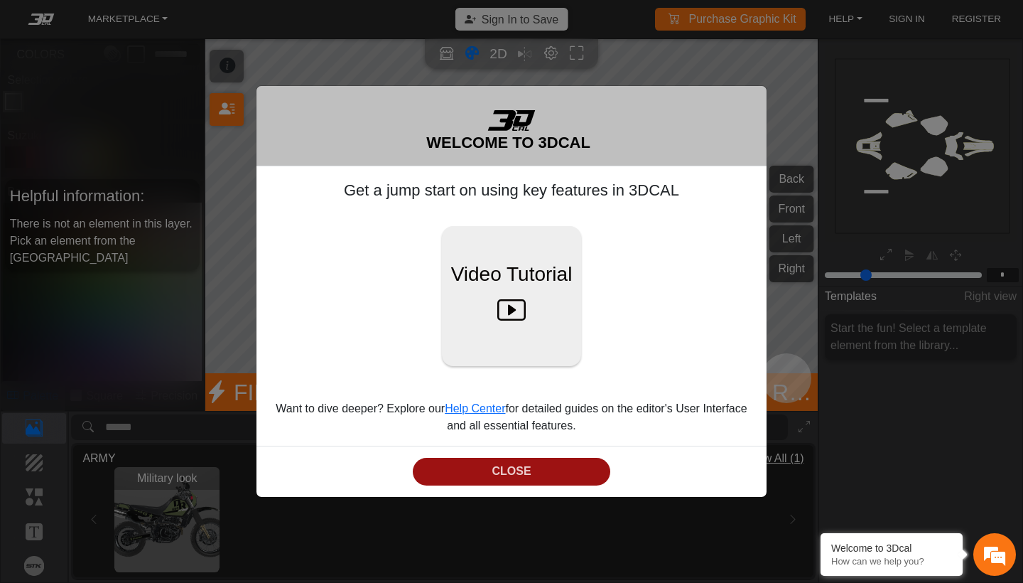
click at [505, 477] on button "CLOSE" at bounding box center [512, 472] width 198 height 28
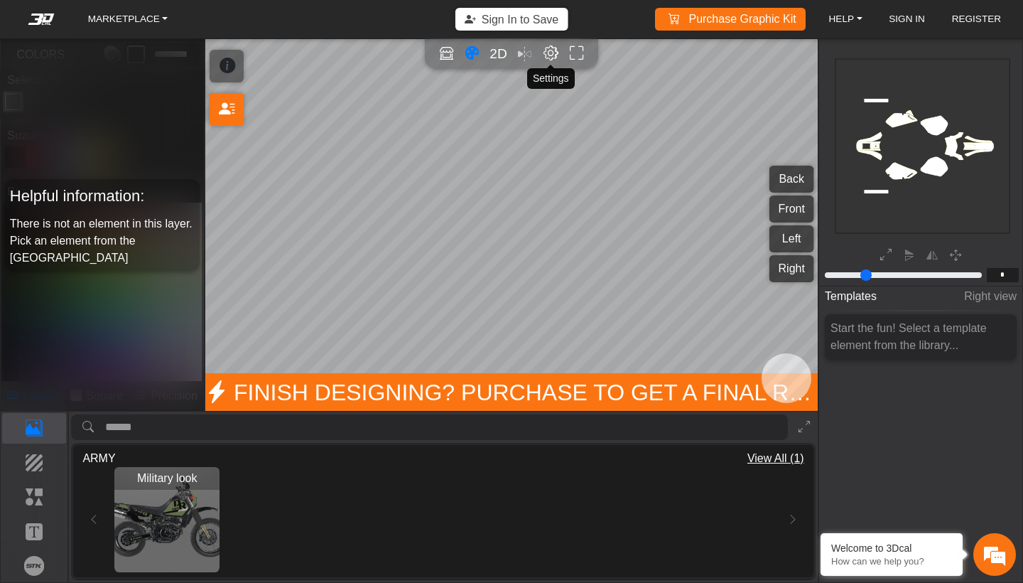
click at [554, 55] on em "Editor settings" at bounding box center [551, 53] width 15 height 16
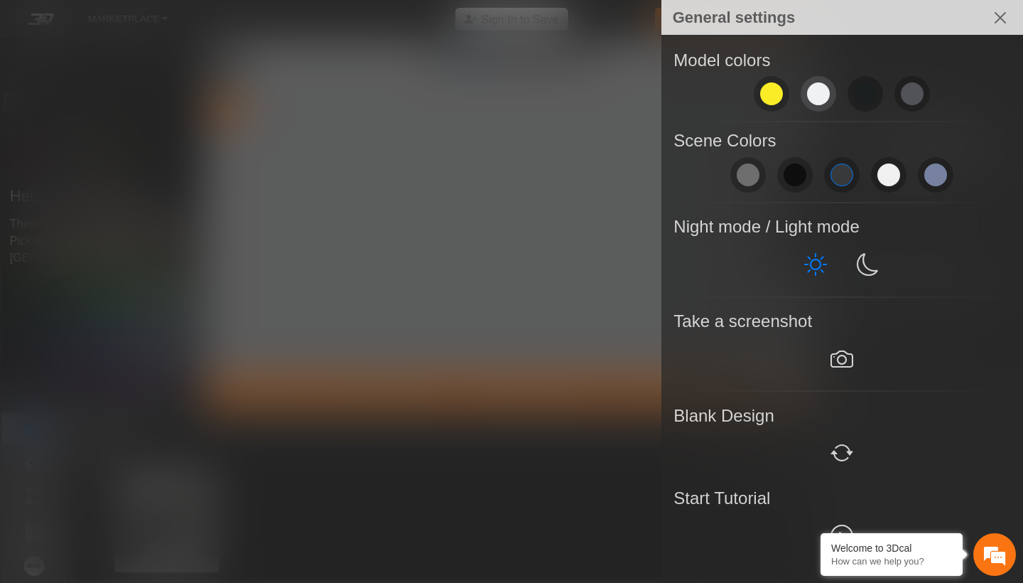
click at [827, 97] on span at bounding box center [818, 93] width 23 height 23
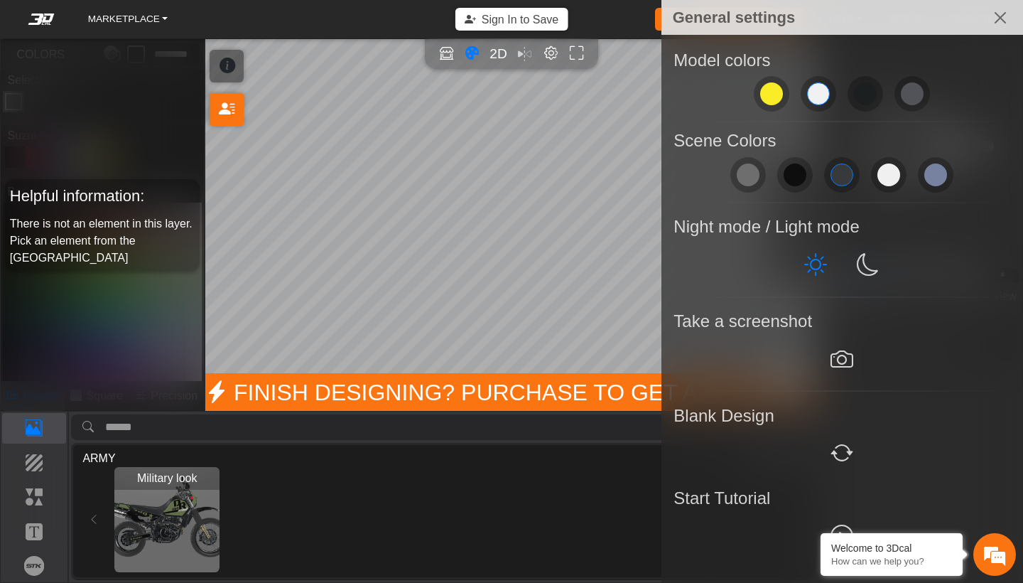
click at [593, 192] on div at bounding box center [511, 291] width 1023 height 583
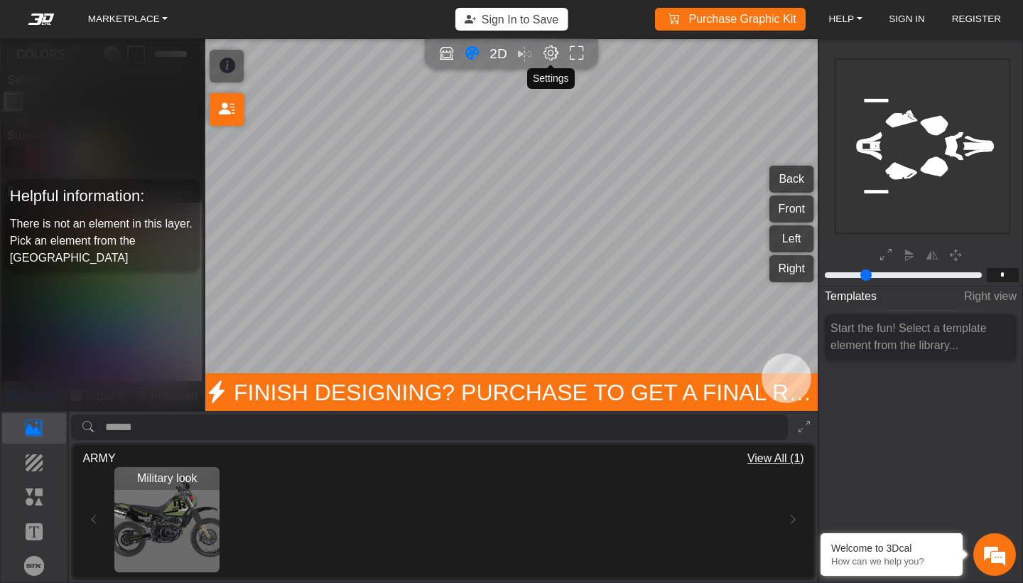
click at [554, 57] on em "Editor settings" at bounding box center [551, 53] width 15 height 16
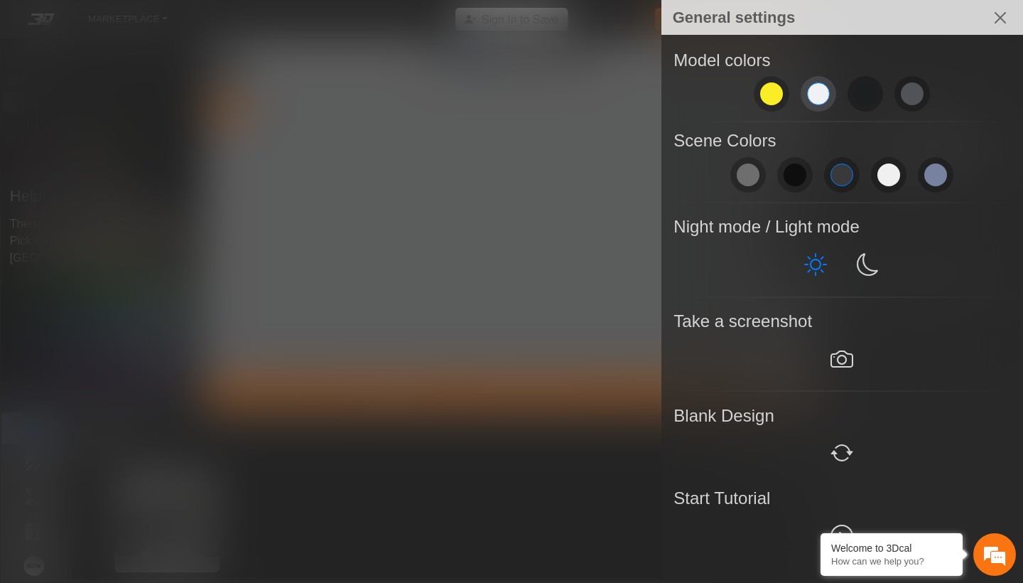
click at [817, 99] on span at bounding box center [818, 93] width 23 height 23
click at [591, 164] on div at bounding box center [511, 291] width 1023 height 583
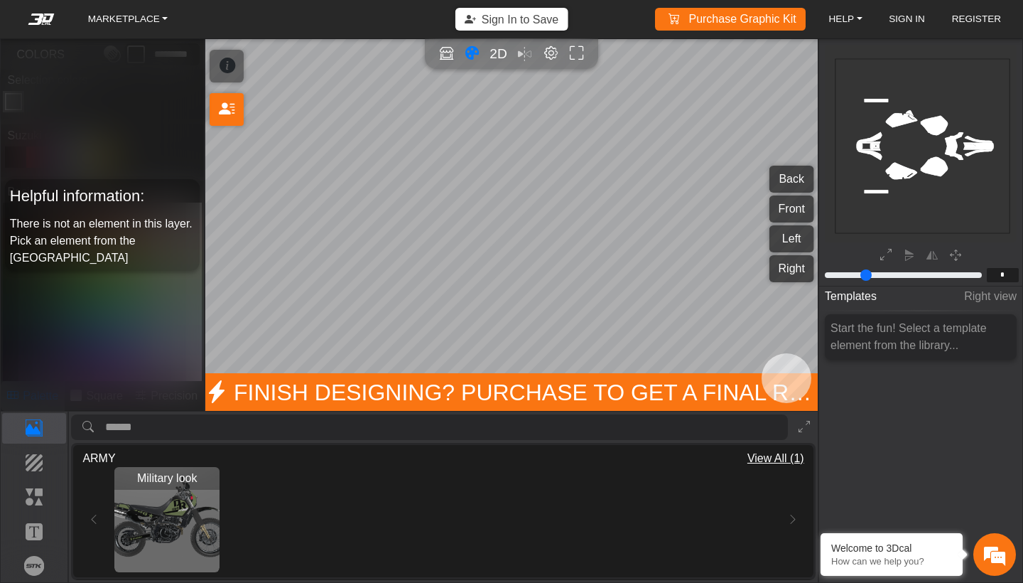
click at [937, 123] on rect at bounding box center [923, 145] width 175 height 175
click at [978, 149] on icon "background_wire_template_bg decal_dr650_back decal_dr650_front decal_dr650_left…" at bounding box center [923, 146] width 524 height 524
click at [36, 467] on p "Background" at bounding box center [34, 462] width 63 height 17
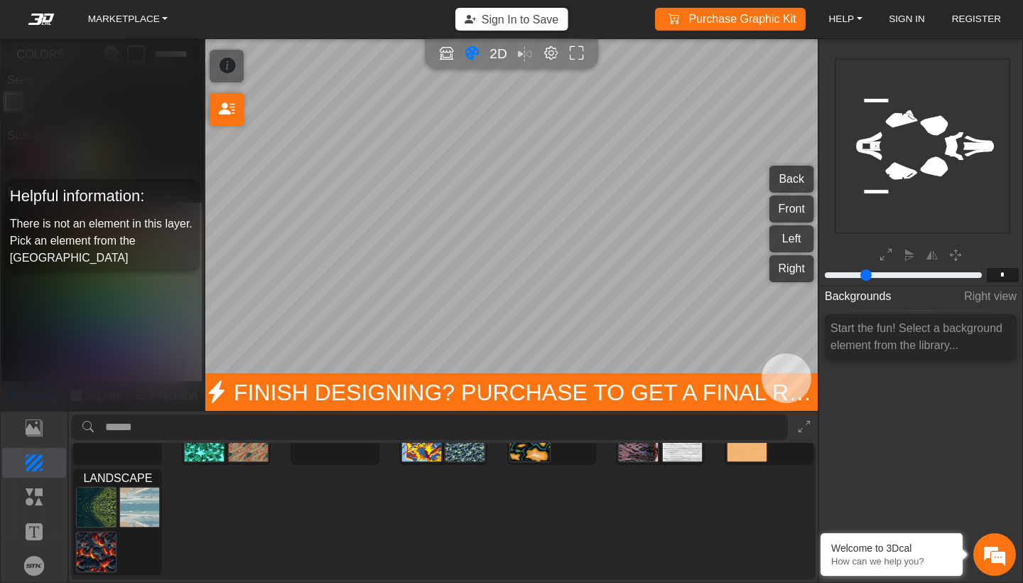
scroll to position [85, 0]
click at [143, 501] on img at bounding box center [140, 507] width 40 height 41
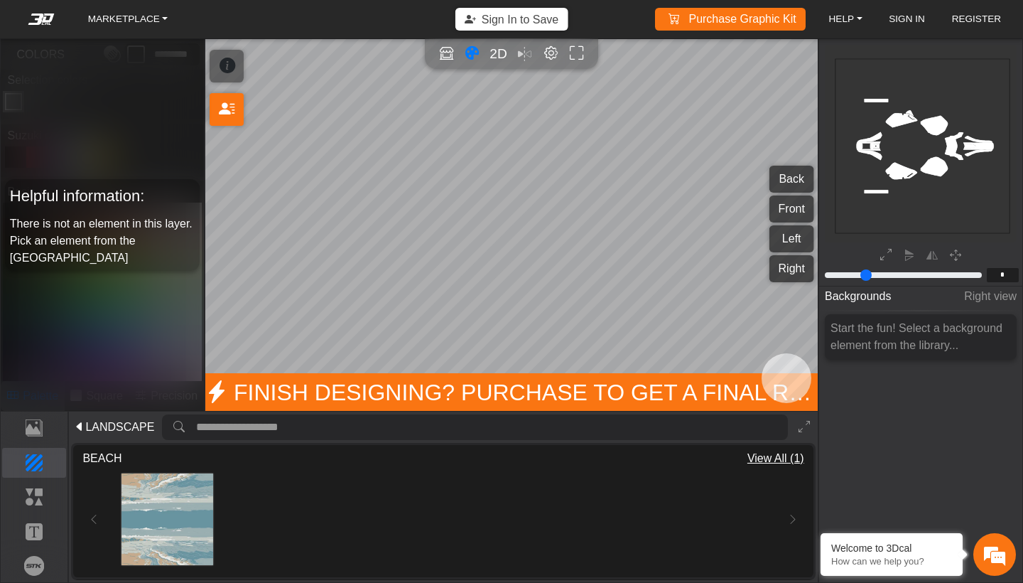
scroll to position [0, 0]
click at [79, 424] on icon at bounding box center [79, 427] width 11 height 17
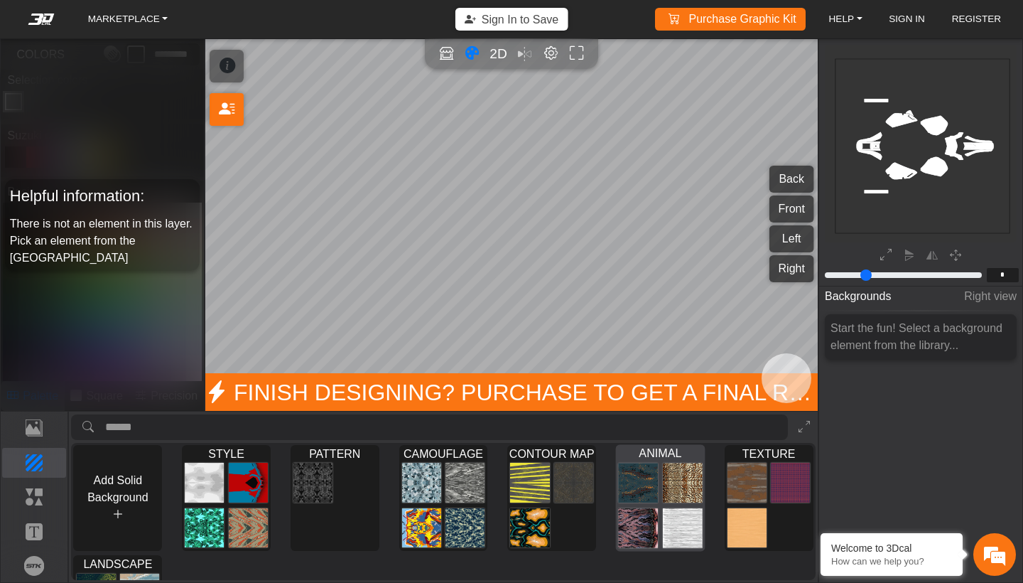
click at [671, 482] on img at bounding box center [683, 482] width 40 height 41
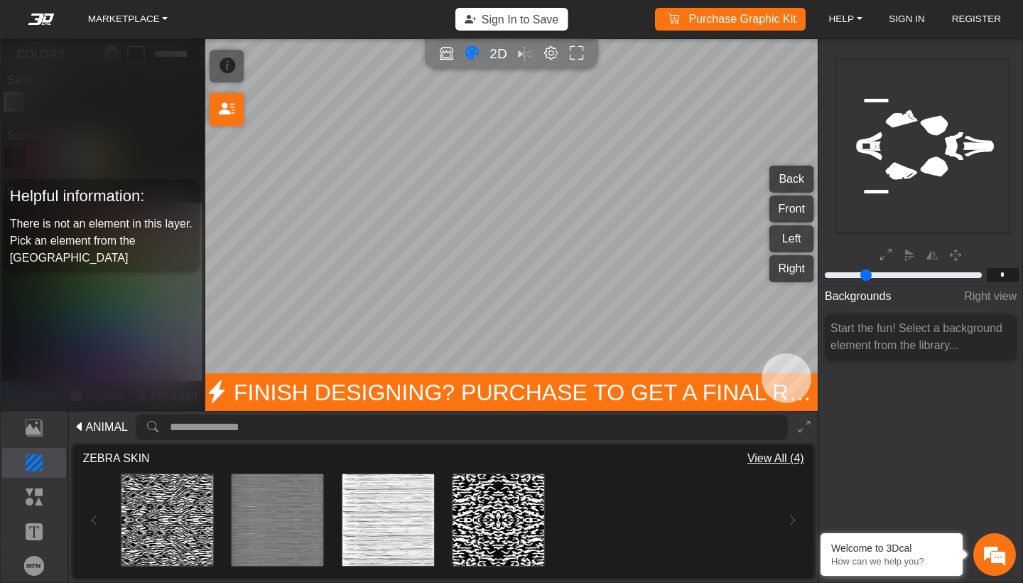
scroll to position [805, 0]
click at [180, 511] on img at bounding box center [168, 521] width 92 height 92
click at [471, 51] on icon "Color tool" at bounding box center [472, 53] width 15 height 16
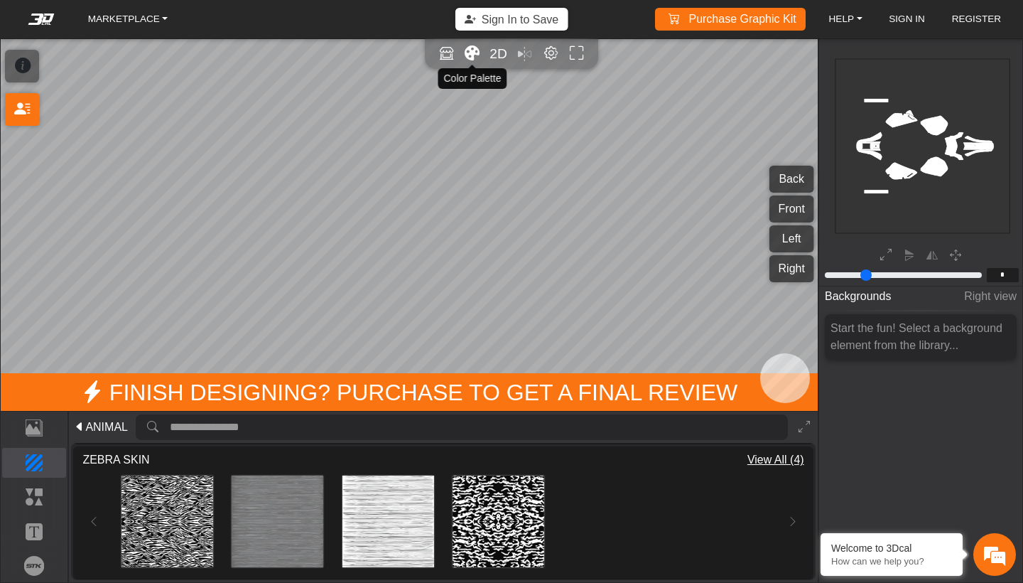
click at [470, 52] on icon "Color tool" at bounding box center [472, 53] width 15 height 16
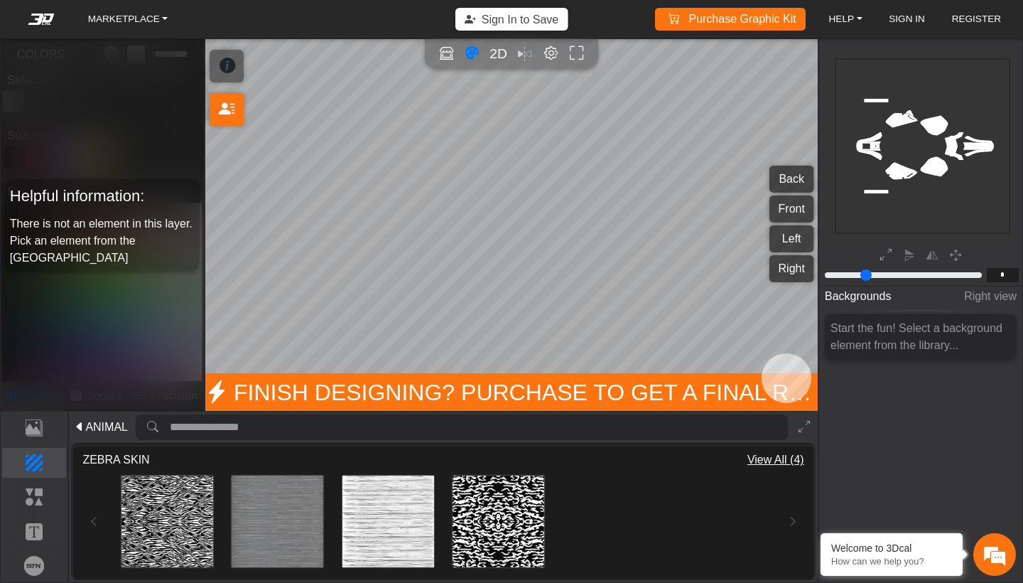
type input "**"
click at [855, 275] on input "range" at bounding box center [903, 274] width 161 height 17
type input "**"
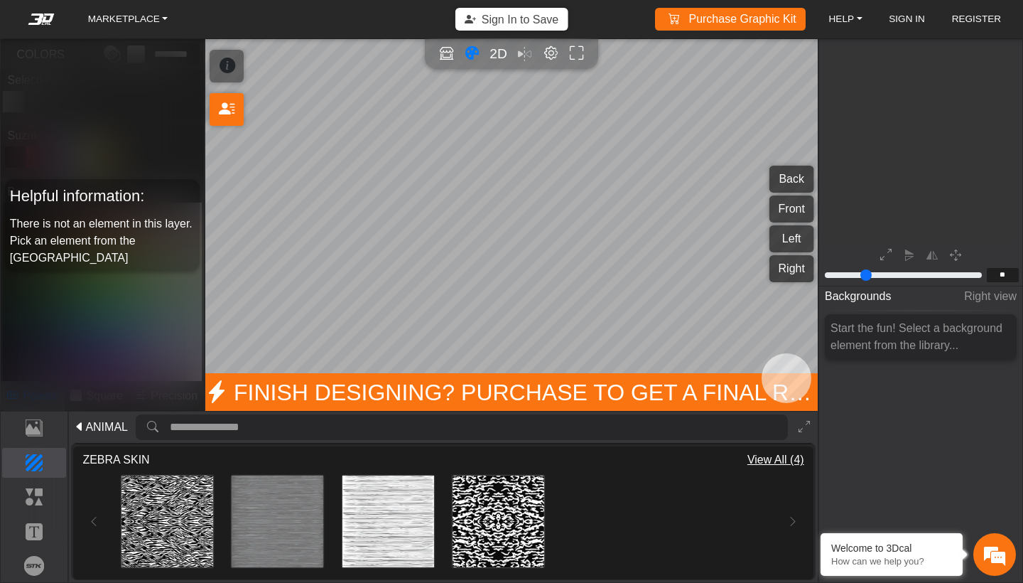
type input "**"
click at [886, 271] on input "range" at bounding box center [903, 274] width 161 height 17
type input "*"
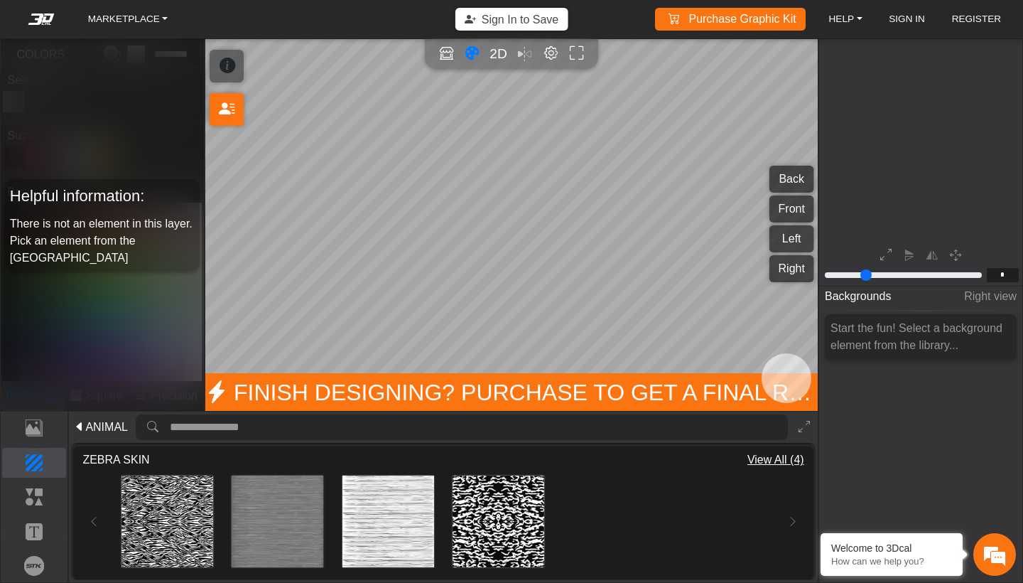
click at [828, 273] on input "range" at bounding box center [903, 274] width 161 height 17
click at [959, 151] on icon "background_wire_template_bg decal_dr650_back decal_dr650_front decal_dr650_left…" at bounding box center [923, 147] width 350 height 350
click at [34, 495] on p "Elements" at bounding box center [34, 496] width 63 height 17
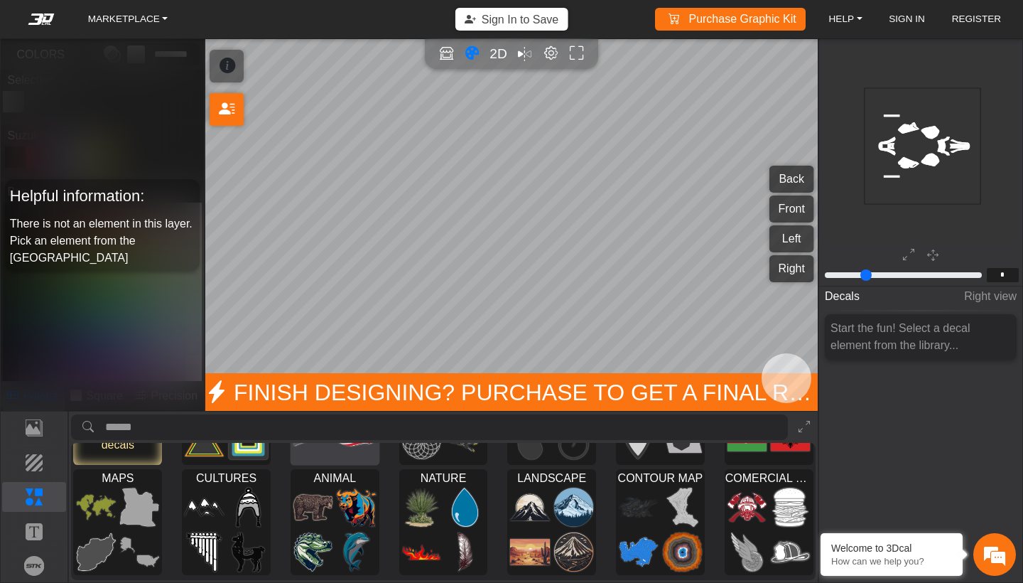
scroll to position [93, 0]
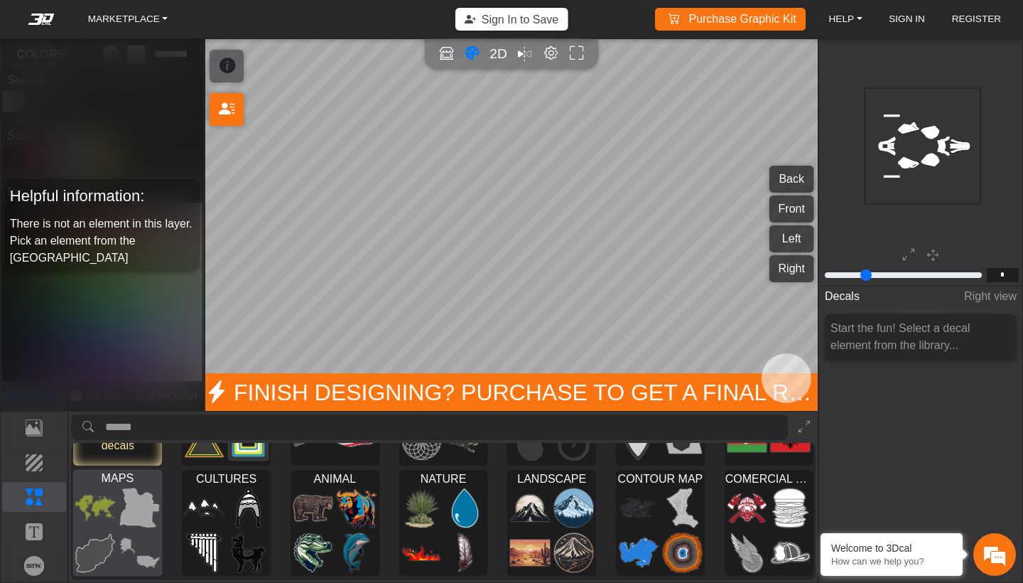
click at [120, 527] on img at bounding box center [140, 507] width 40 height 41
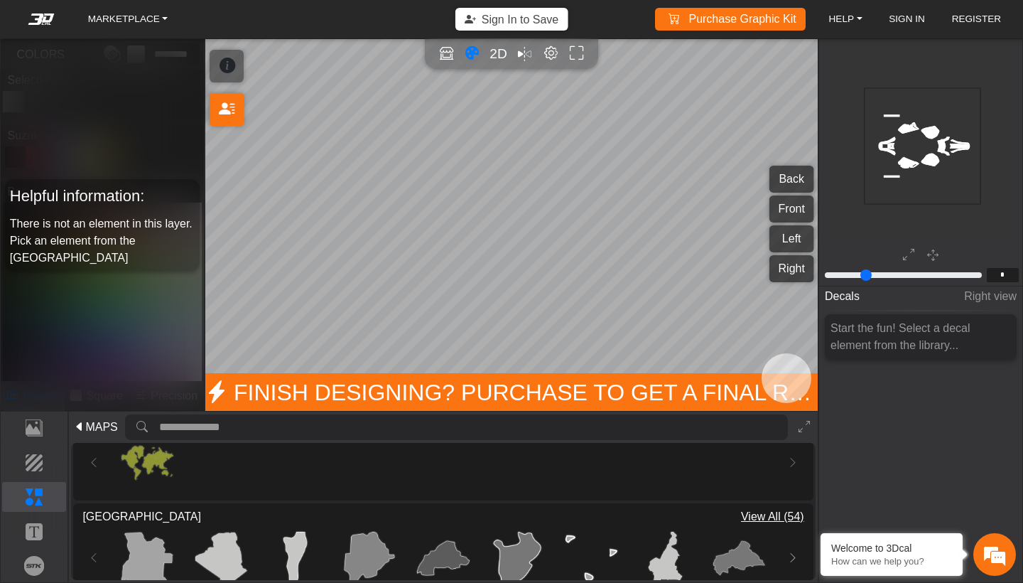
scroll to position [0, 0]
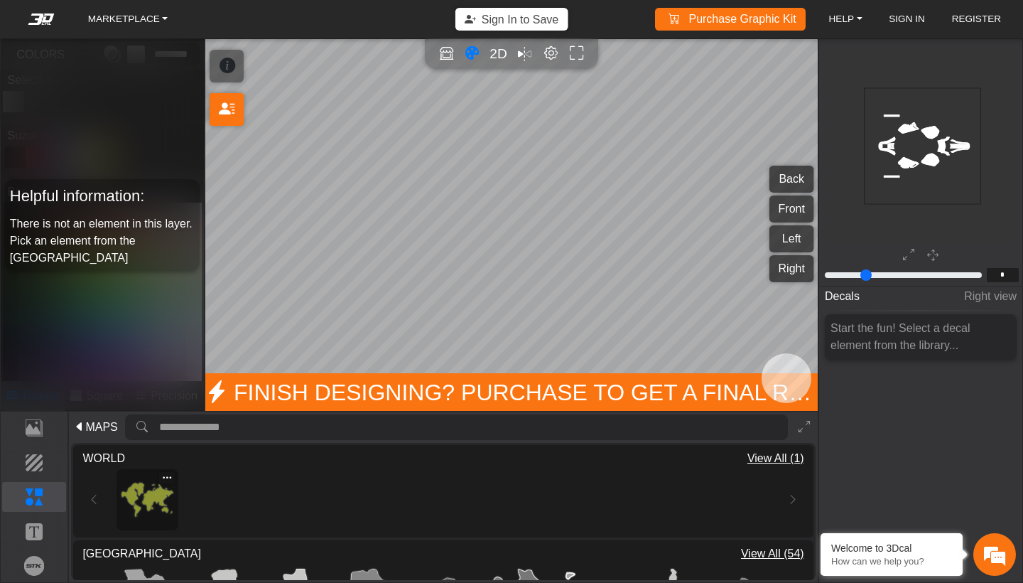
click at [159, 505] on img at bounding box center [148, 499] width 52 height 52
click at [149, 503] on img at bounding box center [147, 499] width 53 height 53
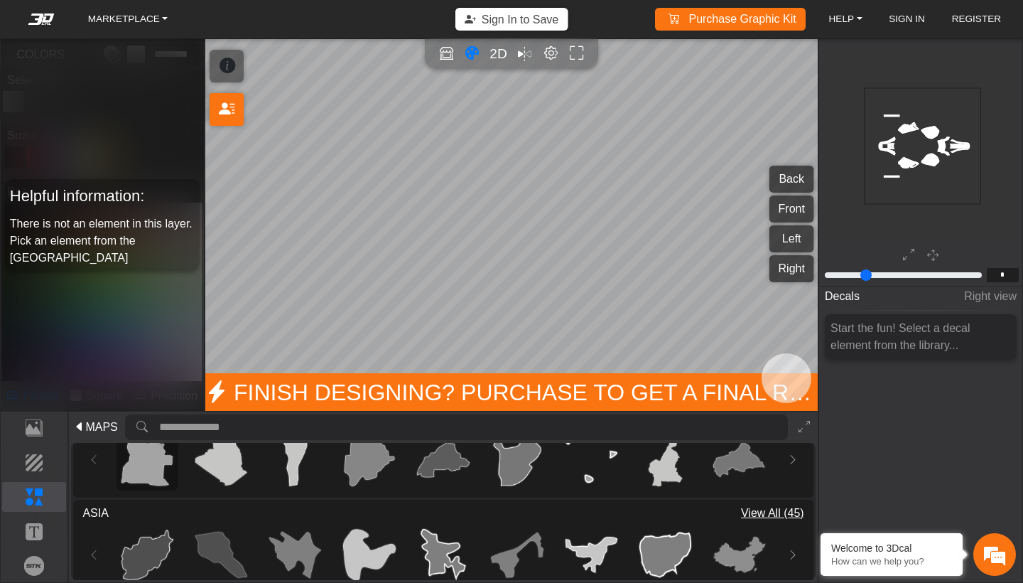
scroll to position [146, 0]
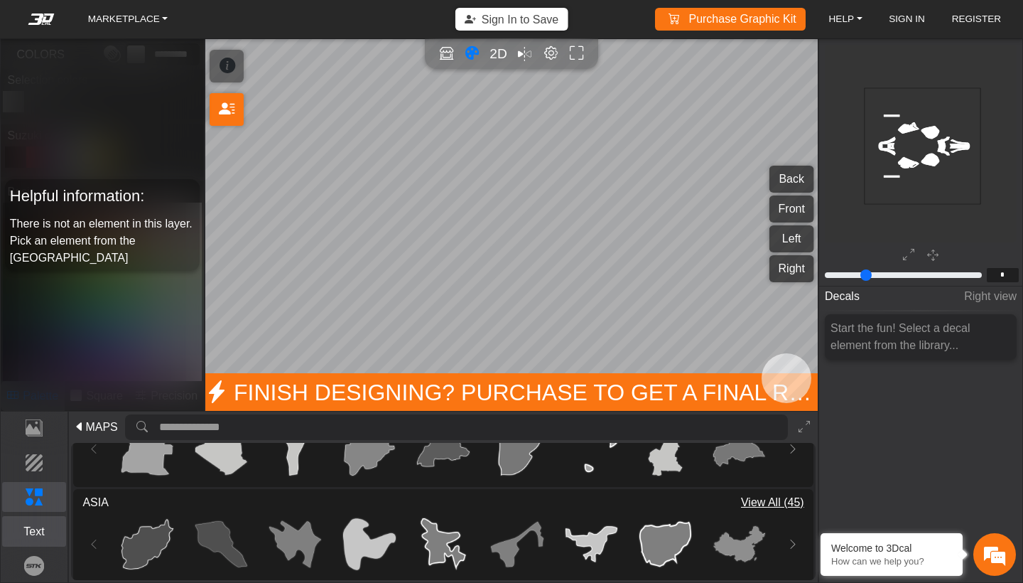
click at [27, 531] on p "Text" at bounding box center [34, 531] width 63 height 17
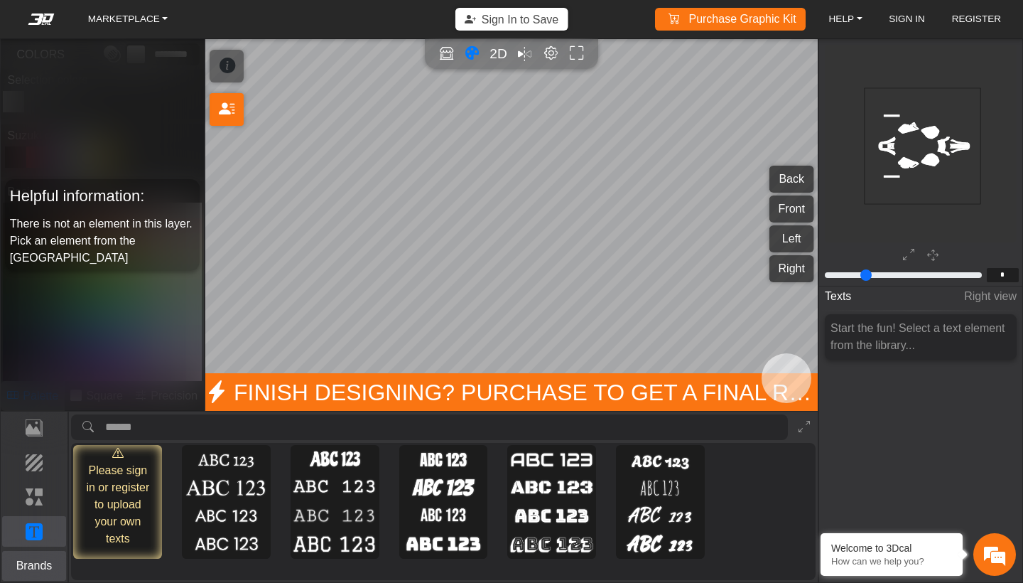
click at [33, 564] on p "Brands" at bounding box center [34, 565] width 63 height 17
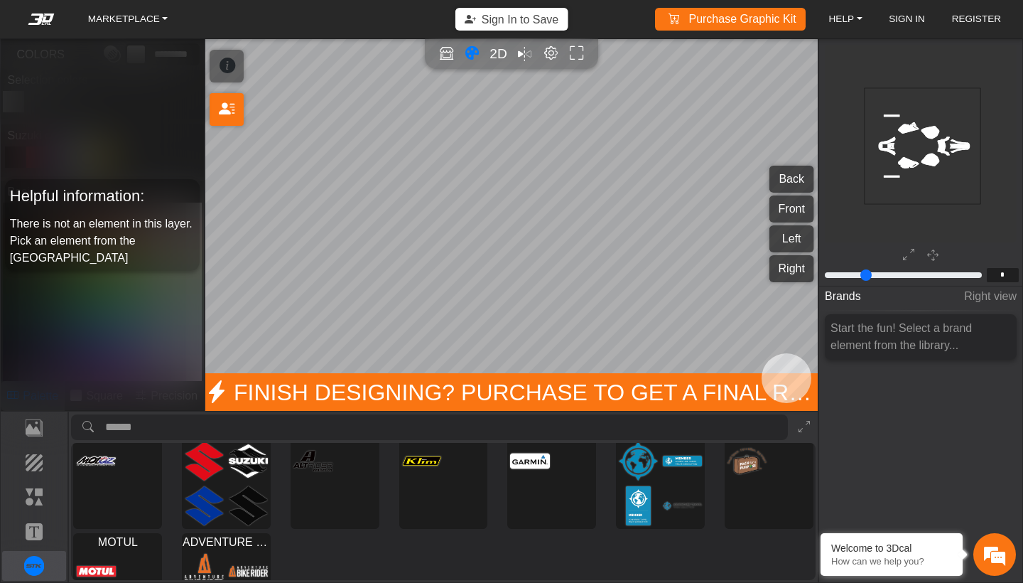
scroll to position [122, 0]
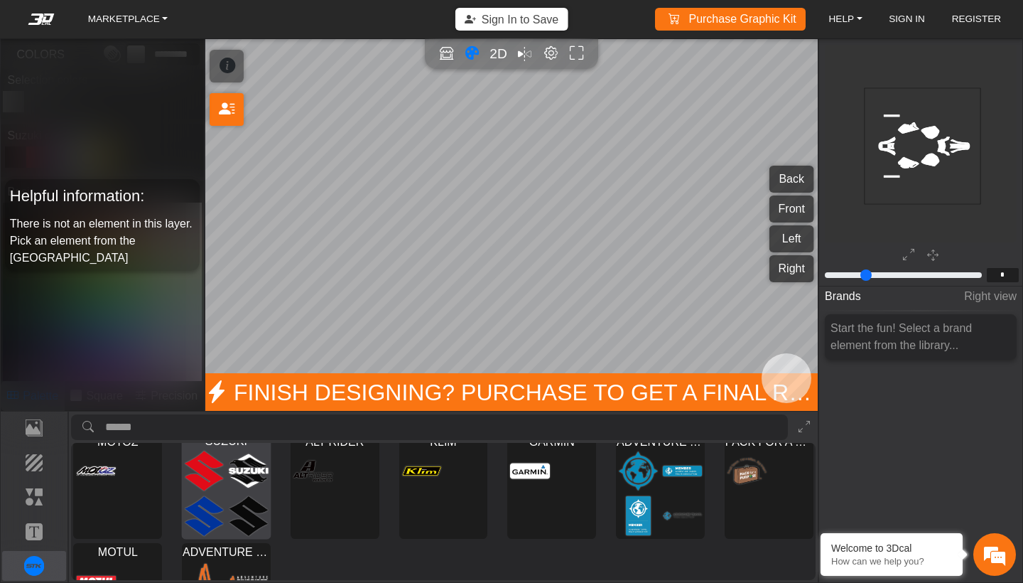
click at [221, 522] on img at bounding box center [205, 515] width 40 height 41
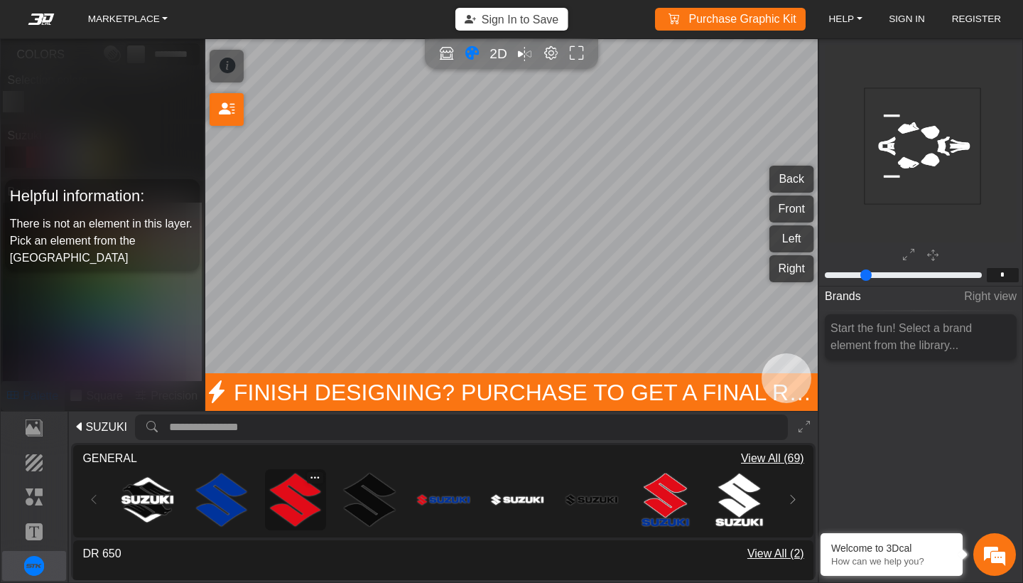
click at [301, 510] on img at bounding box center [295, 499] width 52 height 52
click at [510, 200] on div "MARKETPLACE Sign In to Save Purchase Graphic Kit Purchase! HELP Video help cent…" at bounding box center [511, 291] width 1023 height 583
type input "**"
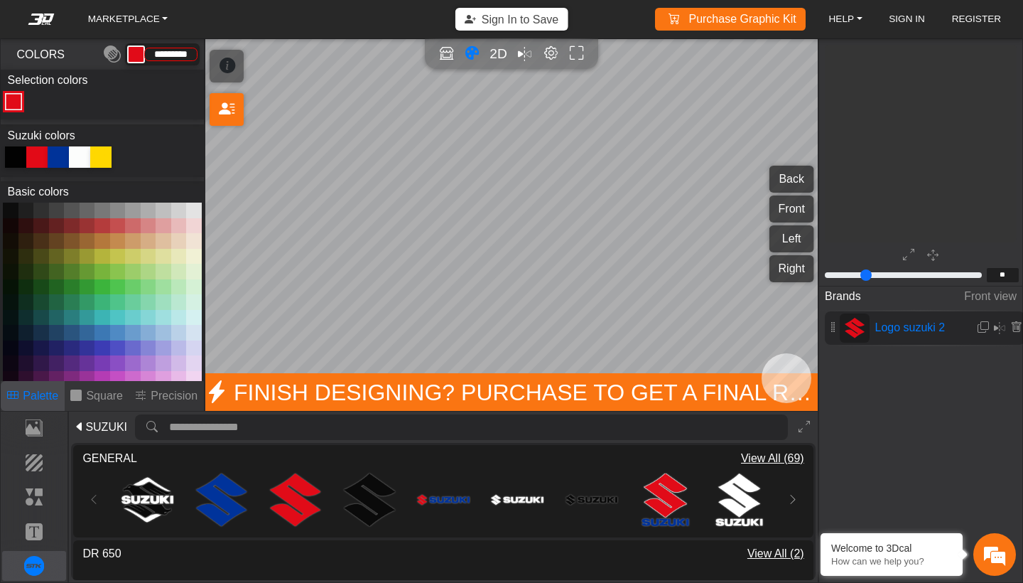
type input "*********"
